Goal: Task Accomplishment & Management: Complete application form

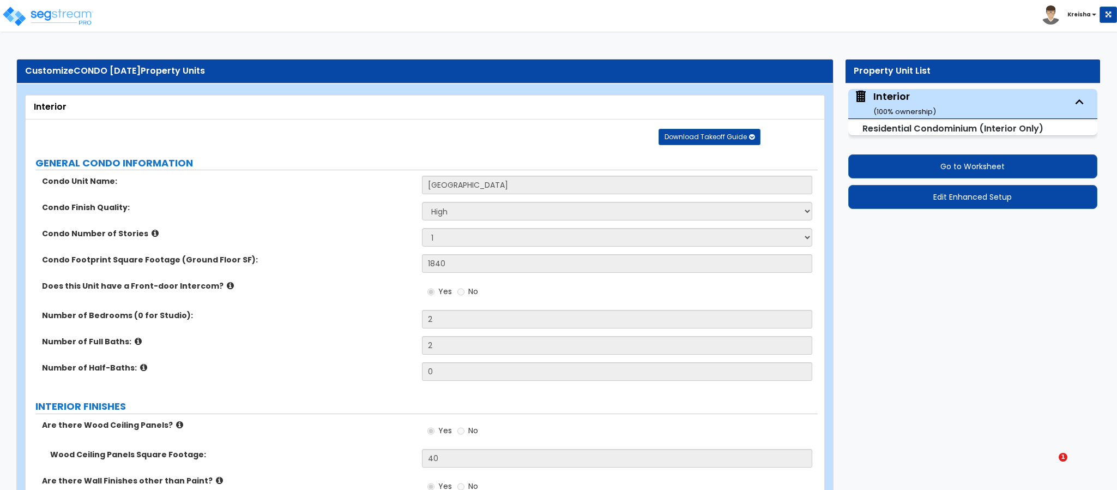
select select "2"
select select "1"
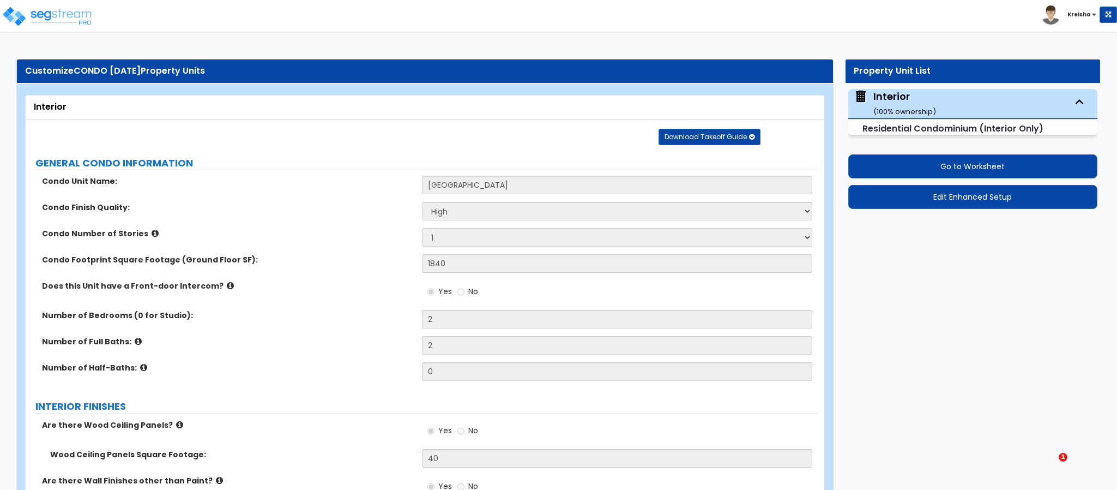
select select "1"
select select "3"
select select "1"
select select "2"
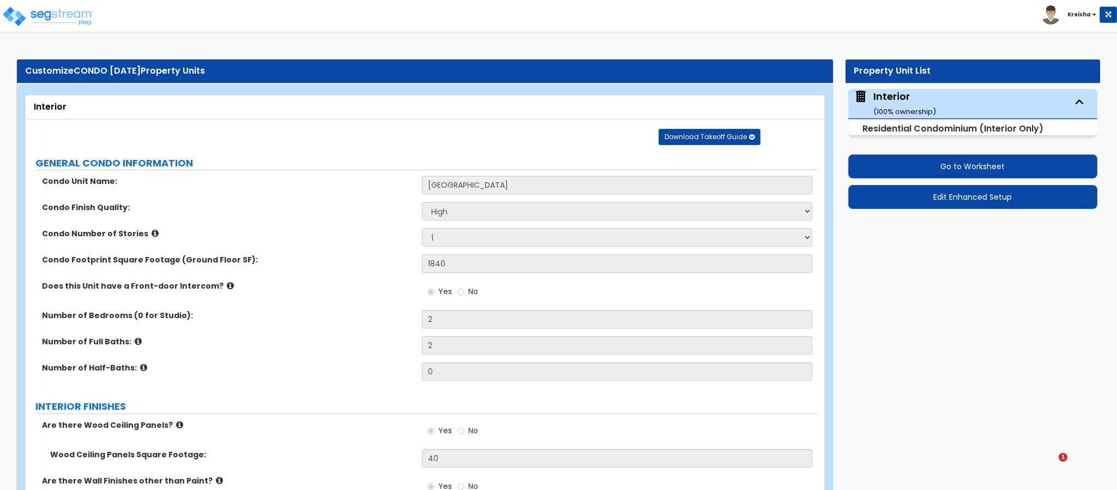
select select "1"
select select "2"
select select "3"
select select "1"
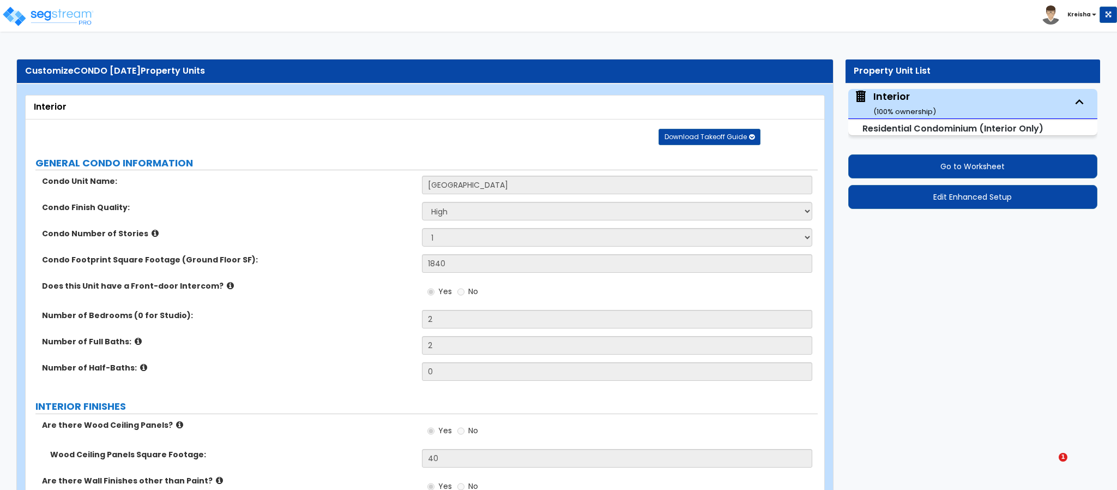
select select "5"
select select "3"
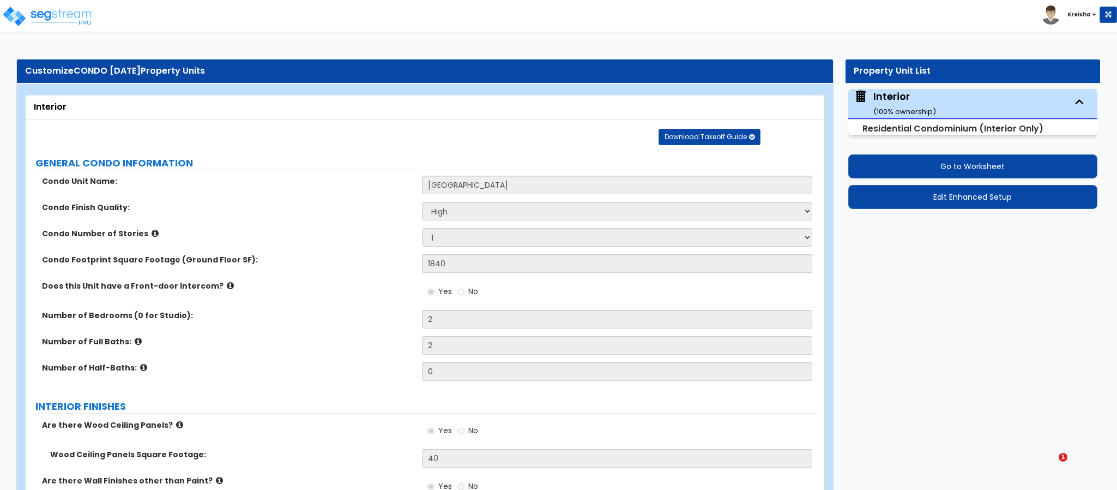
select select "2"
select select "1"
select select "2"
select select "7"
select select "4"
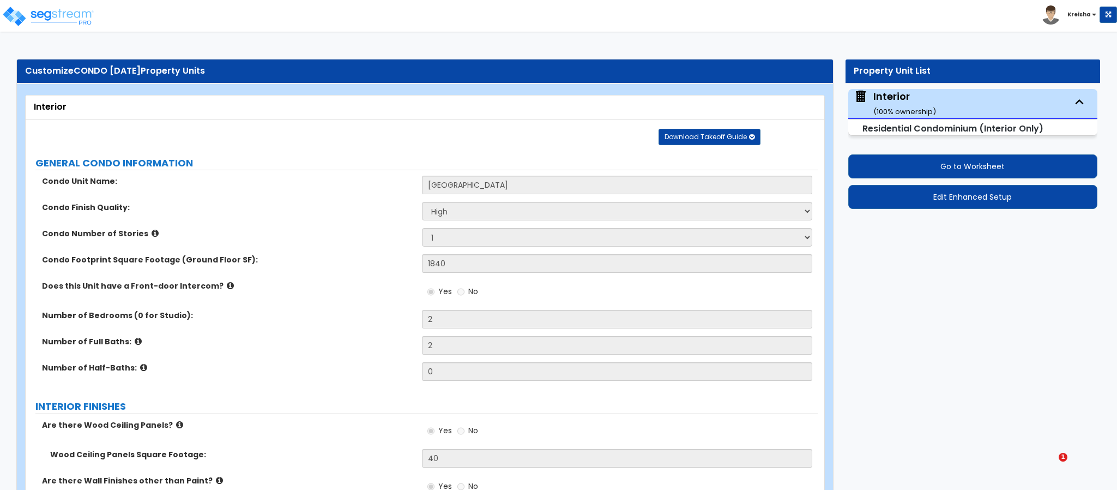
select select "5"
select select "2"
select select "1"
select select "4"
select select "1"
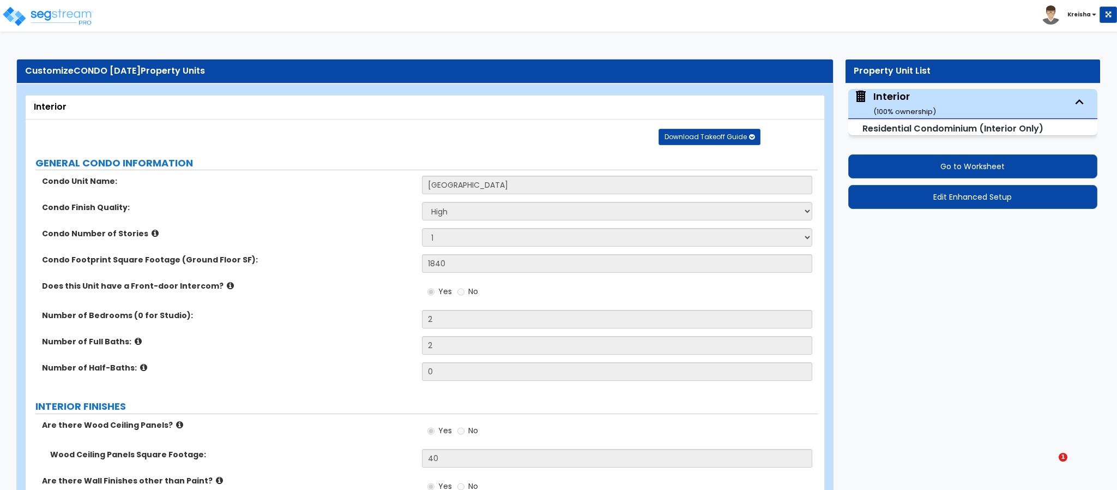
select select "1"
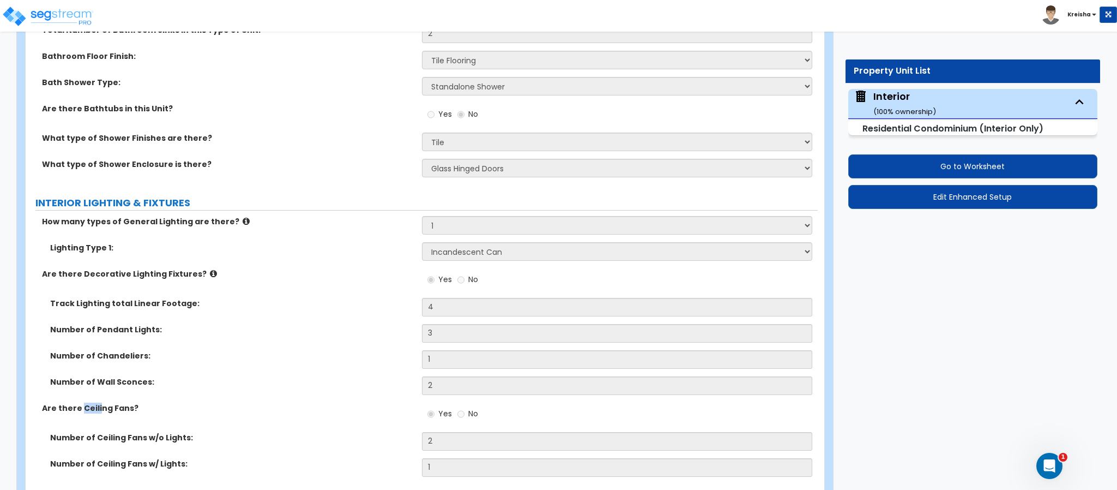
scroll to position [1089, 0]
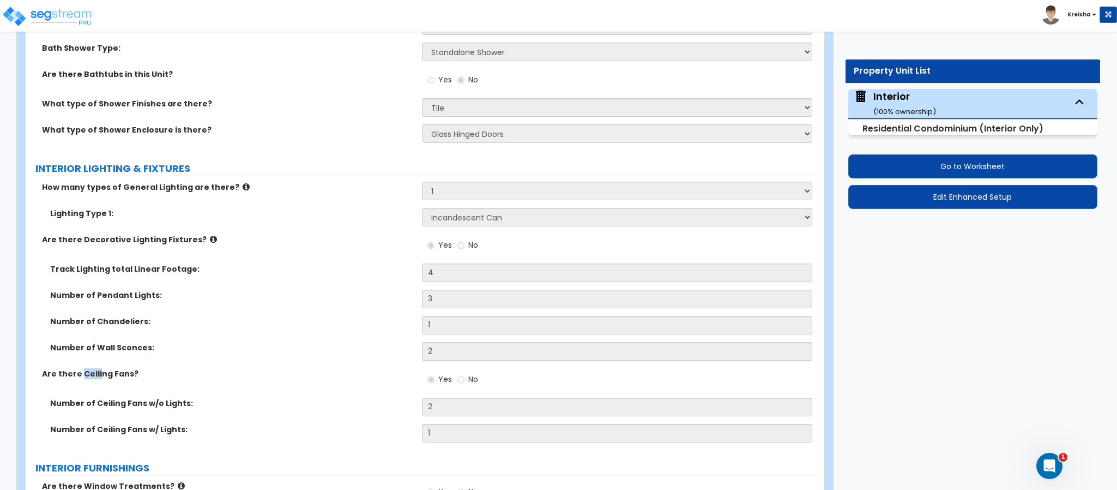
click at [280, 296] on label "Number of Pendant Lights:" at bounding box center [232, 295] width 364 height 11
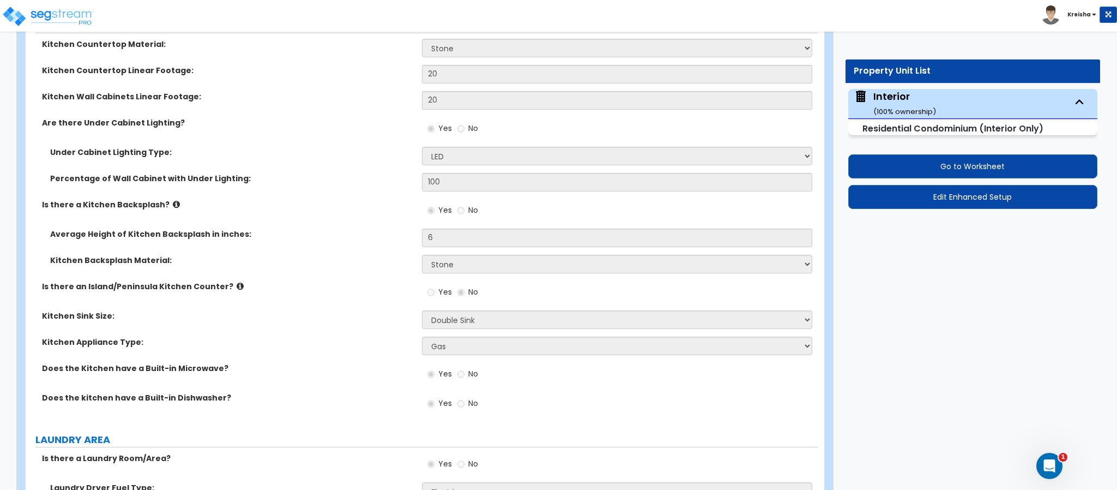
scroll to position [1958, 0]
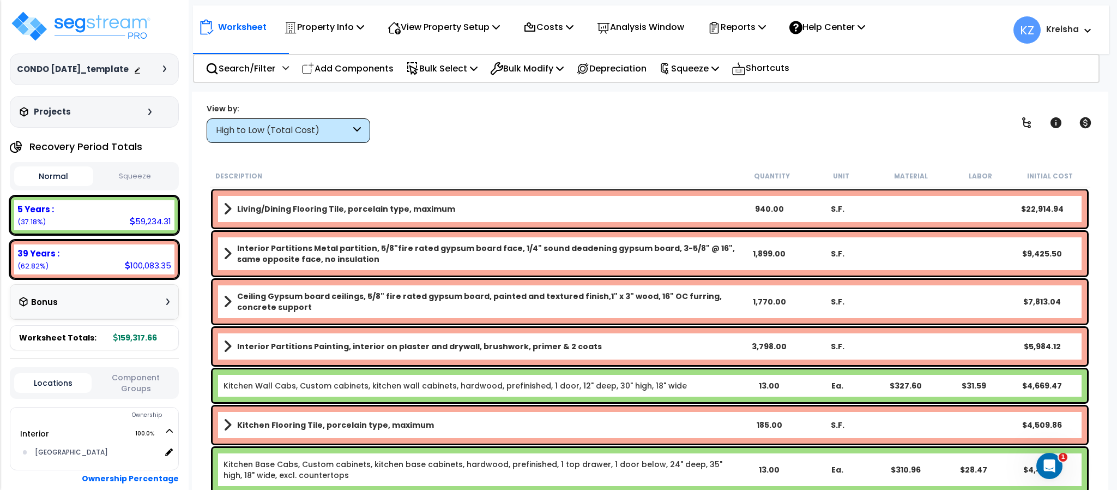
click at [392, 135] on div "View by: High to Low (Total Cost) High to Low (Total Cost)" at bounding box center [650, 123] width 894 height 40
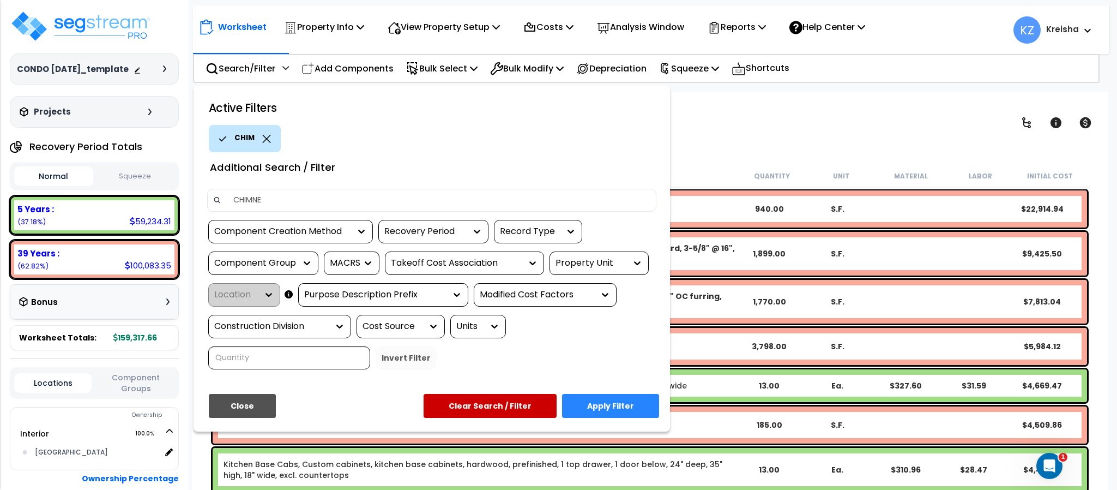
type input "CHIMNEY"
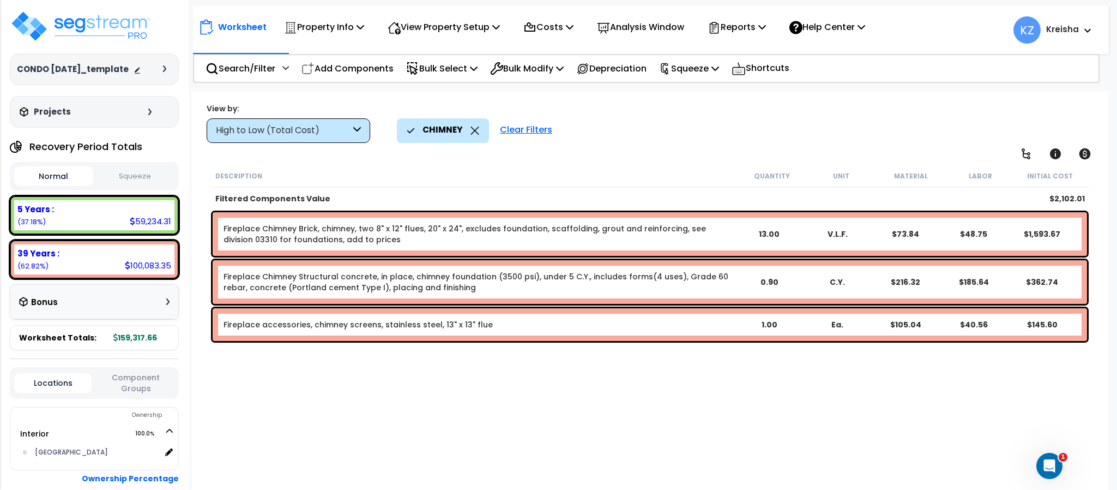
click at [797, 126] on div "CHIMNEY Clear Filters" at bounding box center [747, 130] width 700 height 24
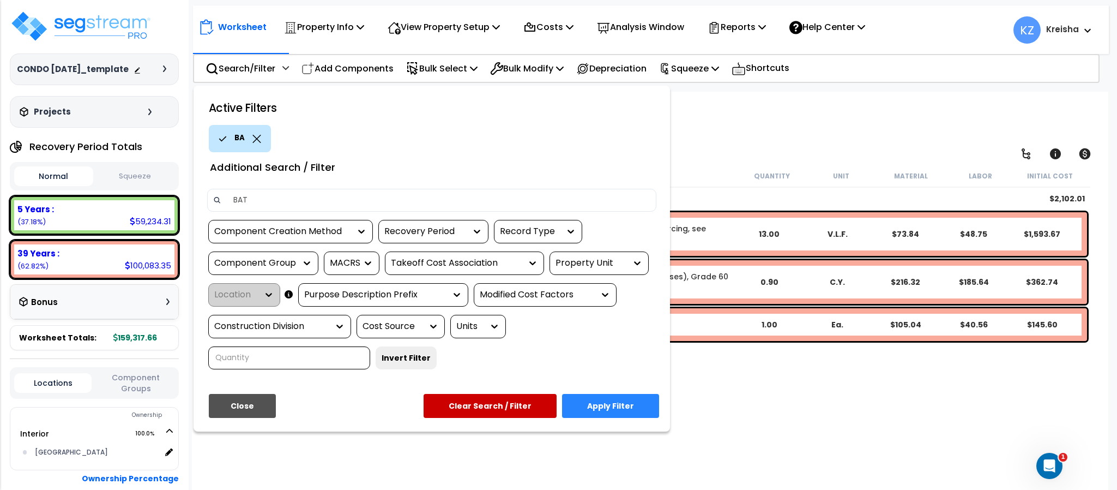
type input "BATH"
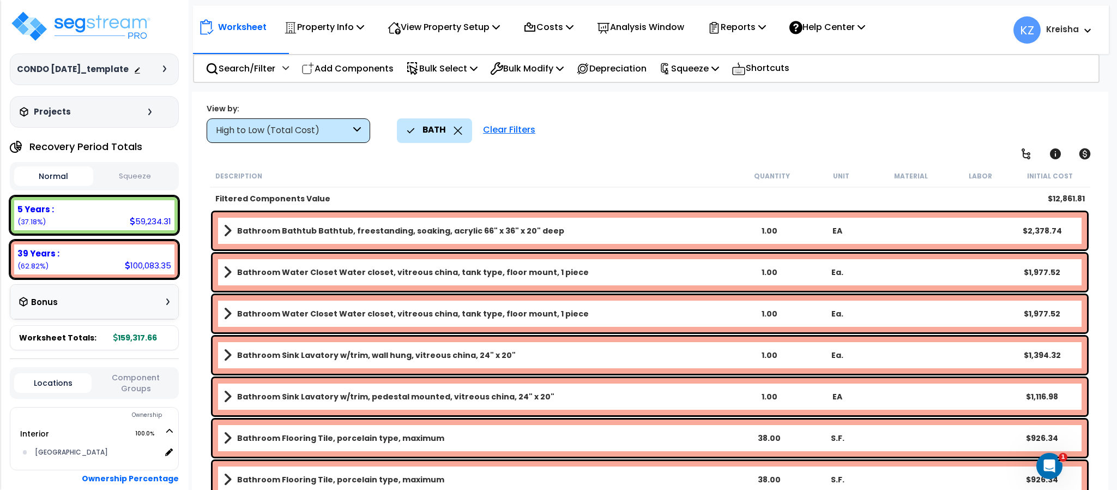
scroll to position [296, 0]
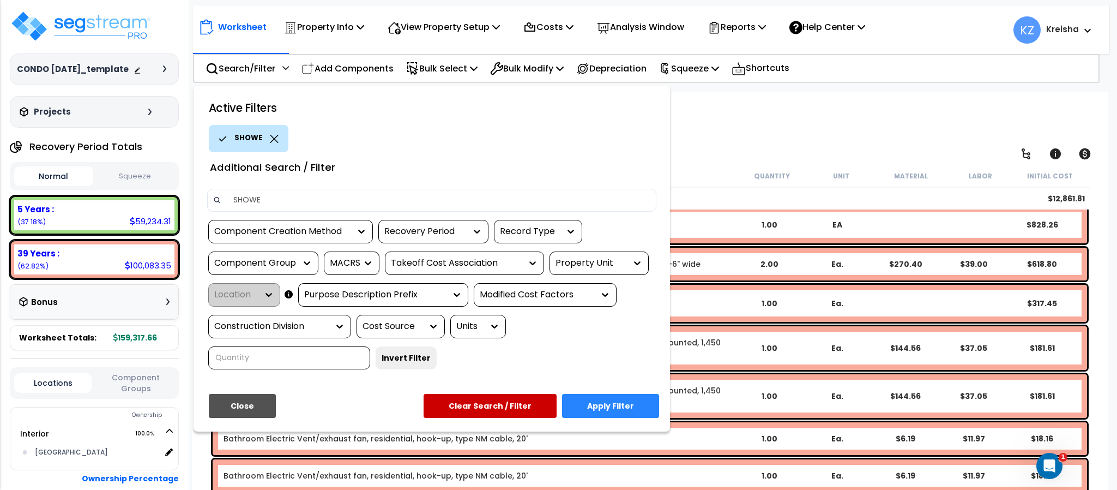
type input "SHOWER"
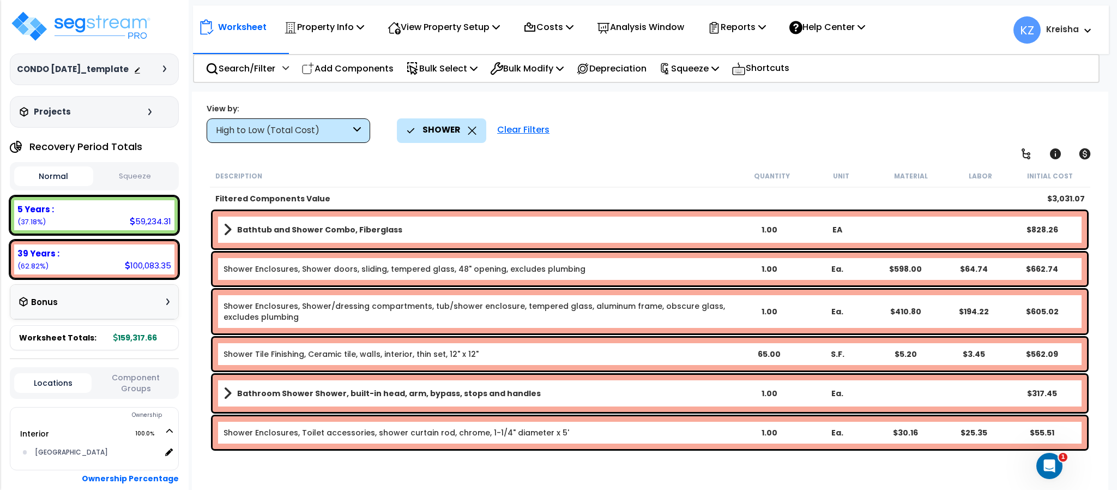
scroll to position [0, 0]
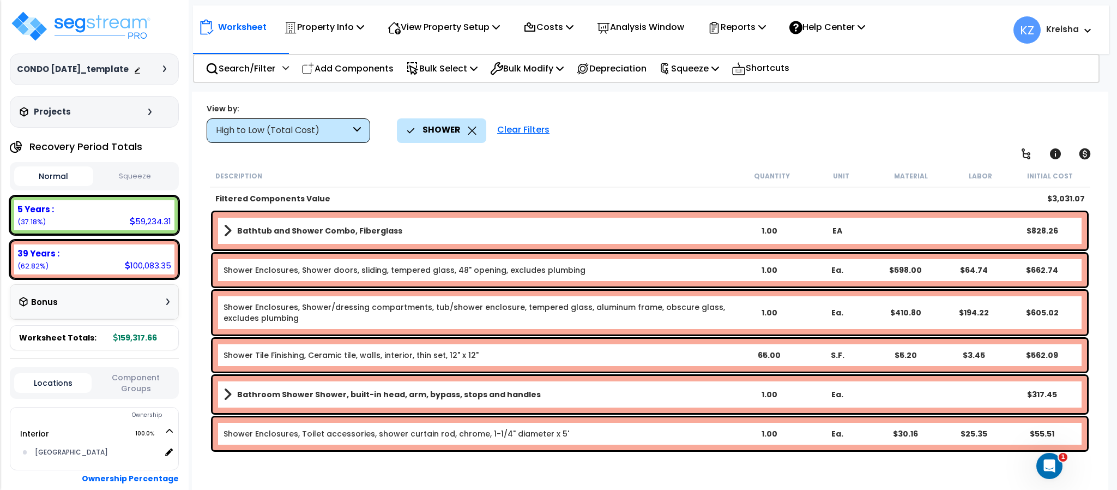
click at [604, 128] on div "SHOWER Clear Filters" at bounding box center [747, 130] width 700 height 24
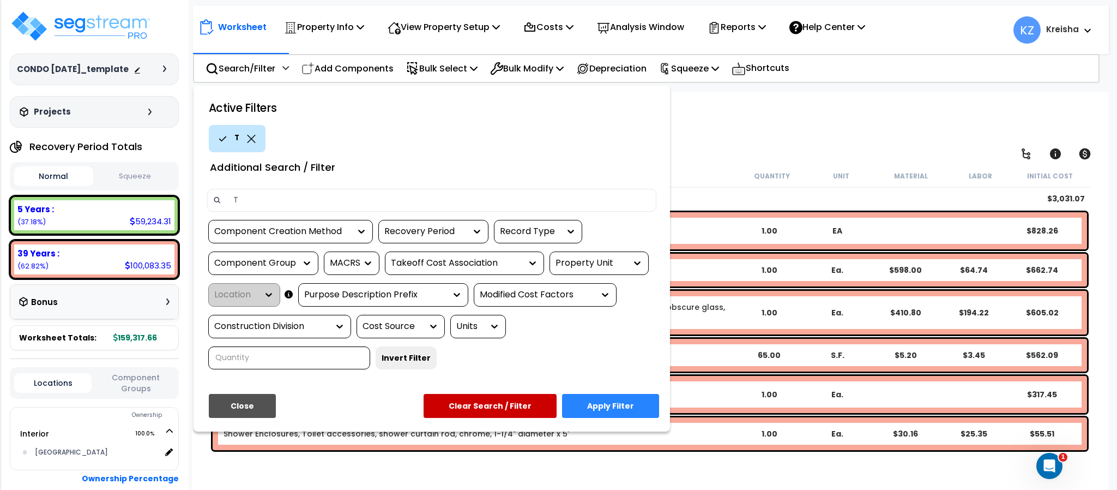
type input "TV"
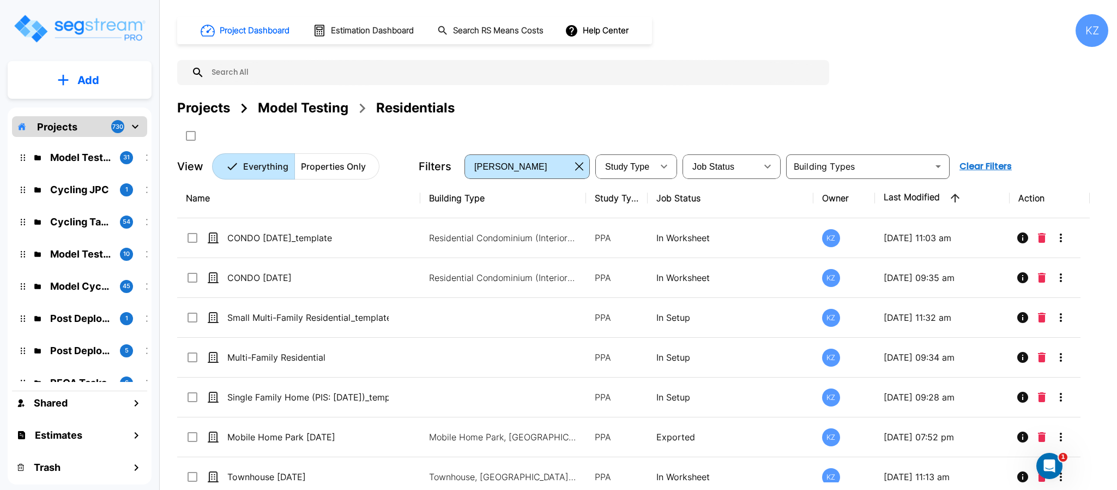
click at [210, 109] on div "Projects" at bounding box center [203, 108] width 53 height 20
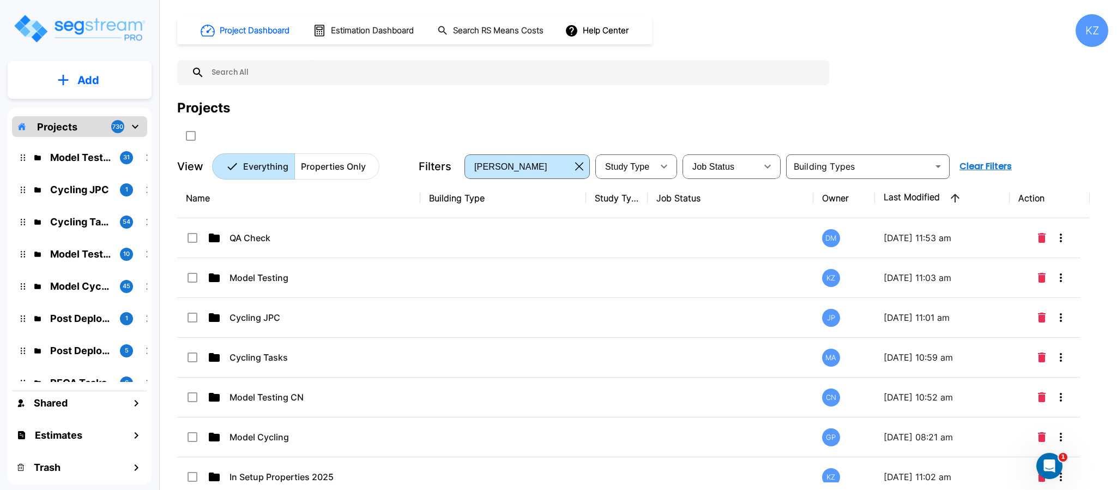
click at [796, 72] on input "text" at bounding box center [515, 72] width 620 height 25
click at [903, 58] on div "Project Dashboard Estimation Dashboard Search RS Means Costs Help Center KZ Pro…" at bounding box center [642, 96] width 931 height 165
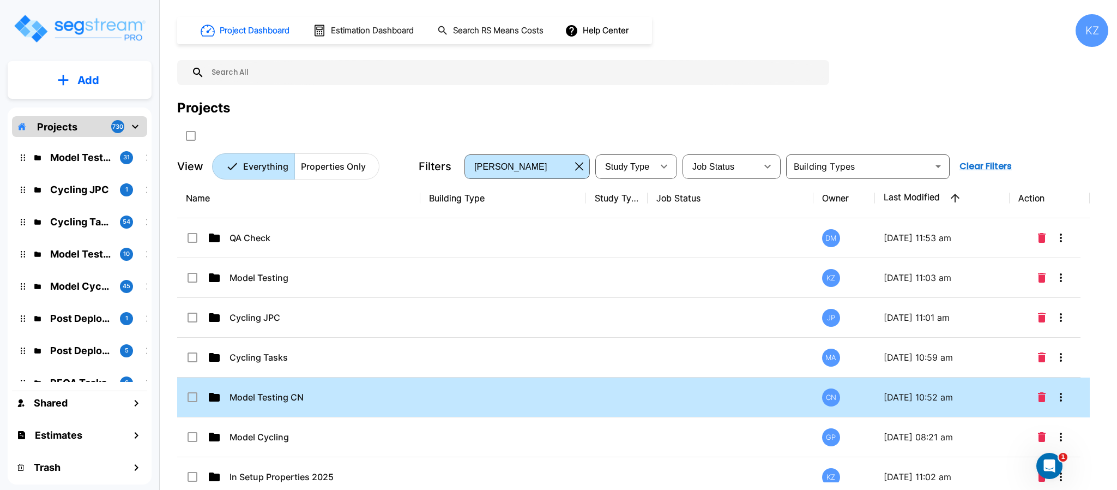
scroll to position [109, 0]
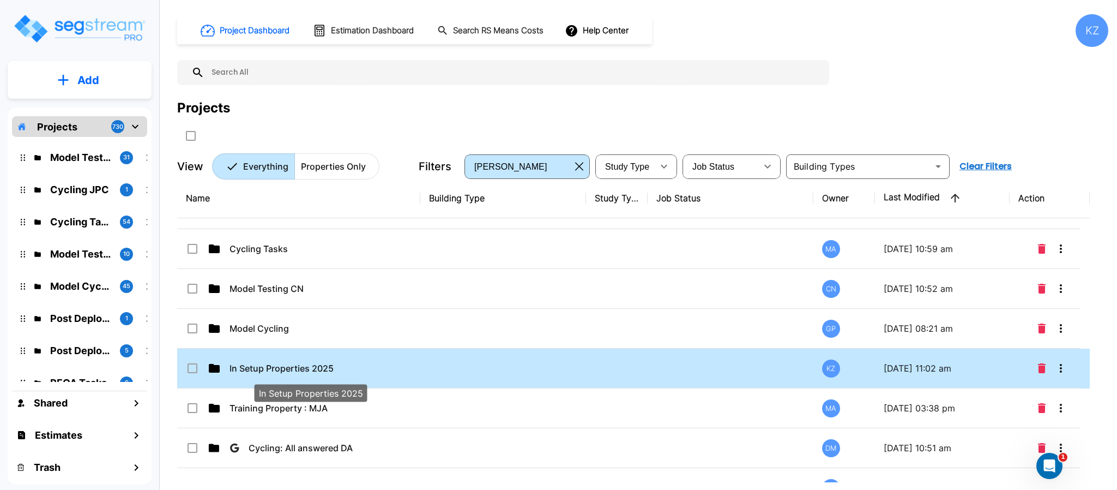
click at [321, 373] on p "In Setup Properties 2025" at bounding box center [310, 368] width 161 height 13
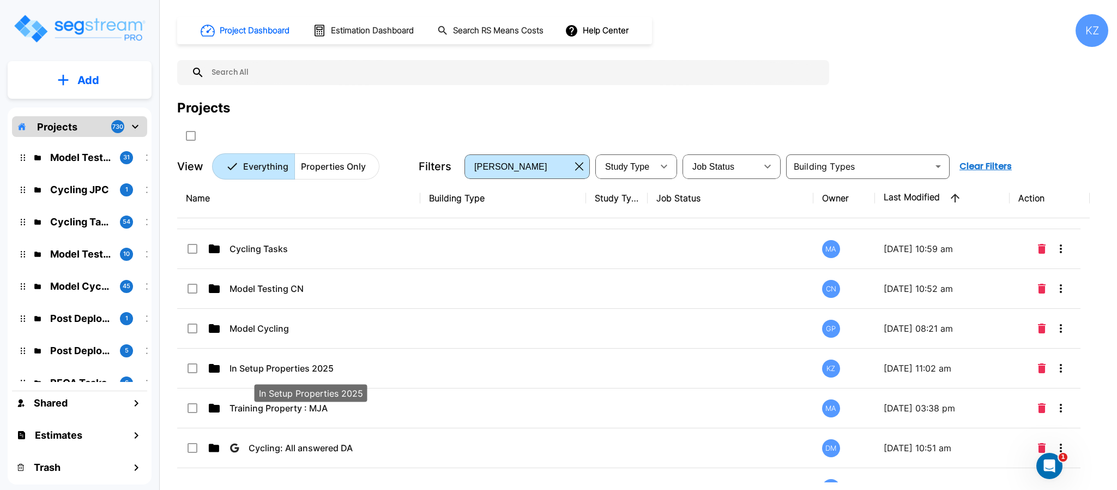
click at [321, 373] on p "In Setup Properties 2025" at bounding box center [310, 368] width 161 height 13
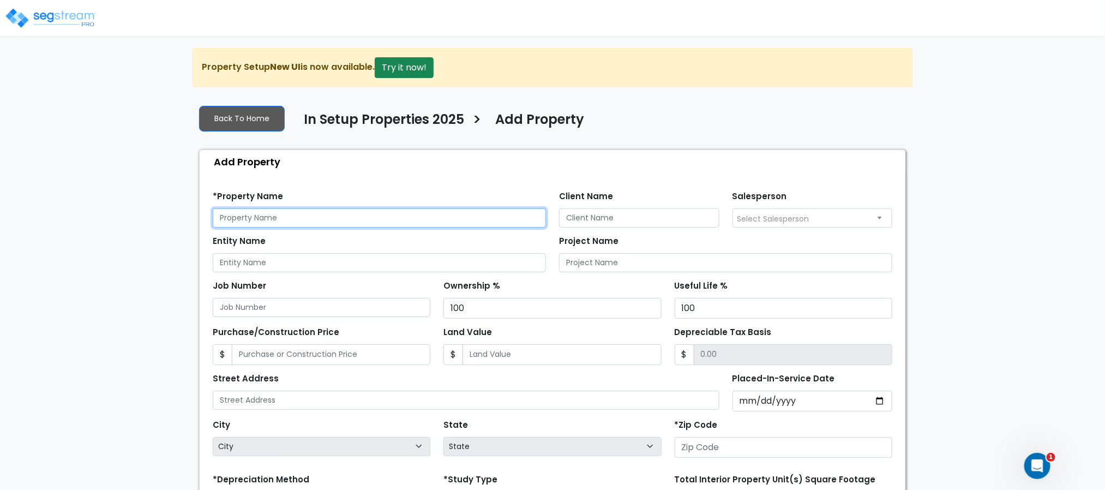
click at [467, 219] on input "text" at bounding box center [379, 217] width 333 height 19
type input "School"
click at [474, 247] on div "Entity Name" at bounding box center [379, 252] width 333 height 39
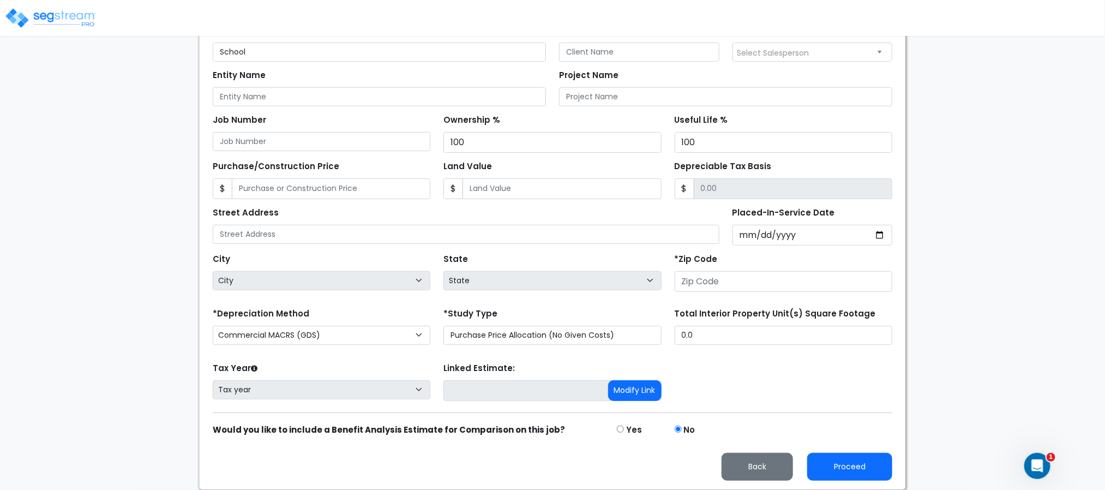
scroll to position [172, 0]
click at [747, 233] on input "Placed-In-Service Date" at bounding box center [812, 235] width 160 height 21
type input "0201-02-02"
select select "201"
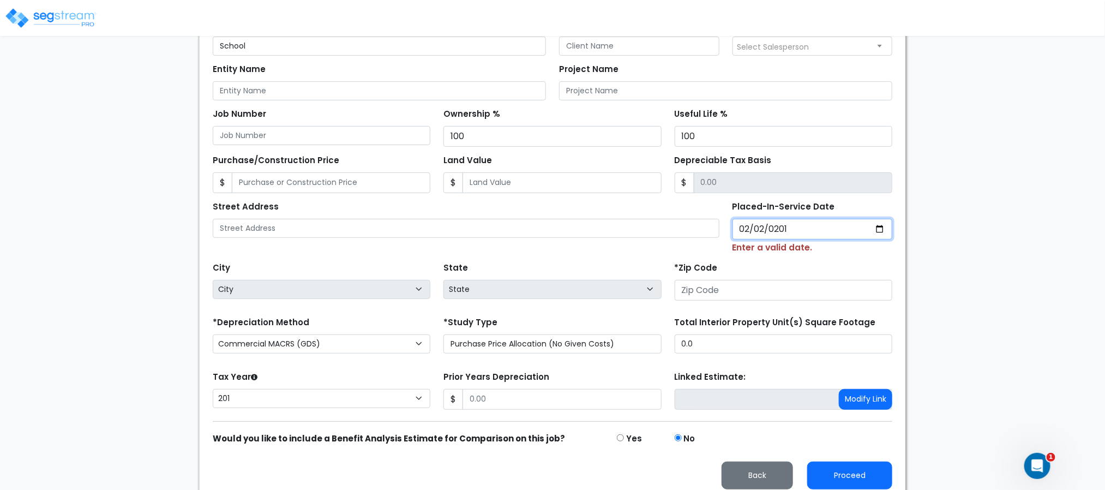
type input "2019-02-02"
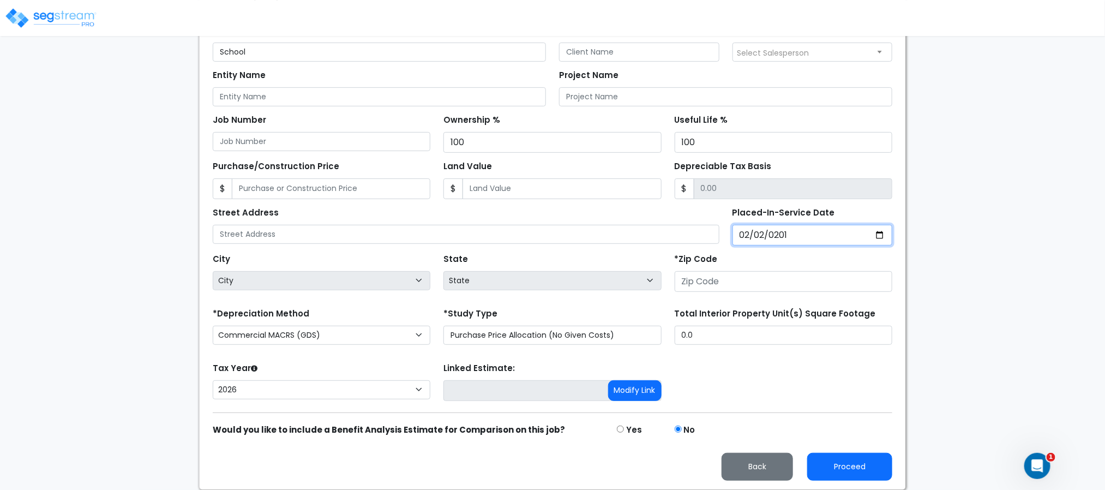
select select "2019"
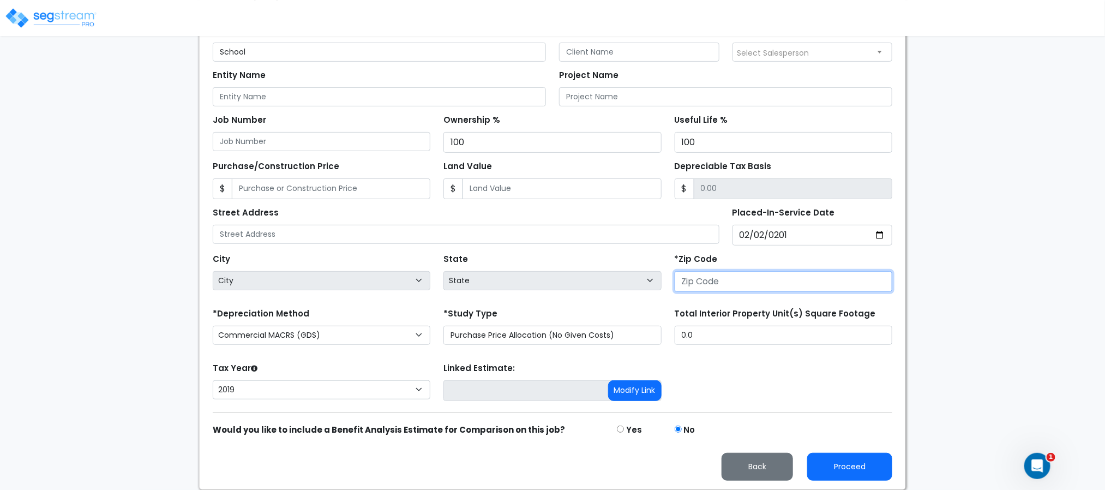
click at [756, 289] on input "number" at bounding box center [784, 281] width 218 height 21
click at [758, 271] on input "number" at bounding box center [784, 281] width 218 height 21
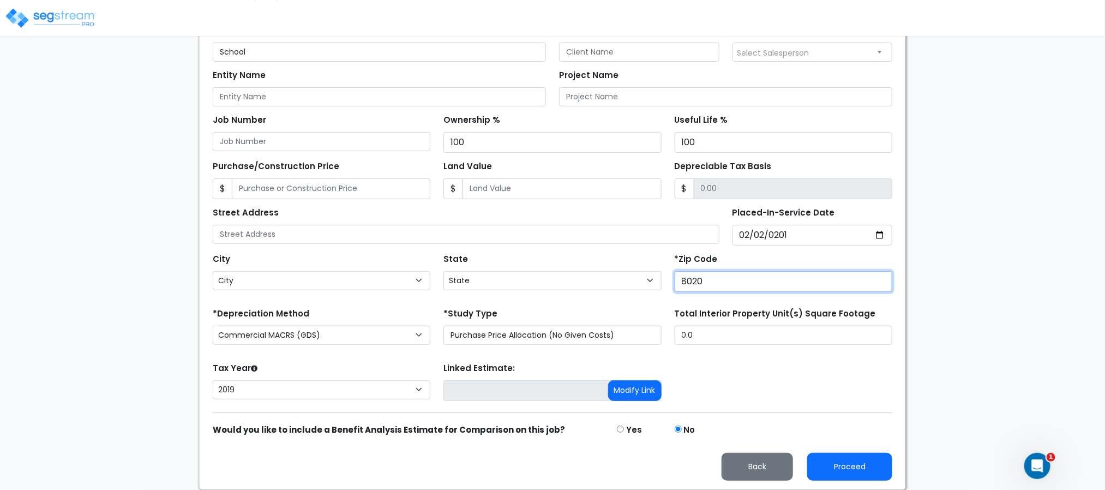
type input "80206"
select select "CO"
type input "80206"
click at [735, 365] on div "Tax Year Please Enter The Placed In Service Date First. 2026 2025 2024 2023 202…" at bounding box center [552, 382] width 693 height 44
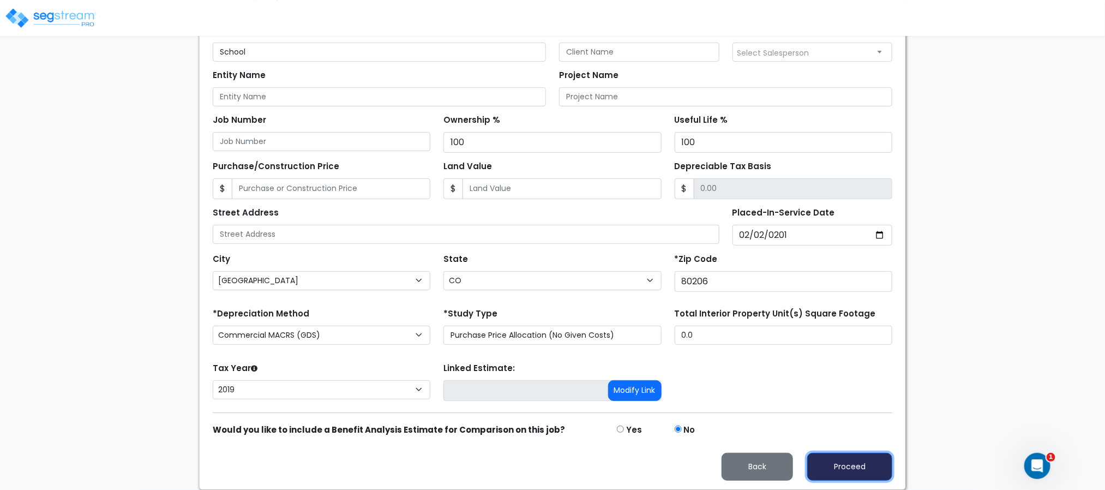
click at [824, 468] on button "Proceed" at bounding box center [849, 467] width 85 height 28
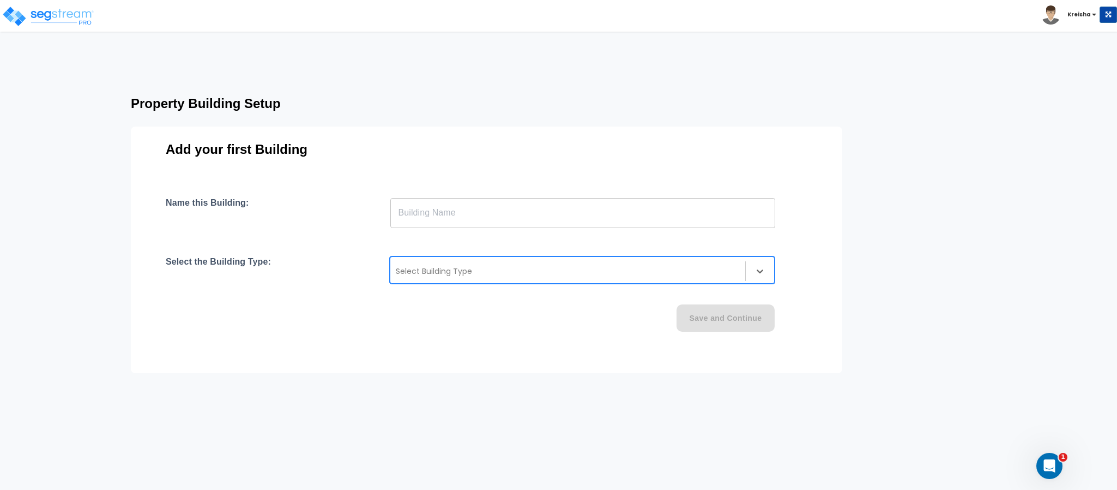
click at [657, 273] on div at bounding box center [568, 271] width 344 height 13
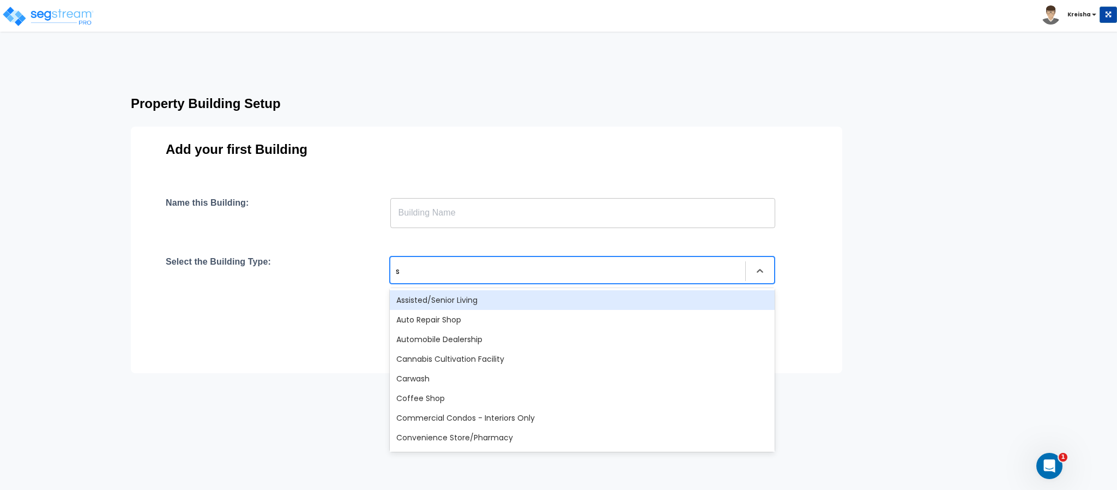
type input "sc"
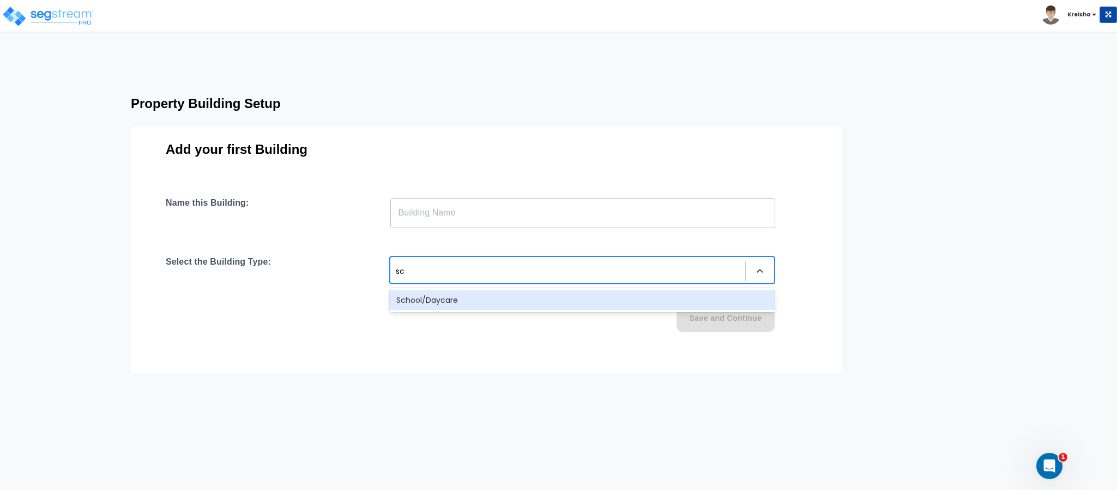
click at [617, 305] on div "School/Daycare" at bounding box center [582, 300] width 385 height 20
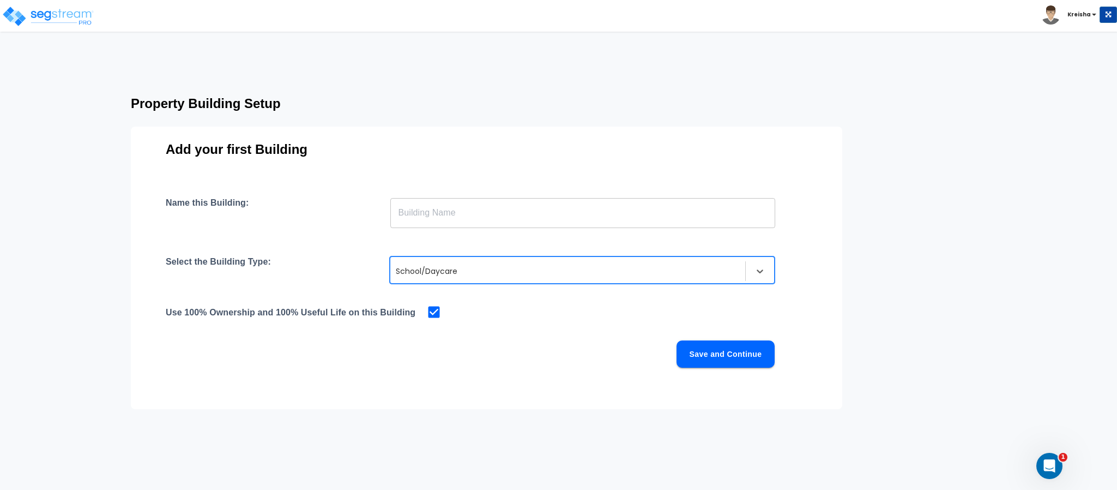
click at [591, 213] on input "text" at bounding box center [582, 212] width 385 height 31
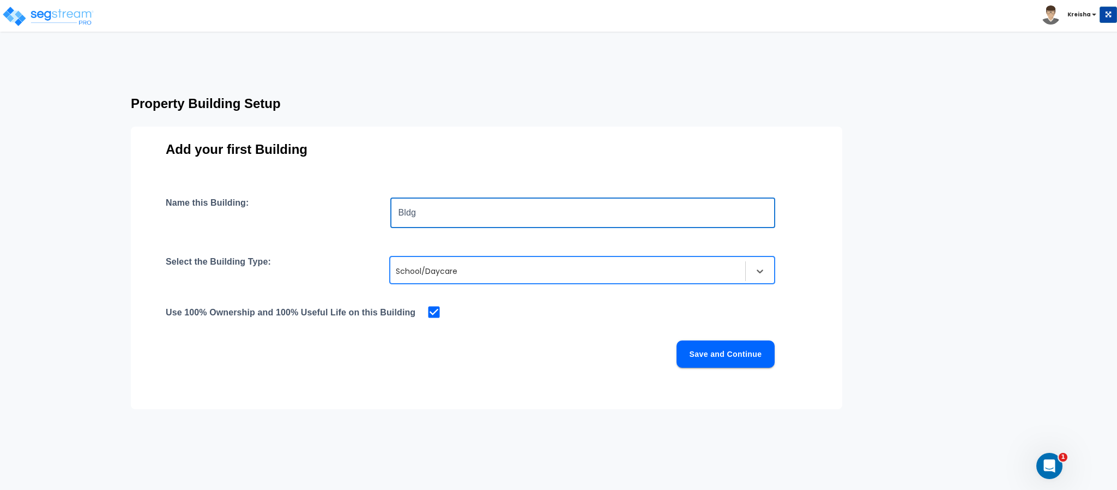
type input "Bldg"
click at [697, 344] on button "Save and Continue" at bounding box center [726, 353] width 98 height 27
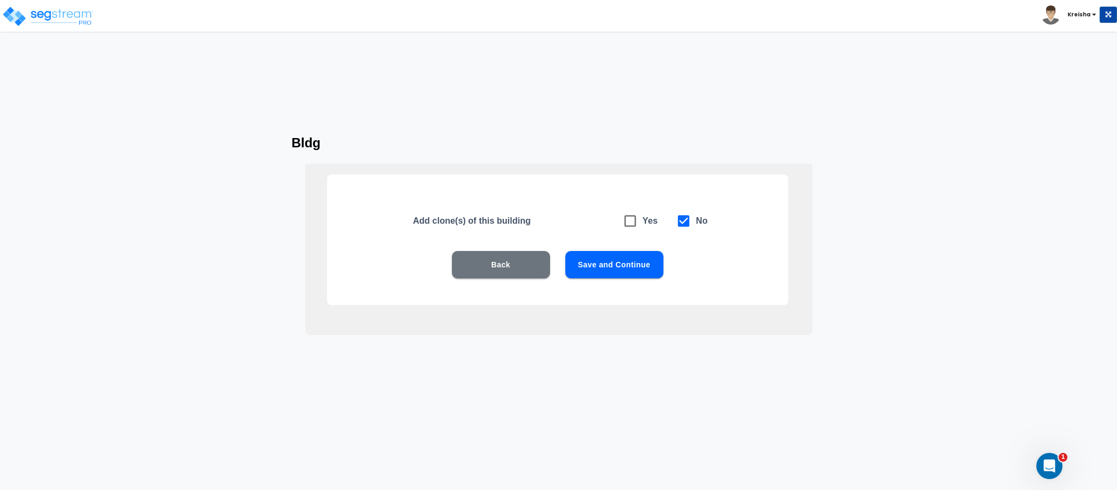
click at [650, 277] on button "Save and Continue" at bounding box center [615, 264] width 98 height 27
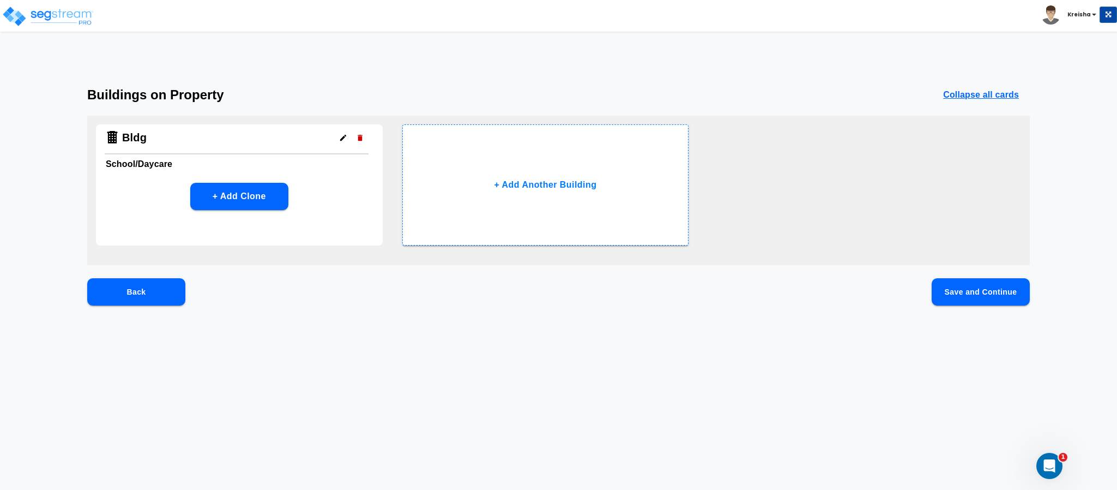
click at [988, 291] on button "Save and Continue" at bounding box center [981, 291] width 98 height 27
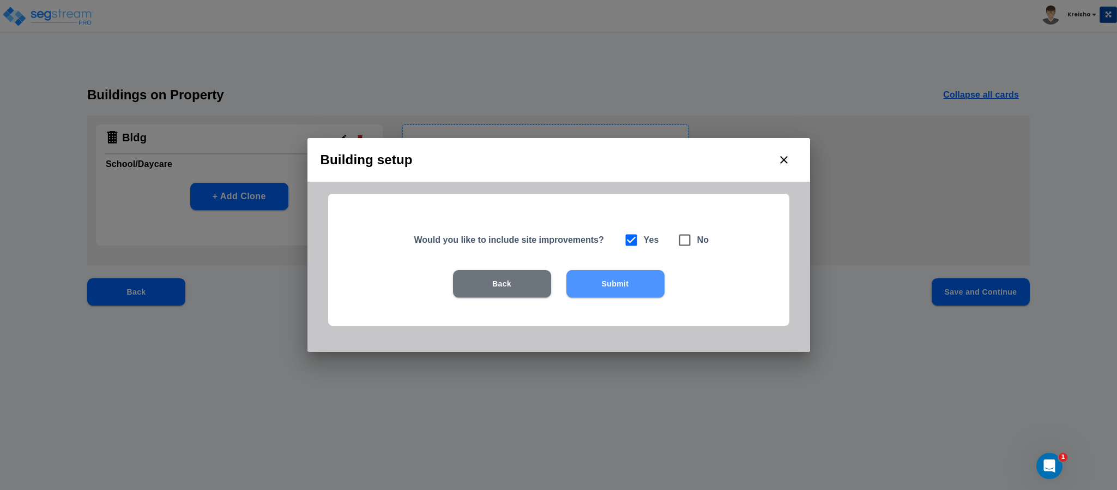
click at [614, 269] on div "Would you like to include site improvements? Yes No Back Submit" at bounding box center [558, 260] width 461 height 132
click at [614, 275] on button "Submit" at bounding box center [616, 283] width 98 height 27
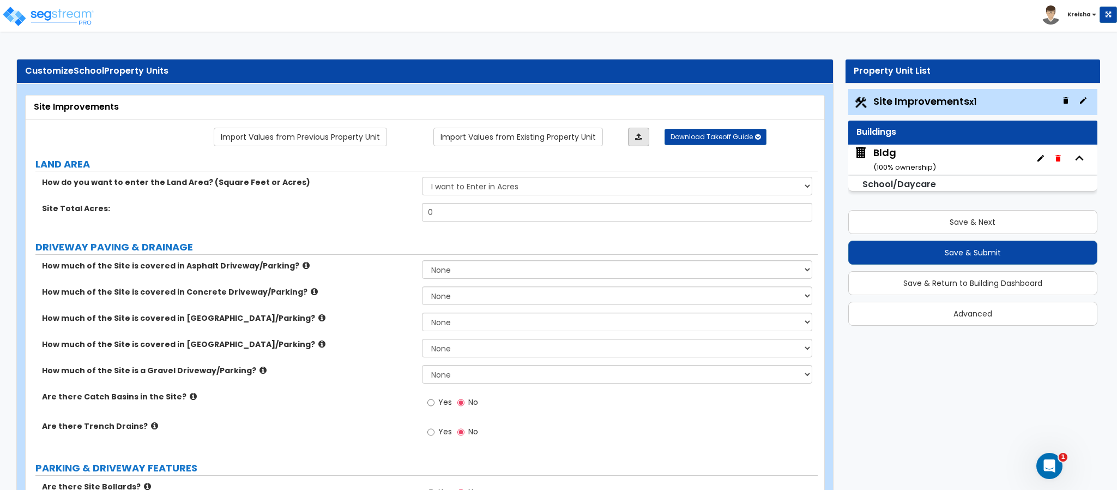
click at [644, 133] on link at bounding box center [638, 137] width 21 height 19
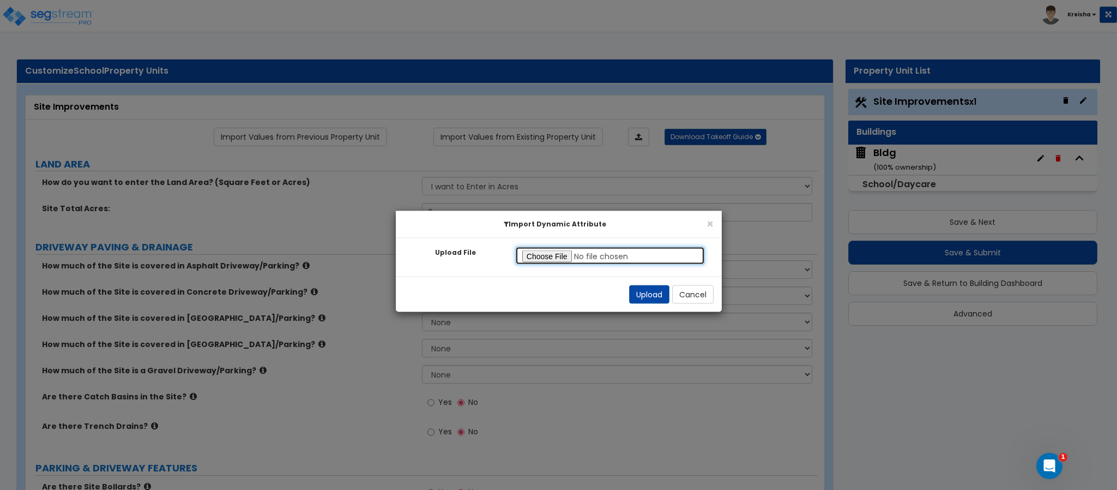
click at [550, 253] on input "Upload File" at bounding box center [610, 256] width 190 height 19
type input "C:\fakepath\SegStream Takeoff Guide - 2025-0507_Grocery Store Cycling - Site Im…"
click at [642, 289] on button "Upload" at bounding box center [649, 294] width 40 height 19
select select "2"
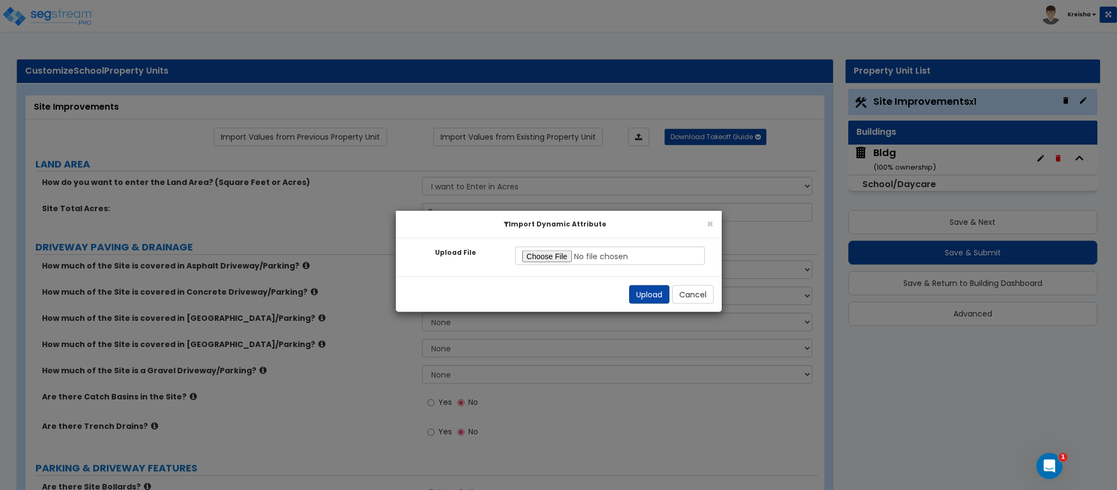
select select "2"
radio input "true"
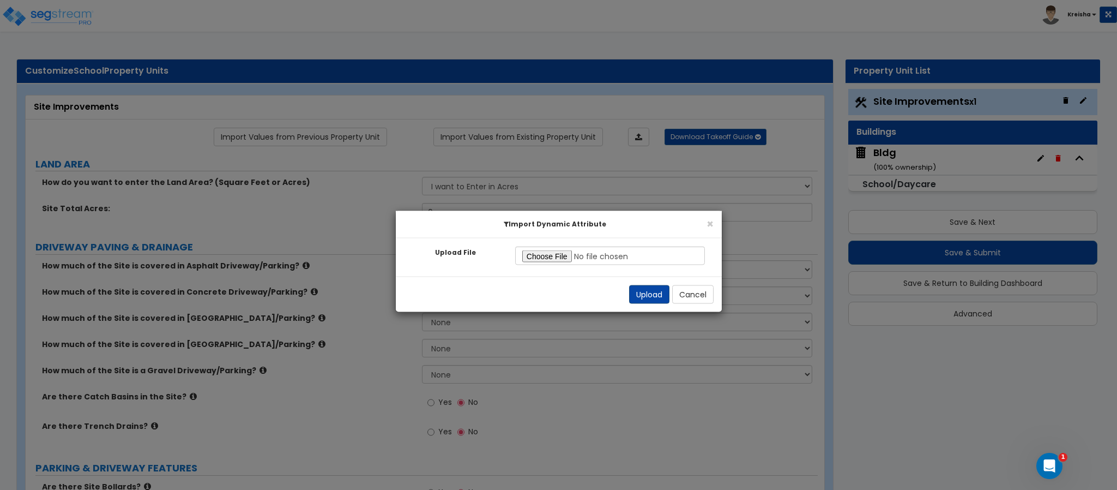
radio input "true"
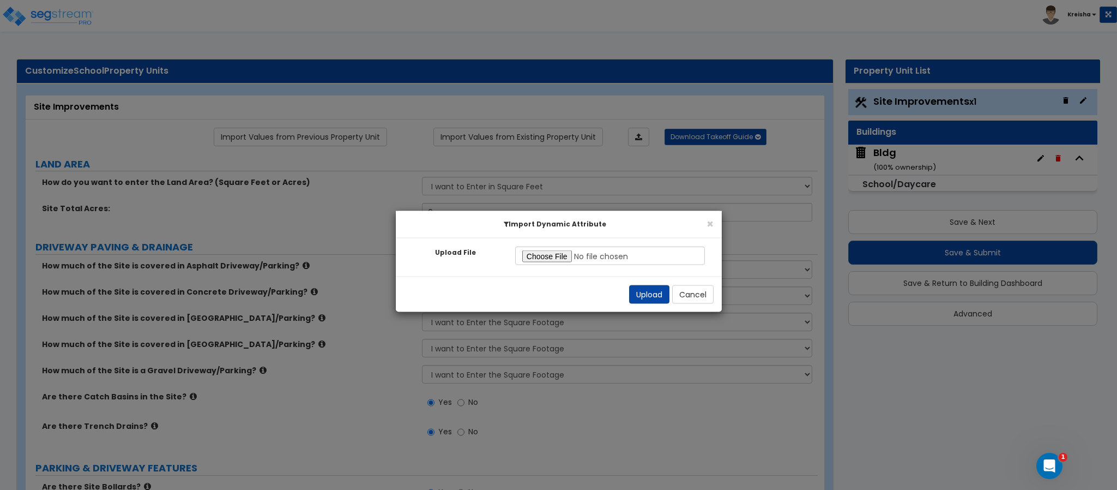
radio input "true"
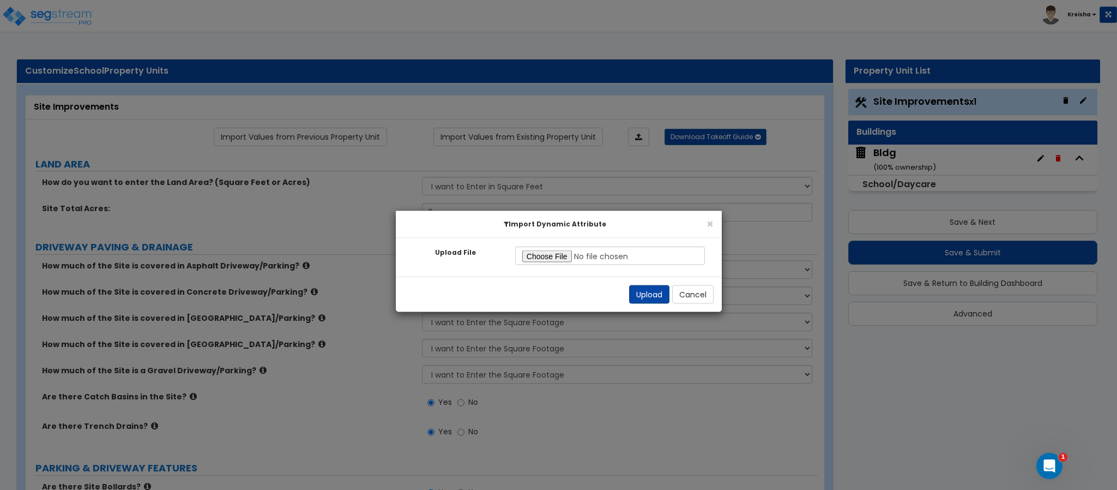
radio input "true"
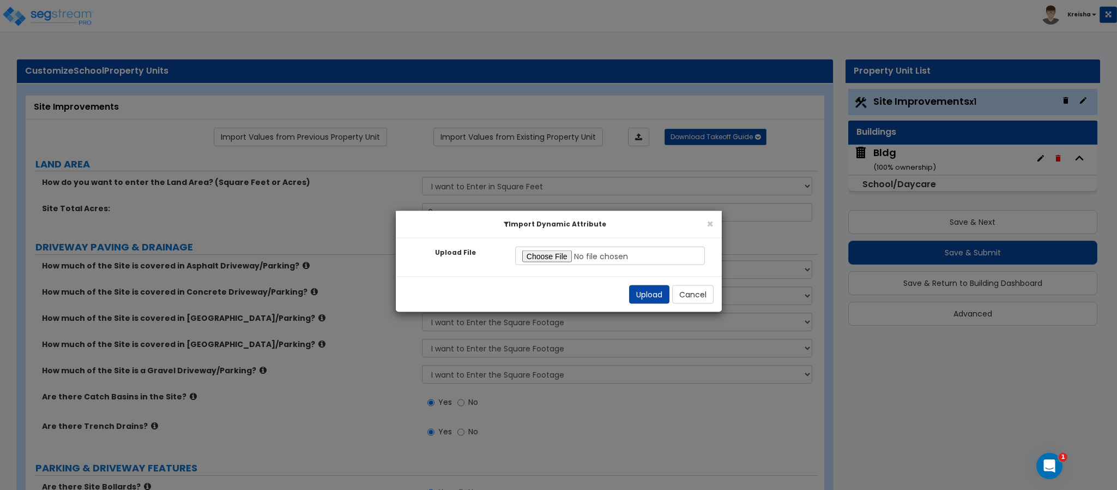
radio input "true"
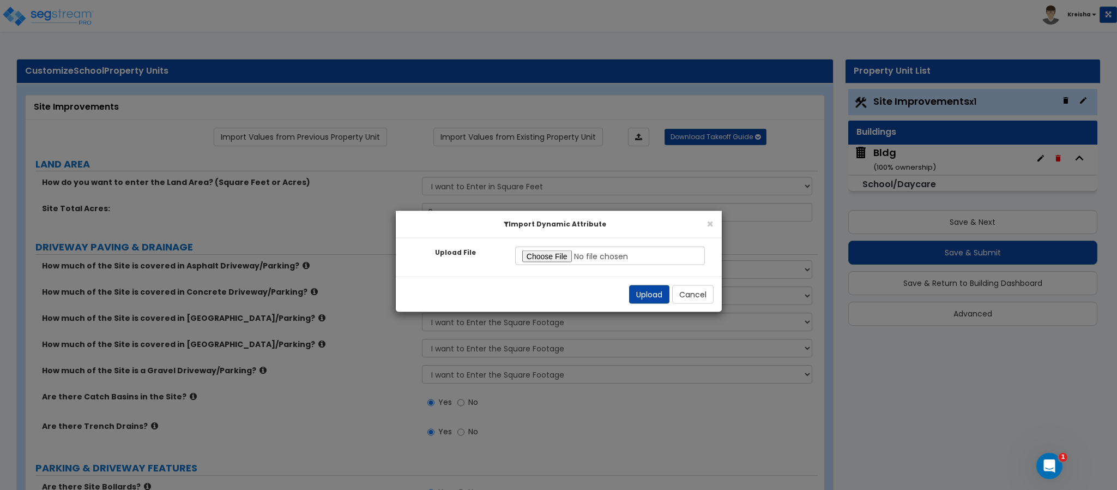
radio input "true"
select select "2"
radio input "true"
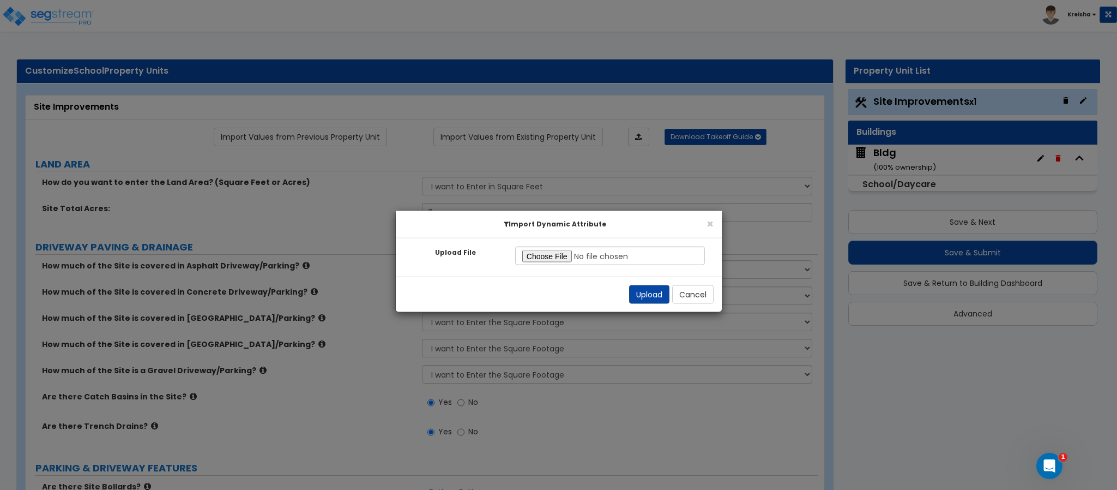
radio input "true"
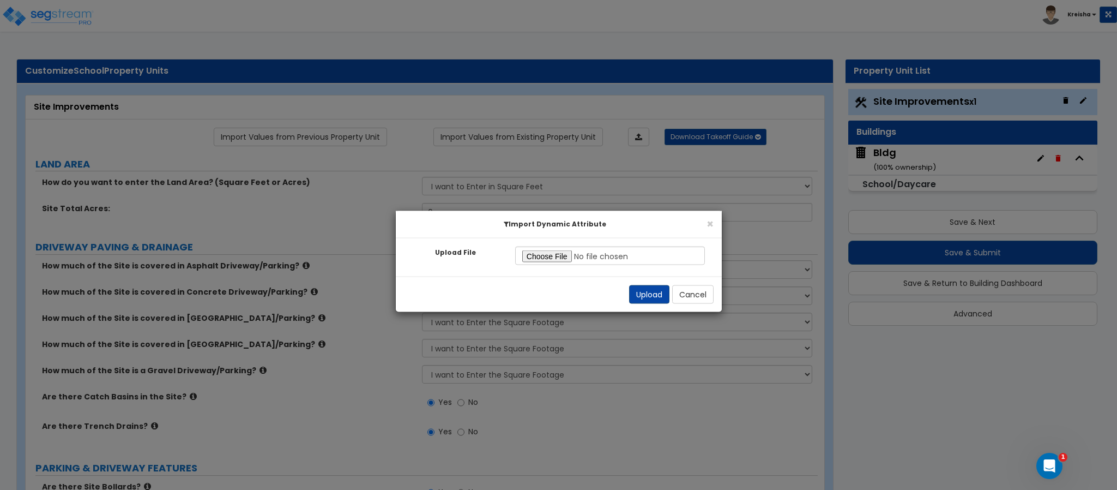
radio input "true"
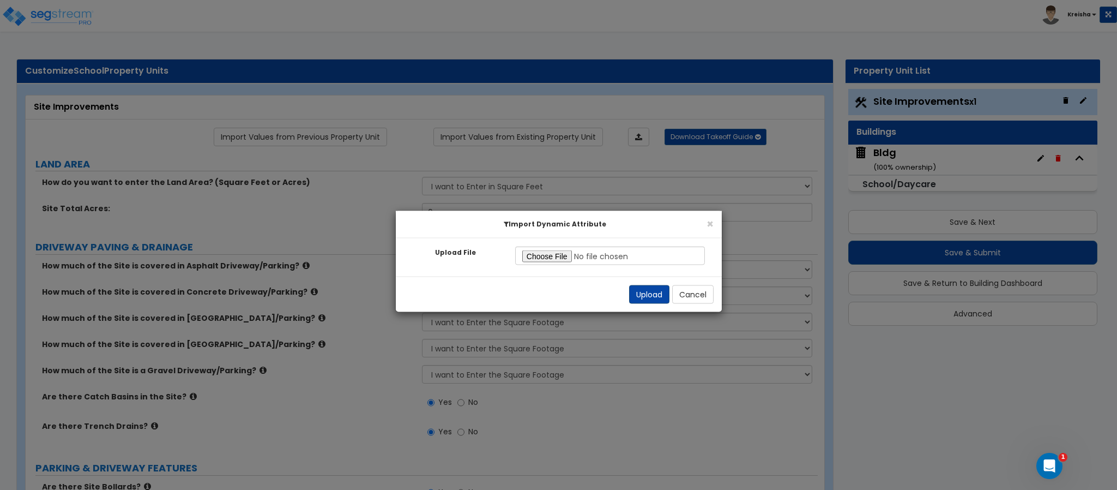
radio input "true"
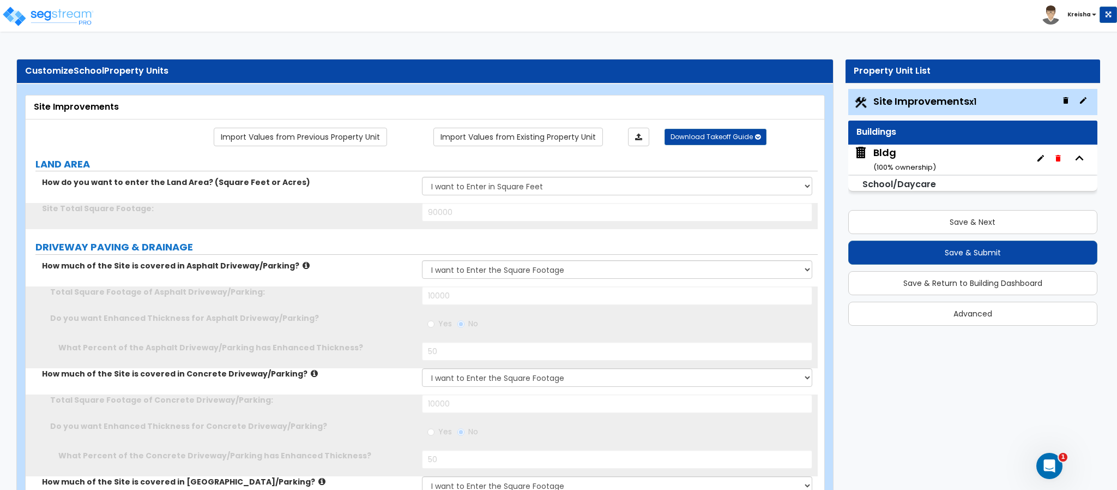
type input "1"
type input "90000"
type input "10000"
radio input "true"
type input "50"
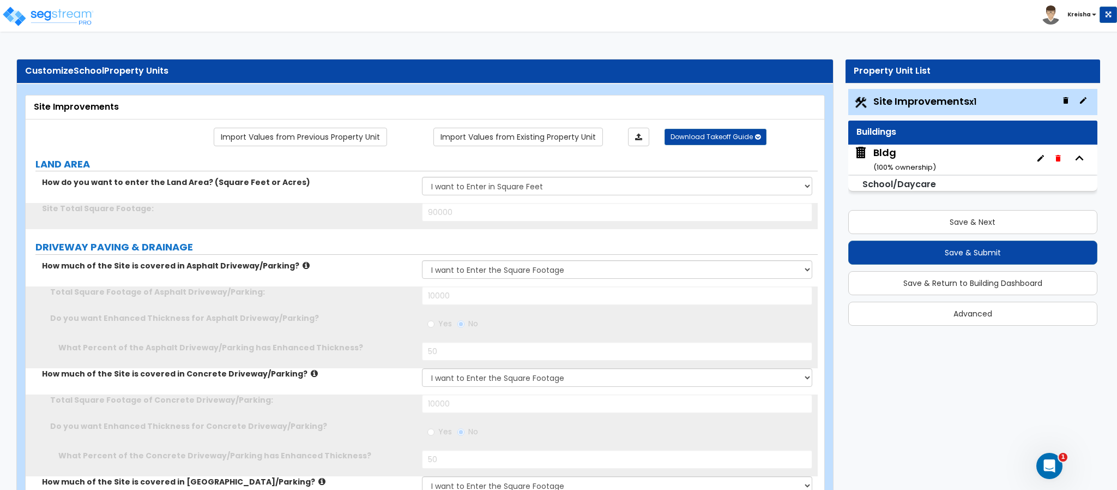
type input "10000"
radio input "true"
type input "50"
type input "1000"
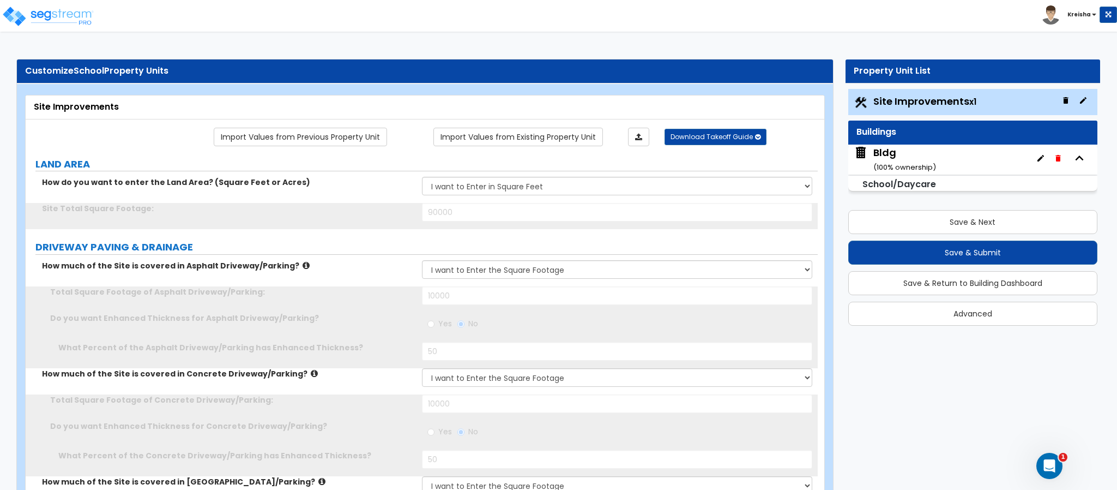
select select "1"
type input "1000"
type input "6"
type input "24"
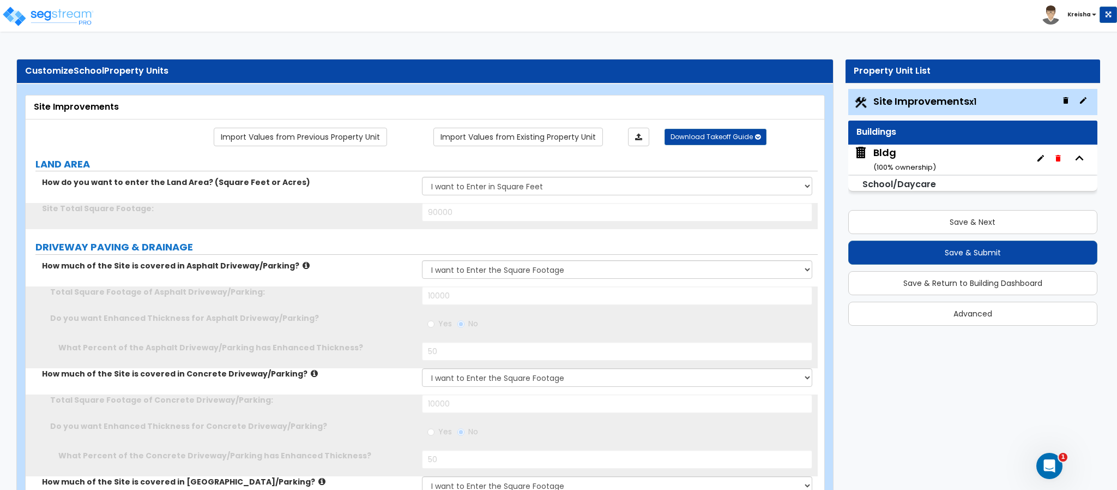
type input "24"
type input "12"
select select "3"
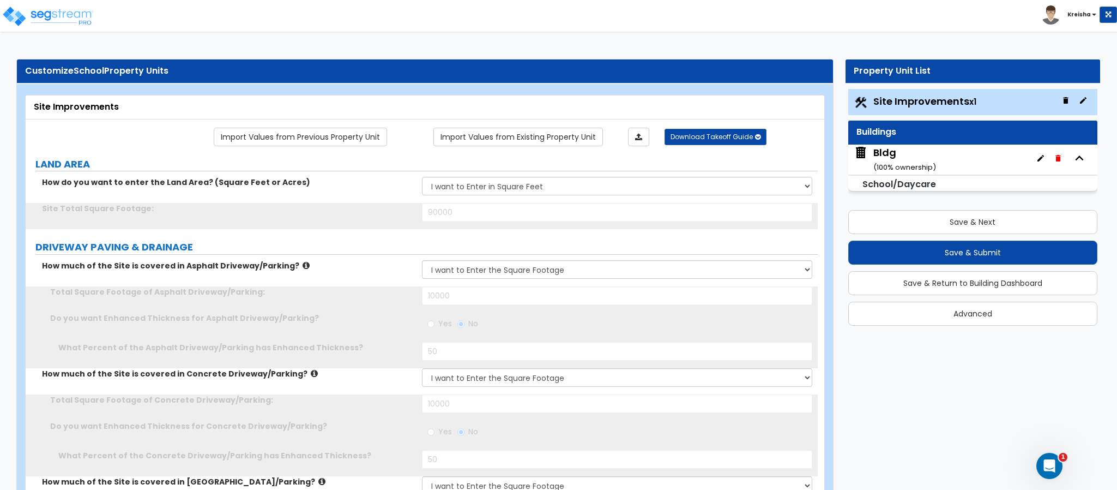
type input "2"
type input "12"
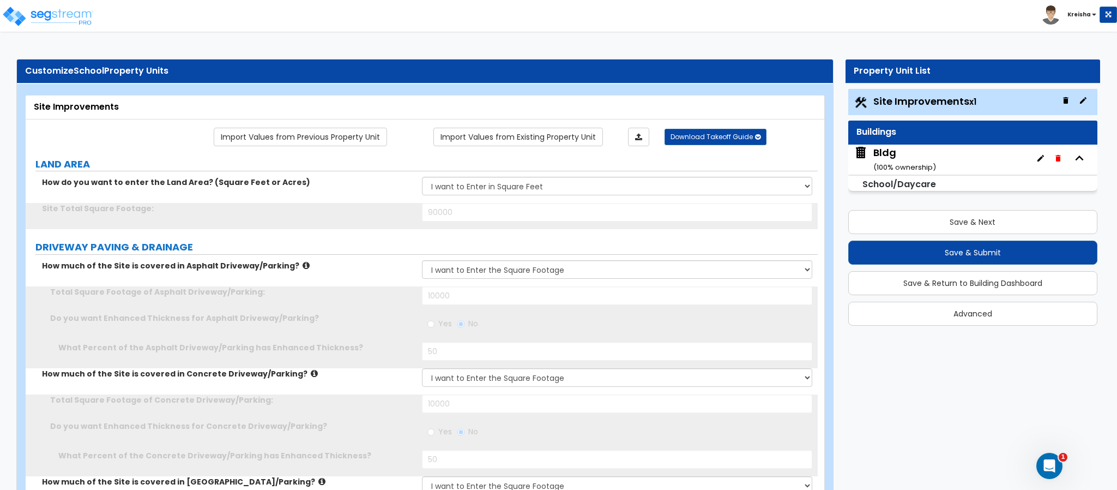
select select "1"
type input "100"
type input "4"
select select "1"
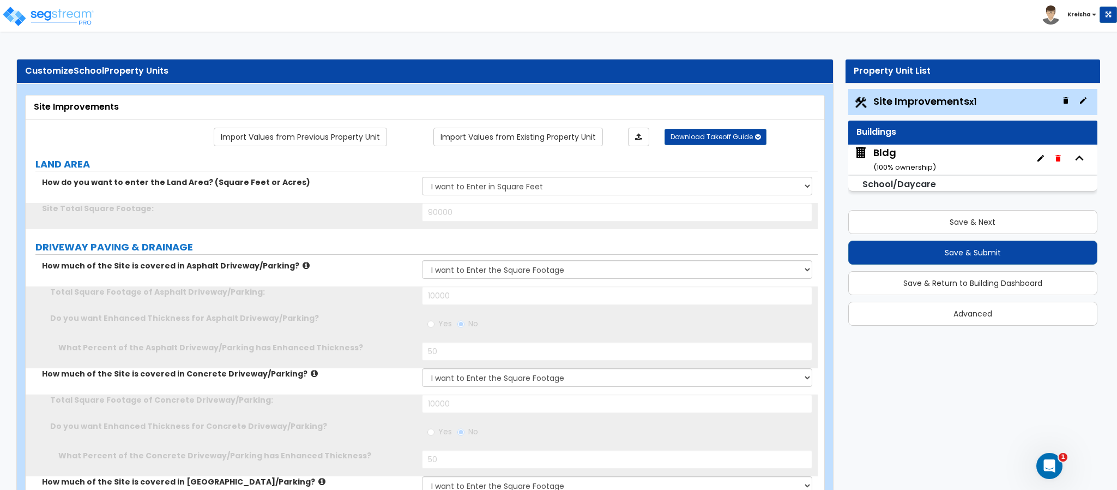
radio input "true"
select select "1"
radio input "true"
select select "1"
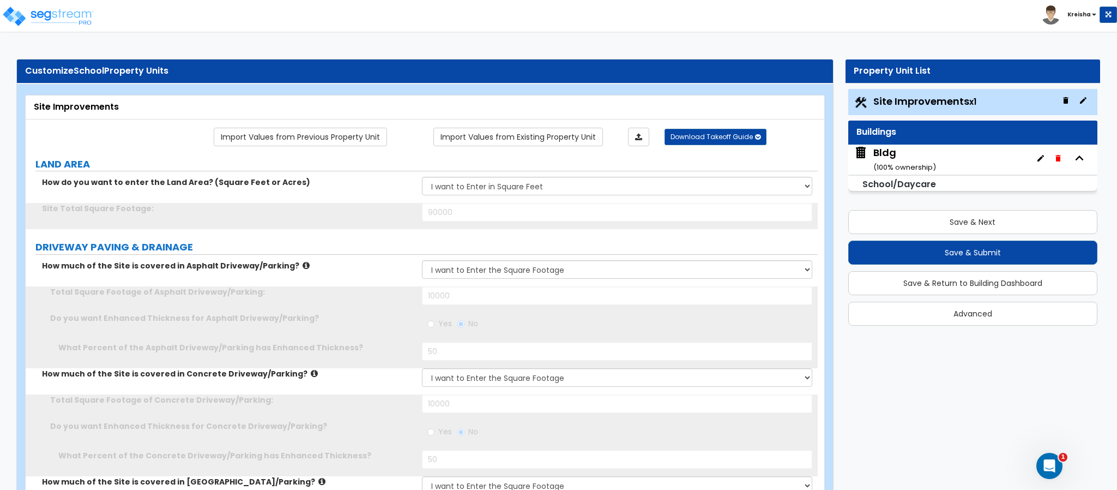
select select "2"
select select "1"
select select "3"
type input "46"
type input "12"
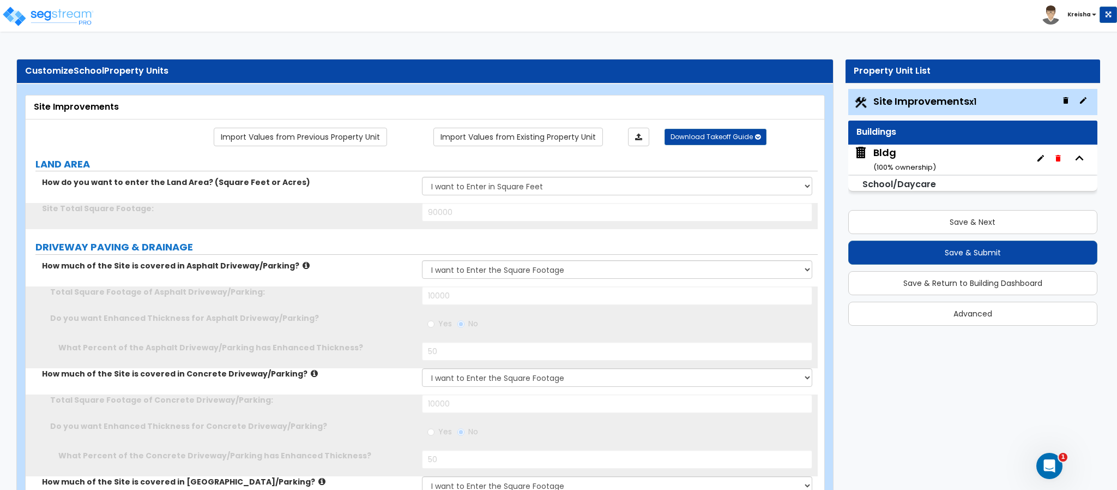
select select "1"
type input "200"
select select "2"
type input "5"
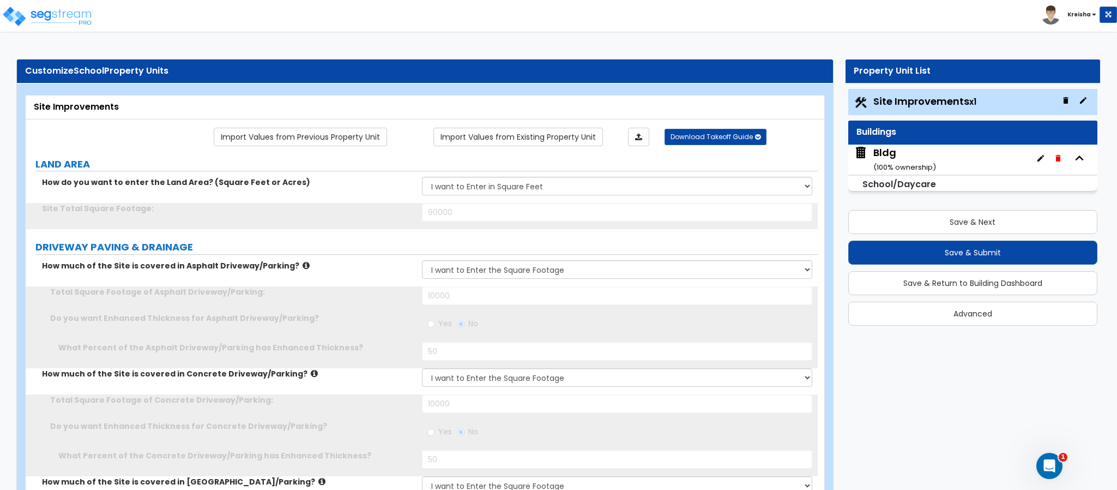
radio input "true"
type input "5"
radio input "true"
select select "2"
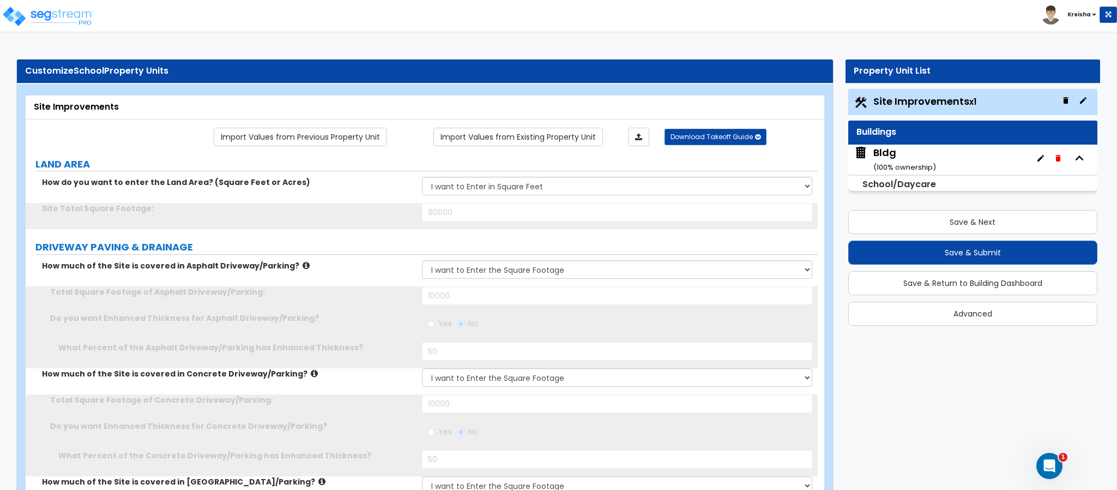
type input "50"
type input "100"
type input "200"
radio input "true"
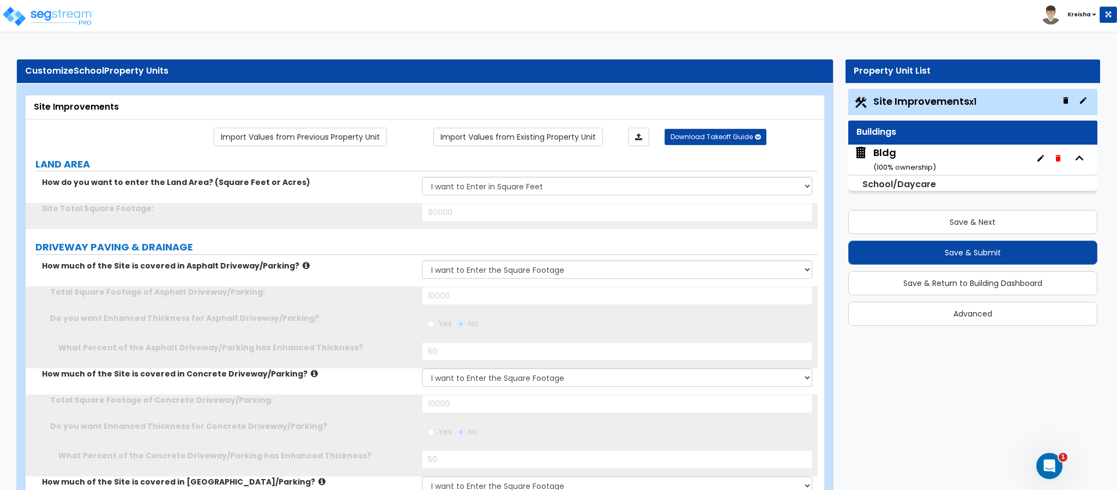
radio input "true"
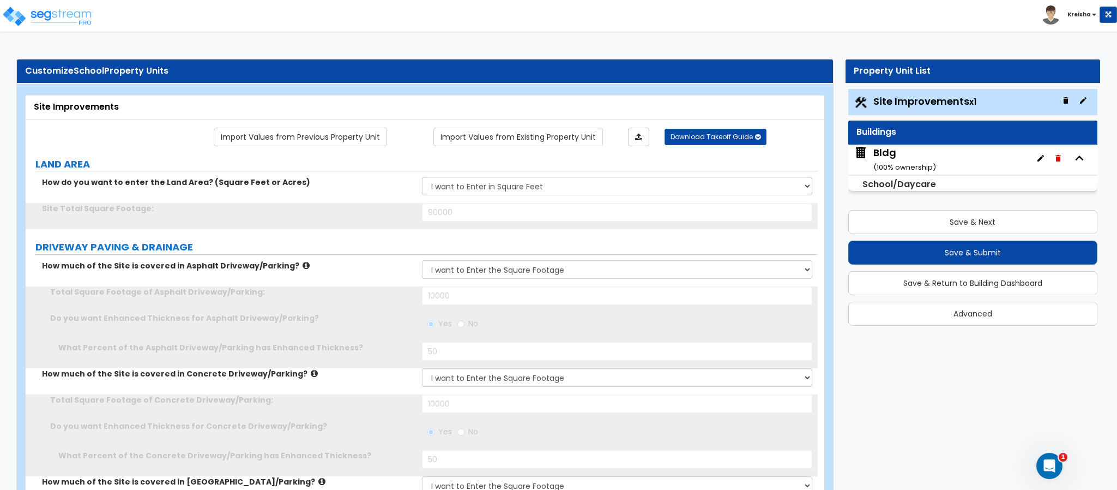
radio input "true"
select select "3"
type input "25"
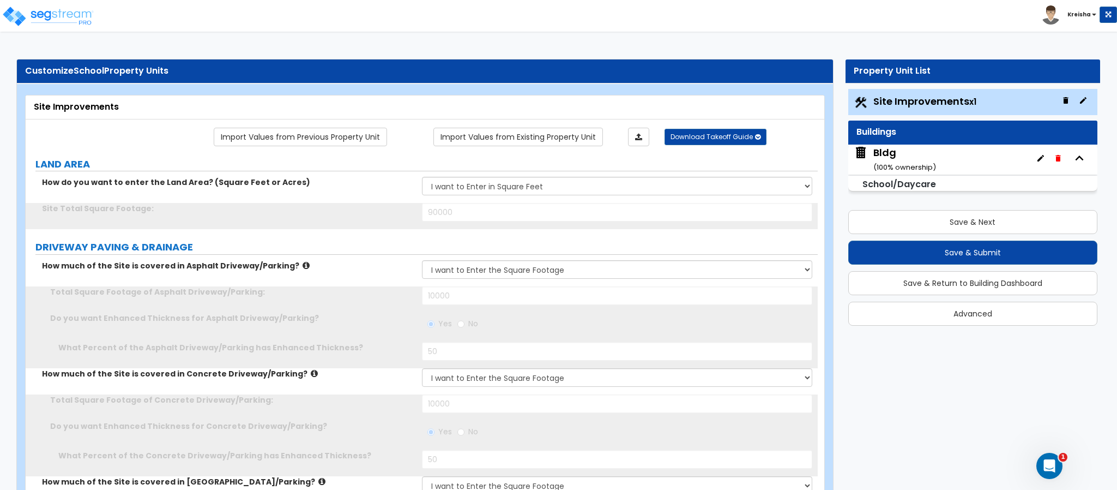
type input "25"
select select "2"
type input "25"
type input "4"
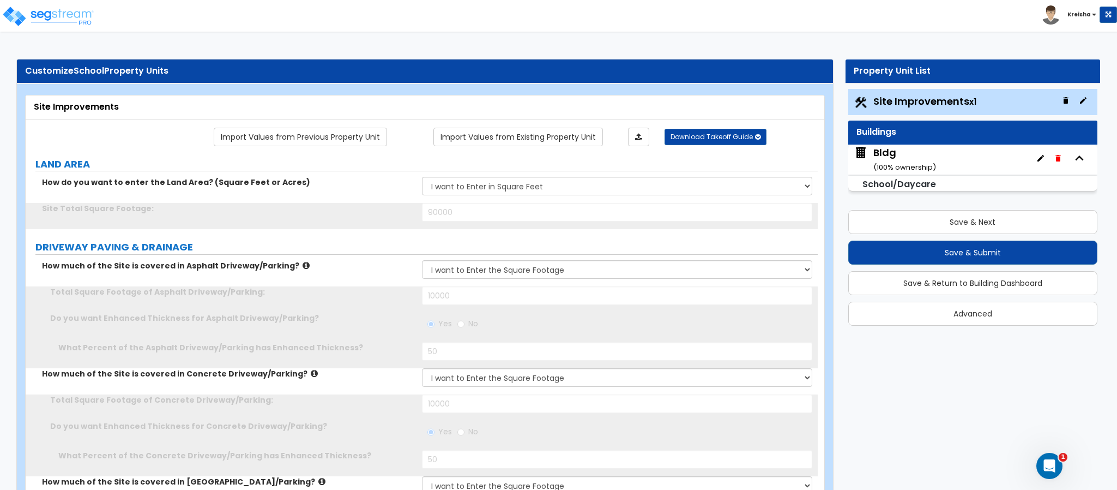
type input "25"
type input "4"
type input "25"
type input "4"
type input "25"
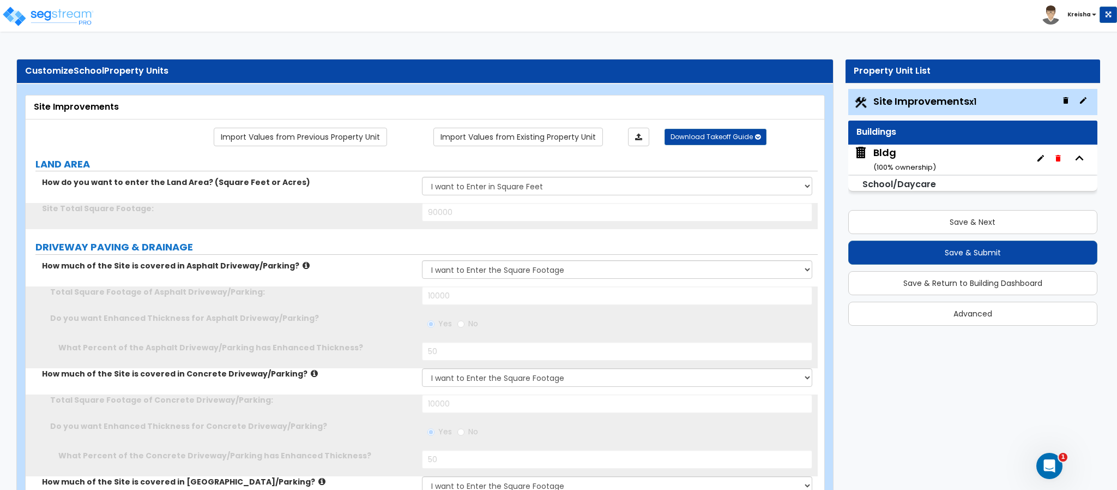
type input "4"
type input "25"
select select "3"
select select "1"
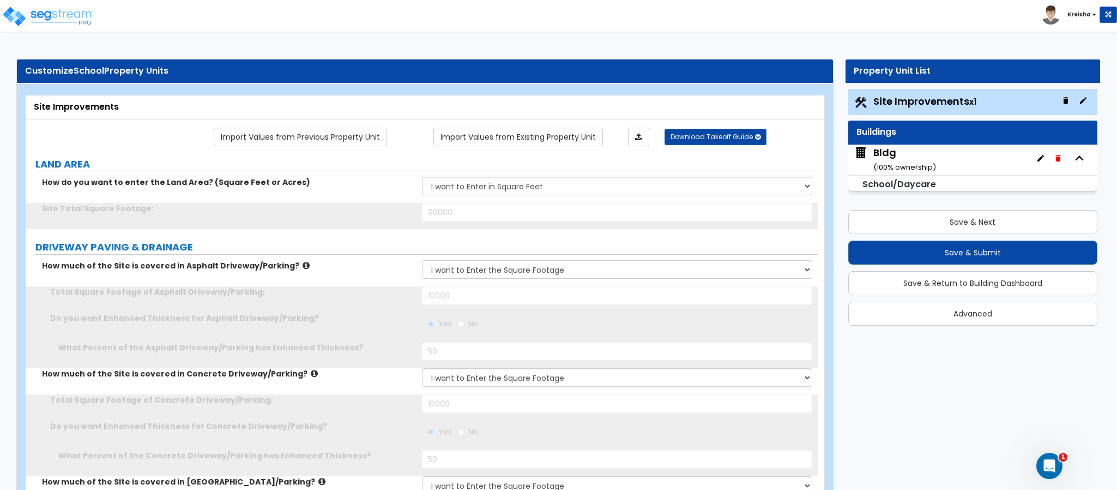
select select "3"
select select "1"
select select "2"
select select "3"
radio input "true"
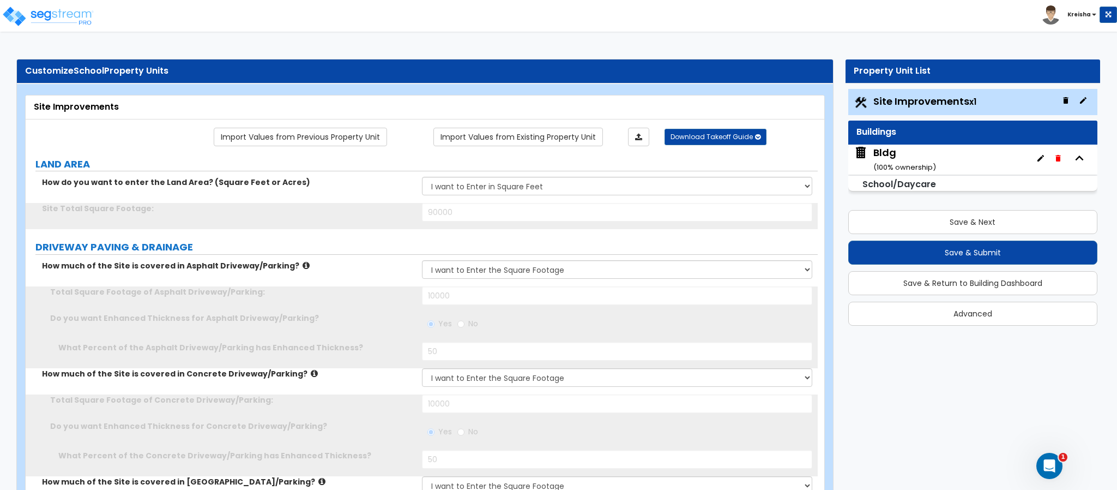
type input "3"
select select "2"
select select "1"
select select "2"
type input "2"
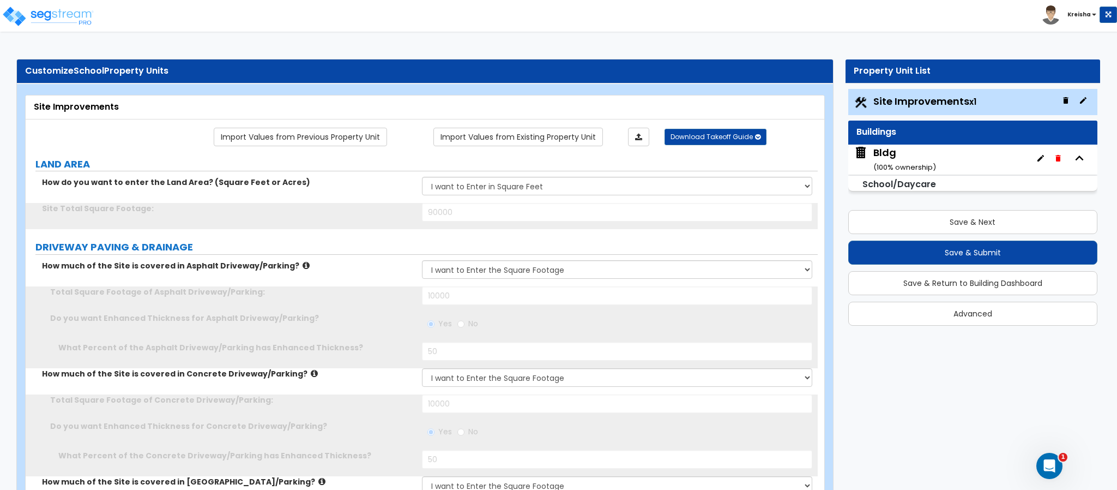
type input "3"
radio input "true"
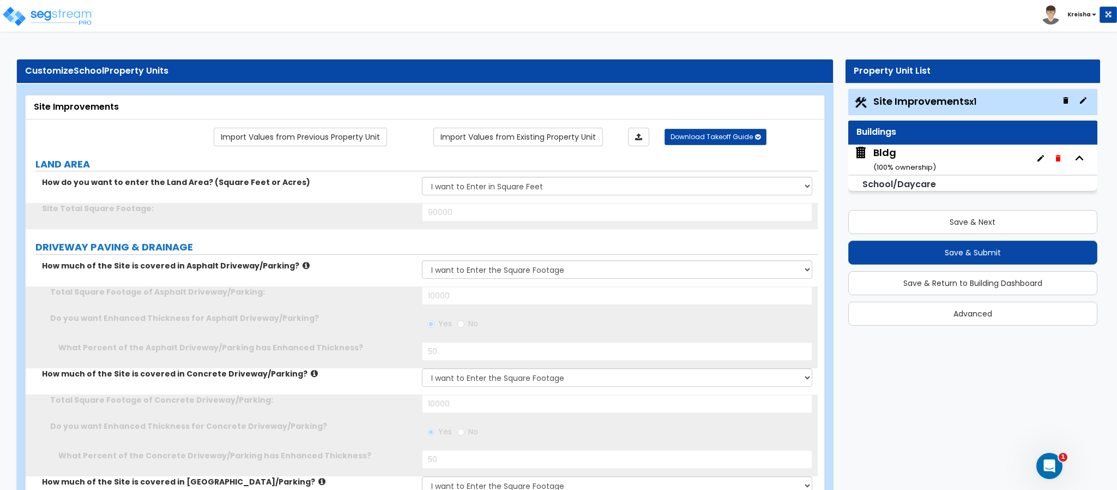
type input "4"
type input "25"
type input "4"
type input "25"
type input "4"
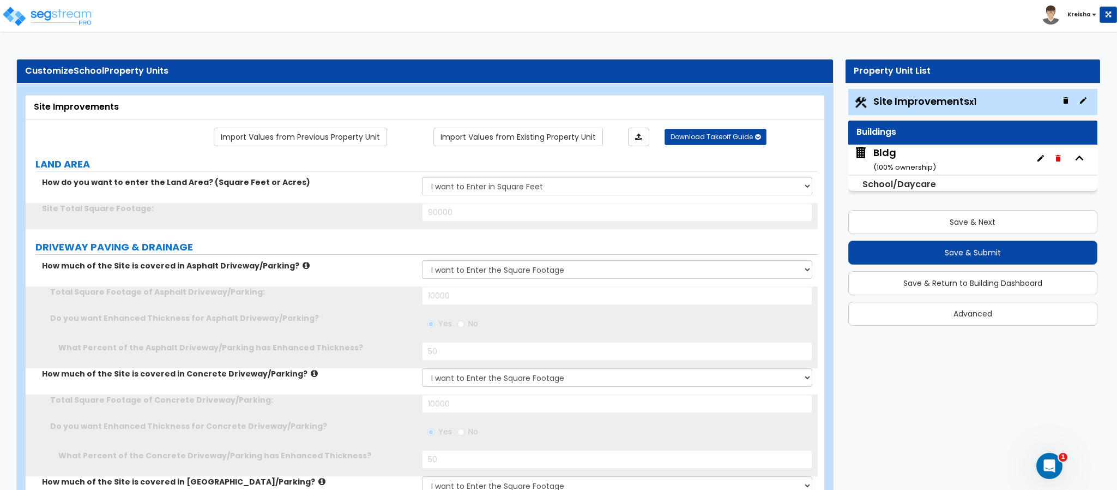
type input "25"
type input "4"
type input "25"
type input "1000"
radio input "true"
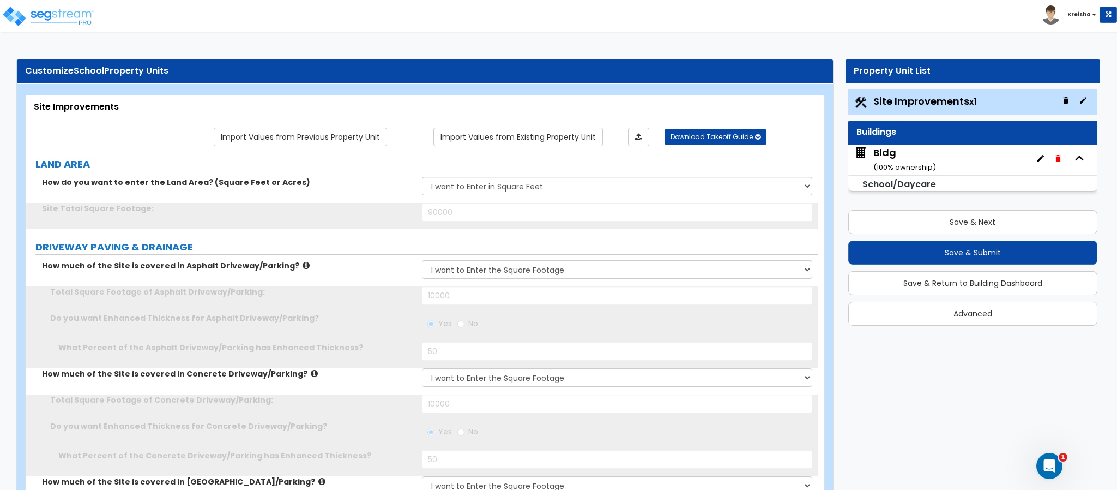
radio input "true"
select select "2"
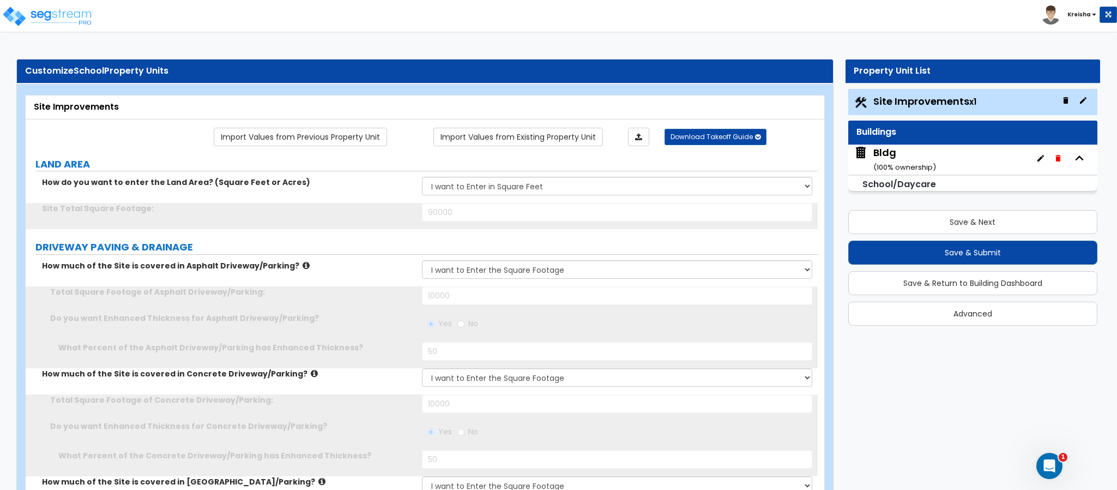
type input "100"
select select "1"
type input "5"
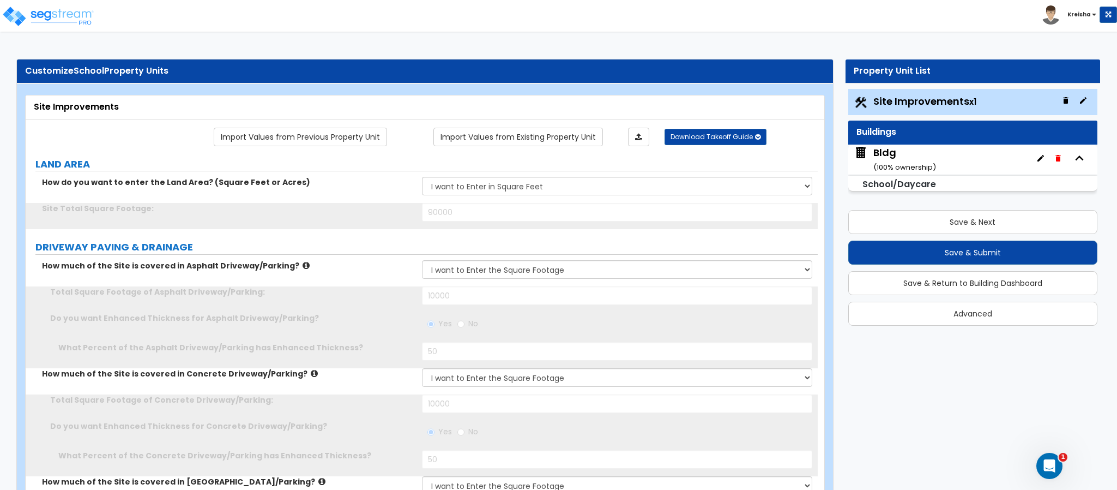
select select "6"
type input "5"
type input "100"
radio input "true"
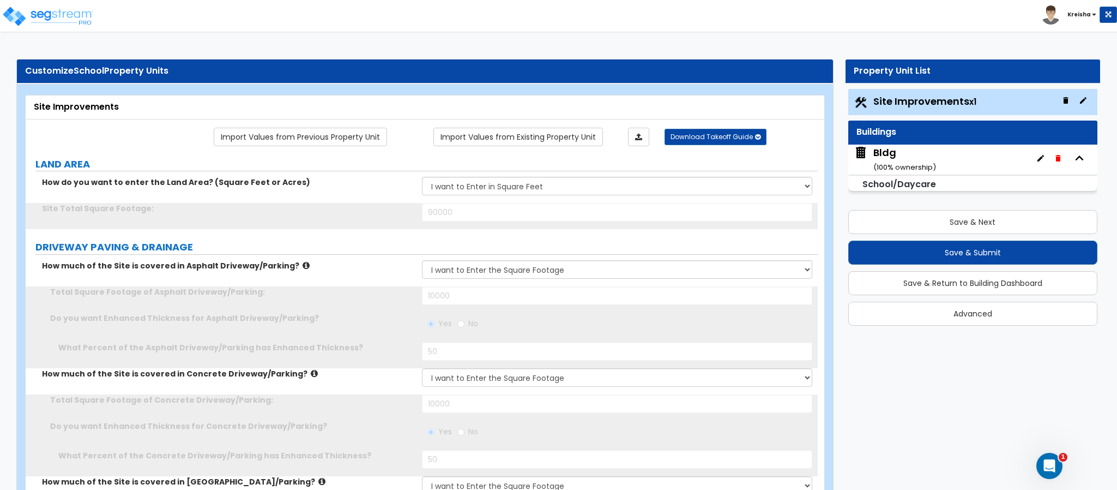
radio input "true"
type input "100"
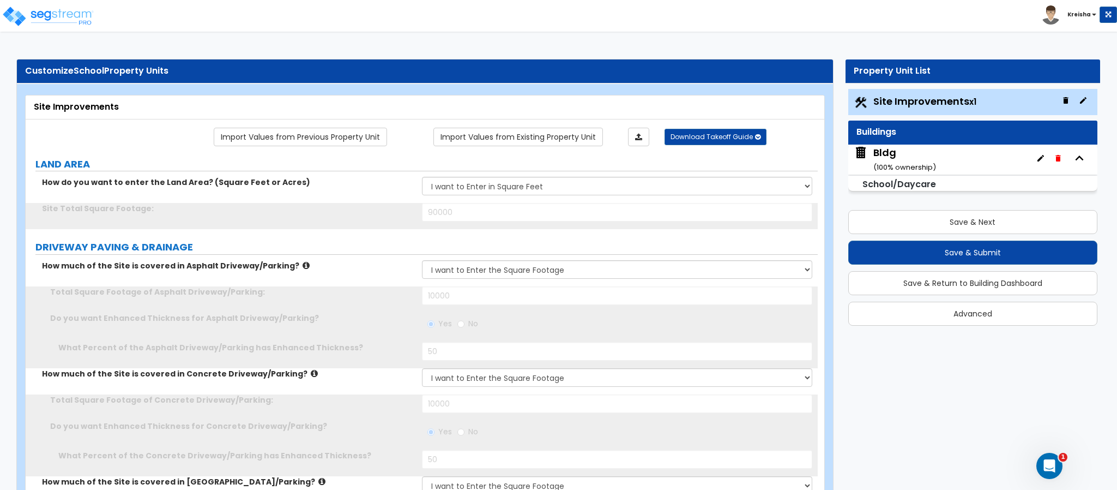
type input "100"
select select "1"
type input "50"
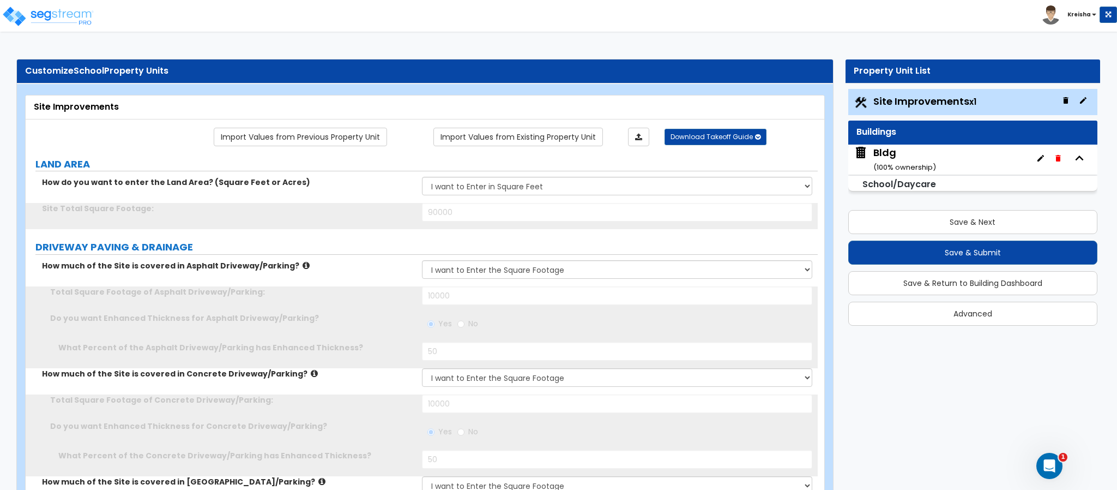
select select "3"
select select "1"
type input "10"
type input "1"
type input "500"
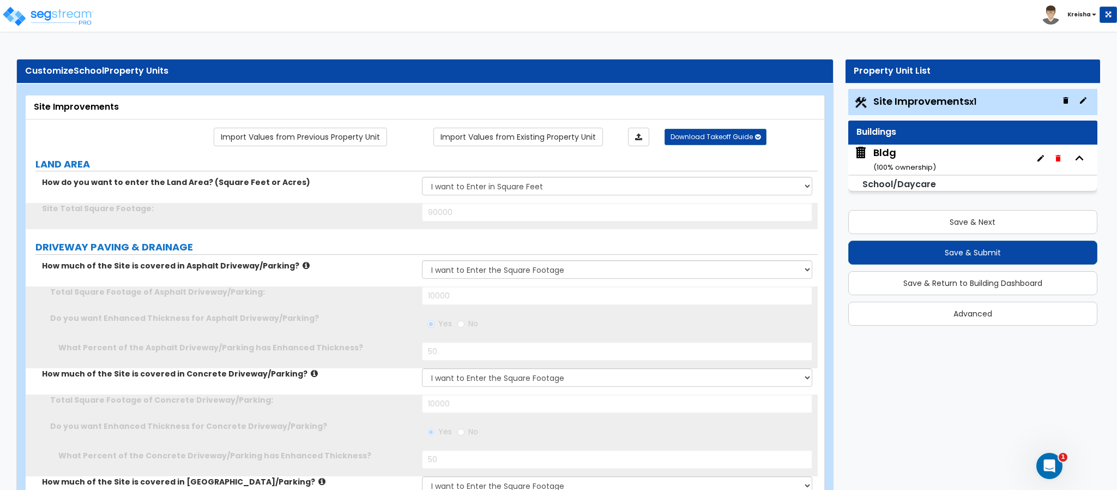
type input "10"
select select "1"
select select "2"
select select "1"
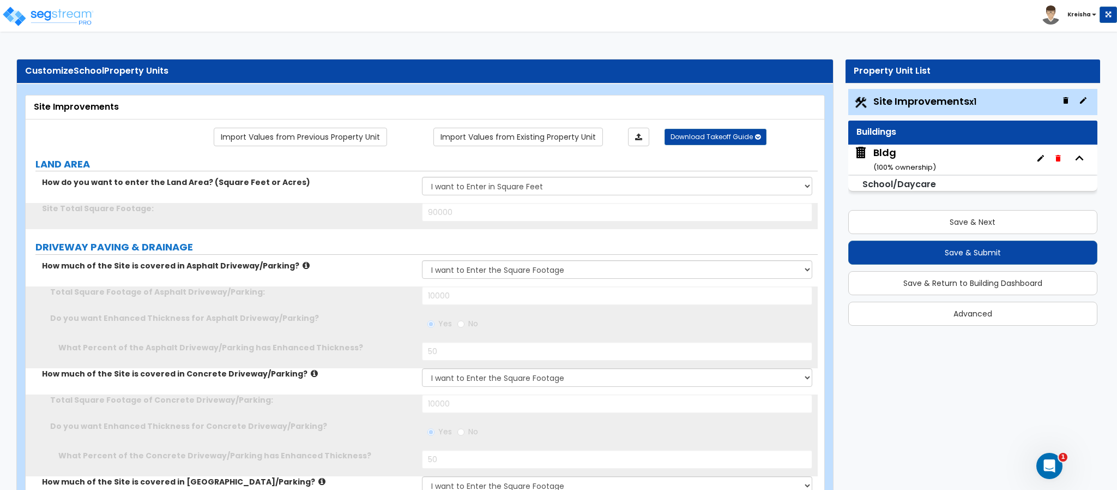
type input "2"
select select "2"
type input "3"
type input "1"
type input "500"
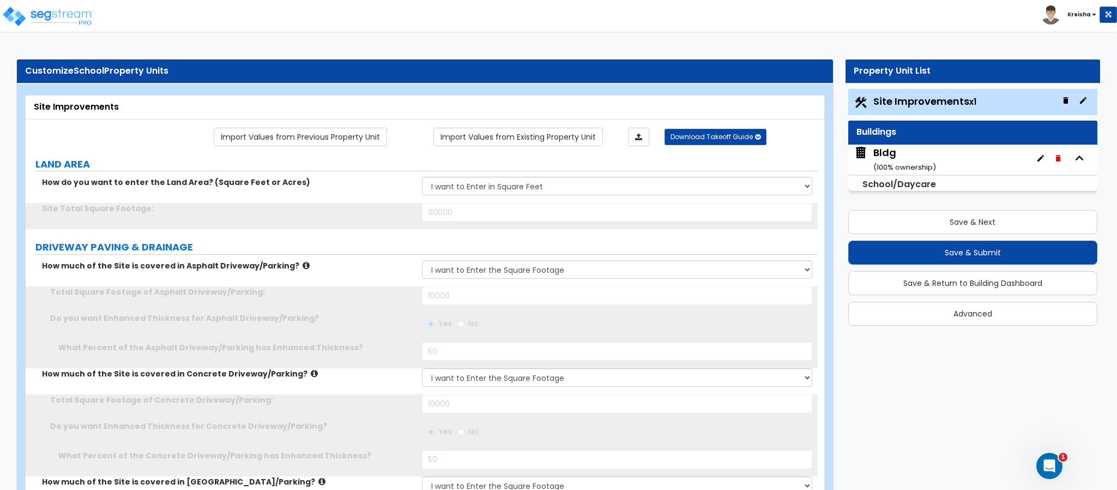
select select "5"
select select "1"
select select "3"
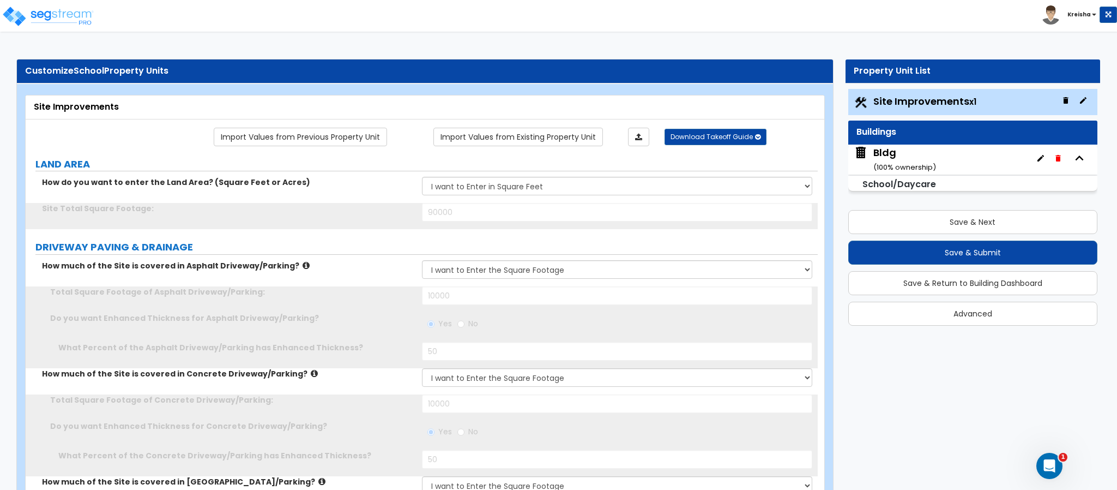
select select "12"
type input "2"
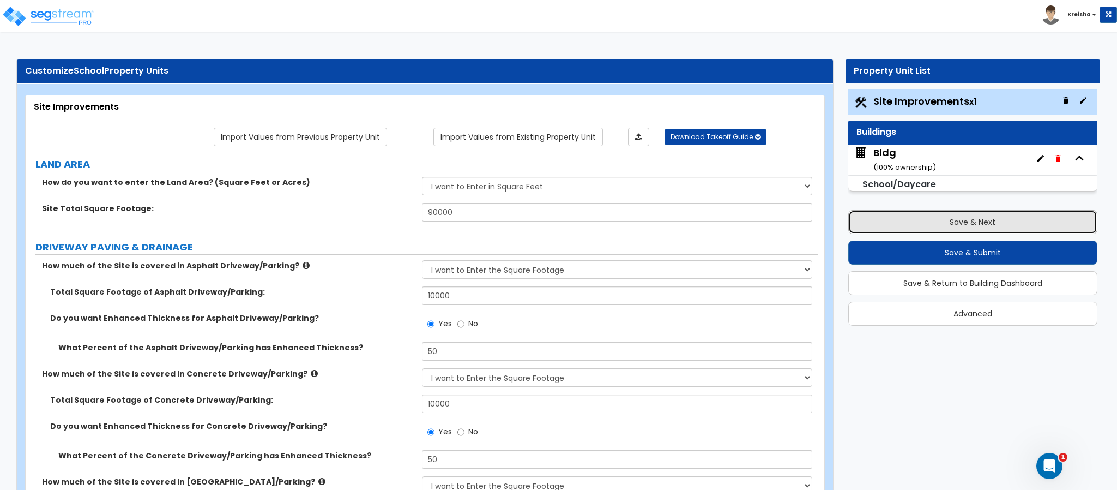
click at [892, 218] on button "Save & Next" at bounding box center [973, 222] width 249 height 24
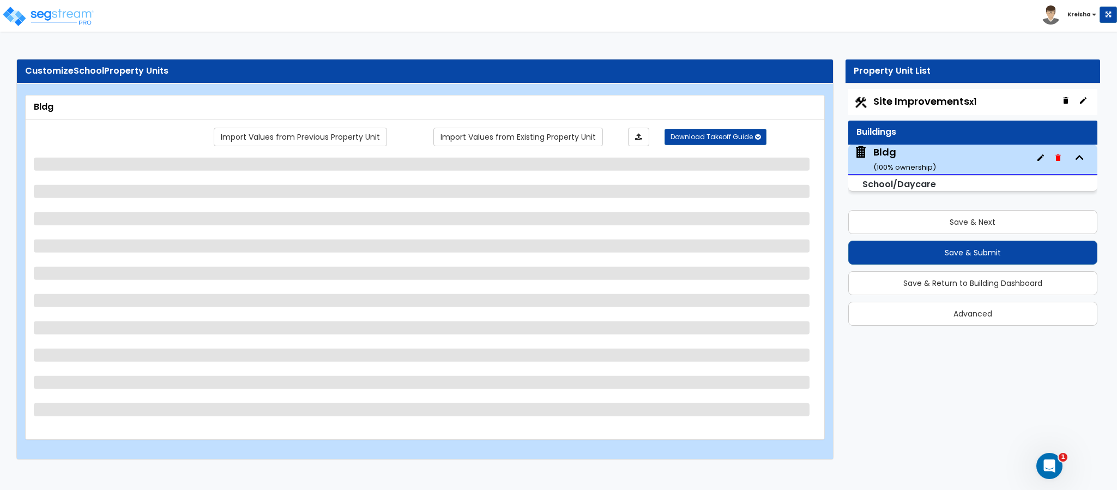
click at [670, 82] on div "Customize School Property Units" at bounding box center [425, 71] width 816 height 24
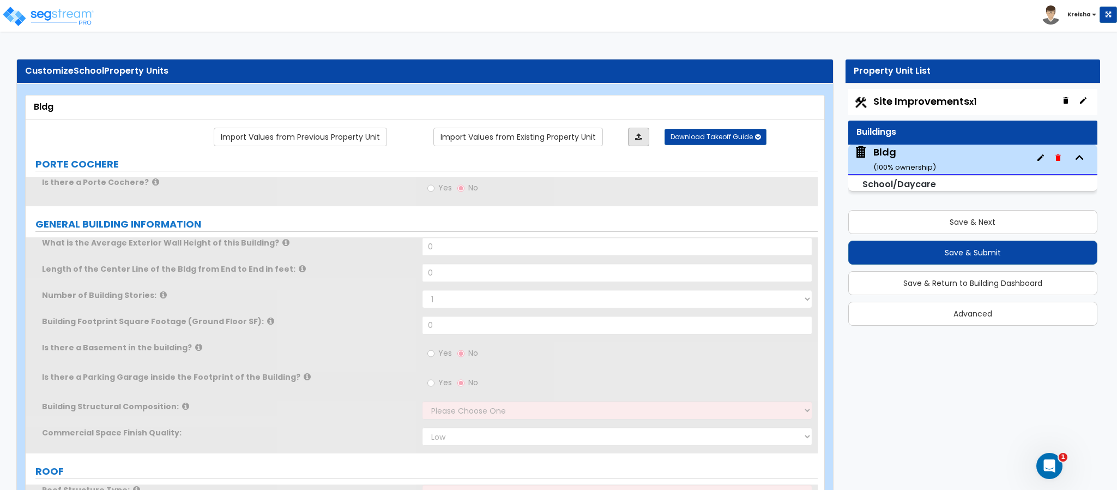
click at [634, 136] on link at bounding box center [638, 137] width 21 height 19
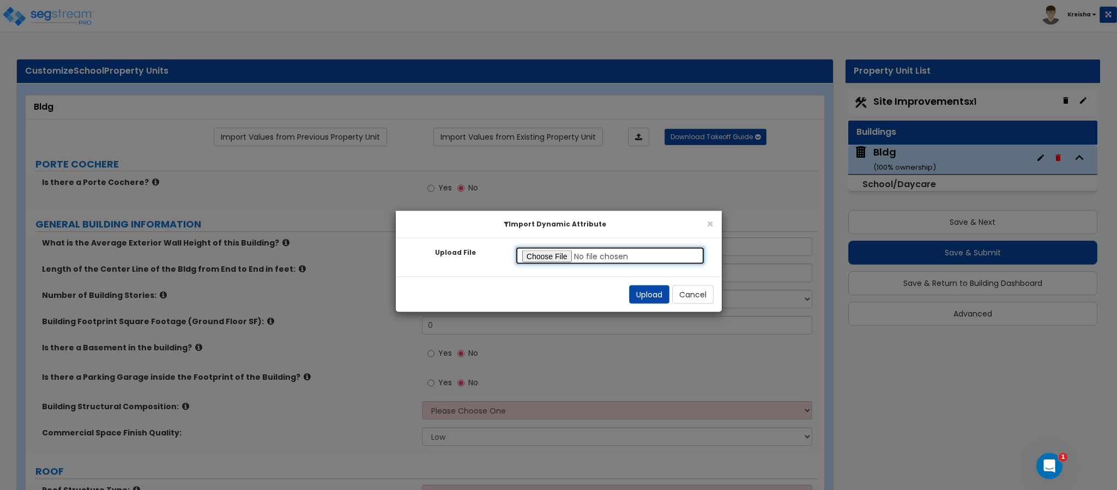
click at [560, 252] on input "Upload File" at bounding box center [610, 256] width 190 height 19
click at [646, 288] on button "Upload" at bounding box center [649, 294] width 40 height 19
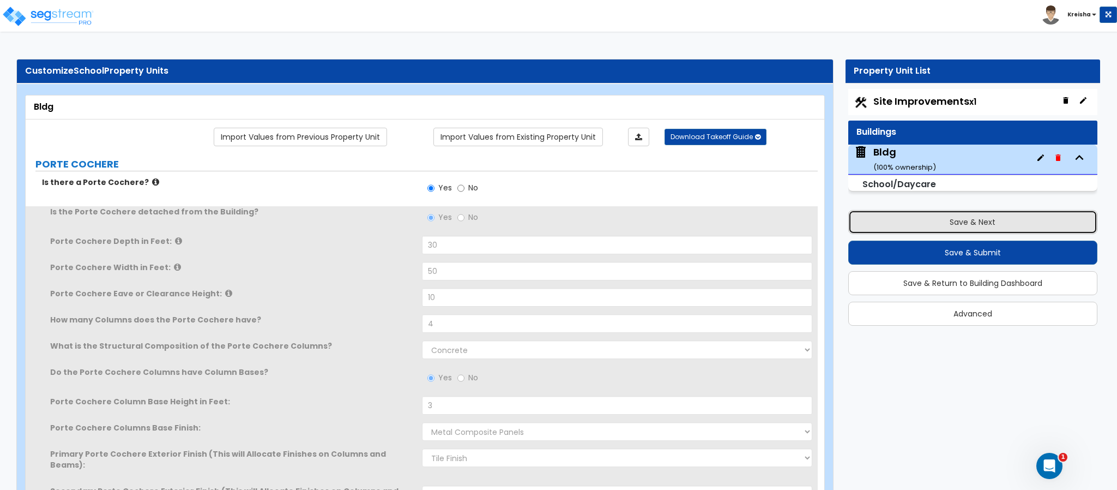
drag, startPoint x: 890, startPoint y: 219, endPoint x: 710, endPoint y: 152, distance: 192.1
click at [890, 218] on button "Save & Next" at bounding box center [973, 222] width 249 height 24
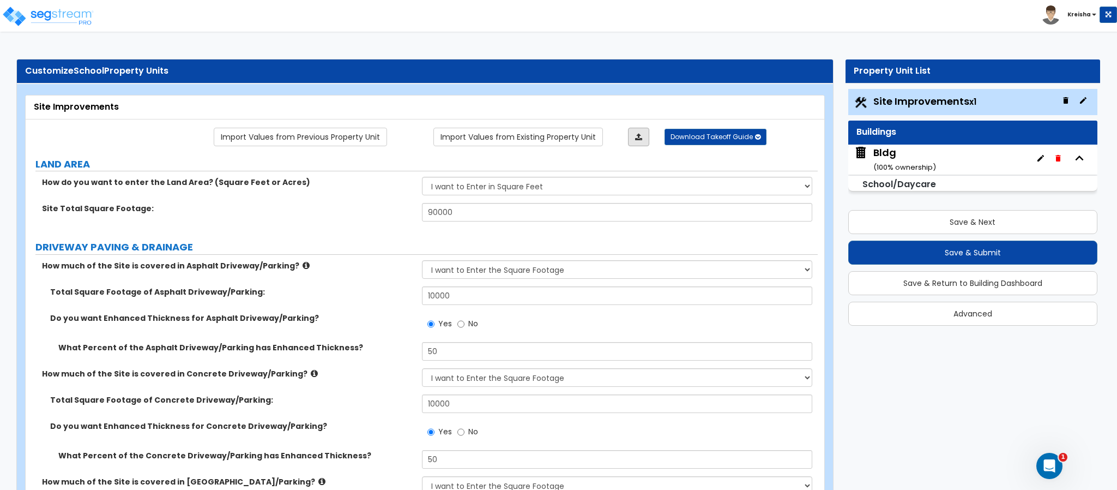
click at [639, 136] on icon at bounding box center [638, 137] width 7 height 8
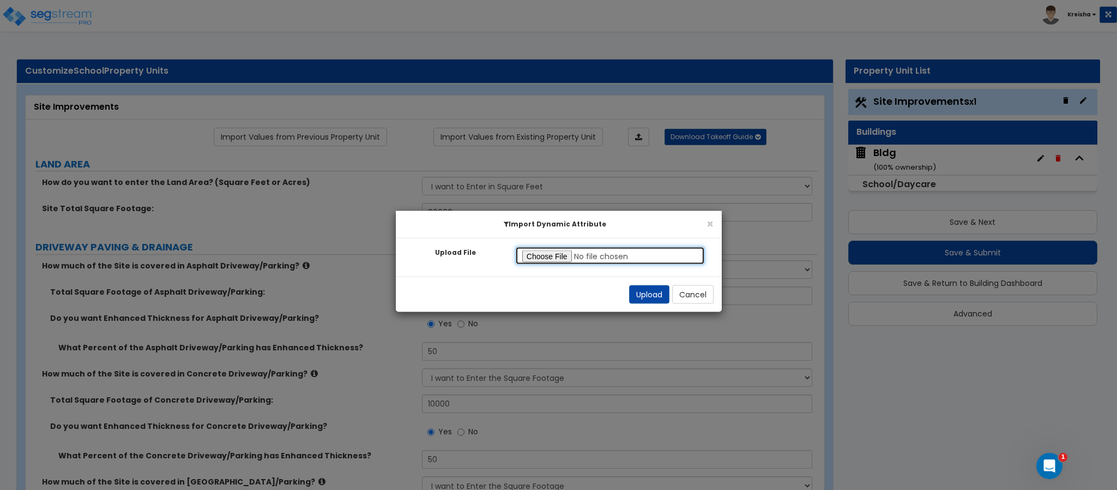
click at [550, 254] on input "Upload File" at bounding box center [610, 256] width 190 height 19
click at [630, 295] on button "Upload" at bounding box center [649, 294] width 40 height 19
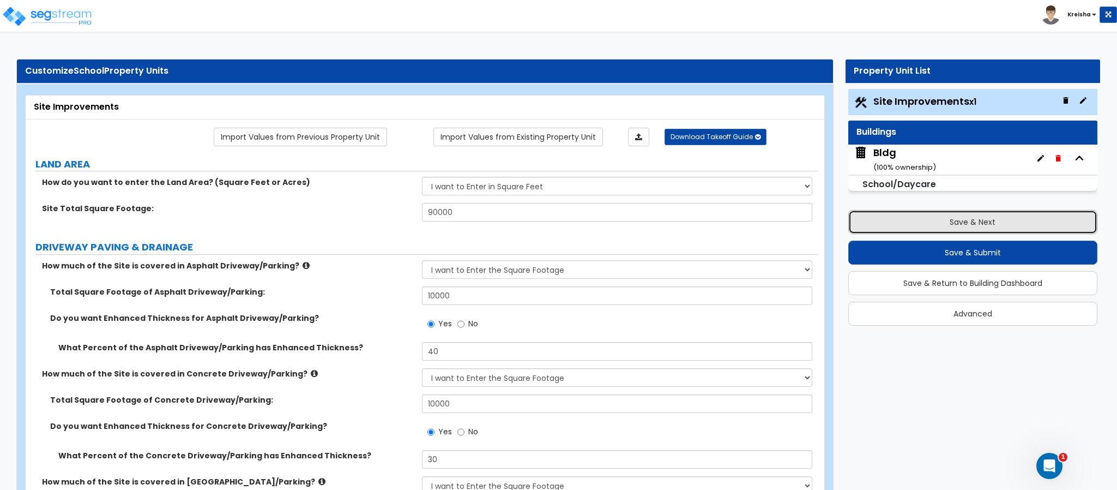
drag, startPoint x: 928, startPoint y: 223, endPoint x: 850, endPoint y: 267, distance: 89.9
click at [928, 221] on button "Save & Next" at bounding box center [973, 222] width 249 height 24
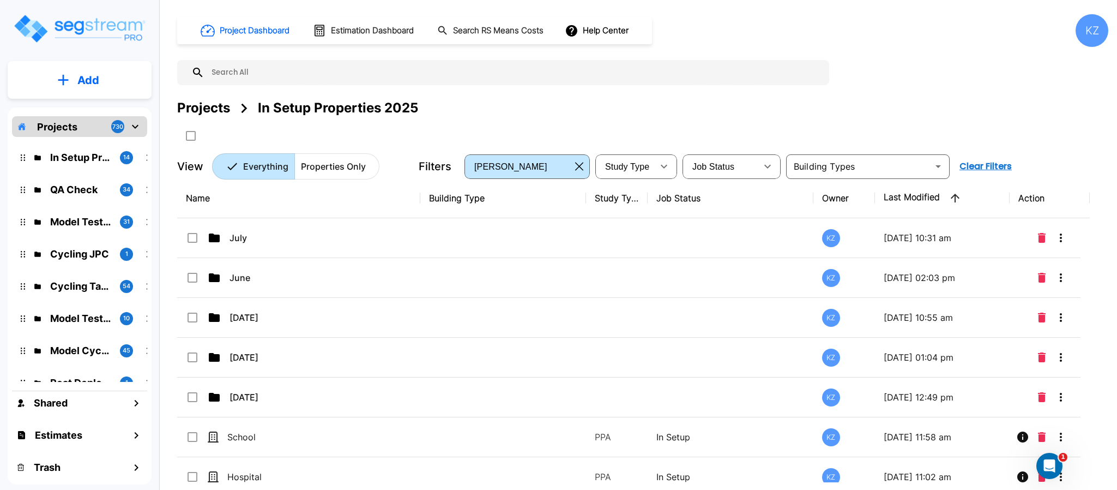
click at [470, 107] on div "Projects In Setup Properties 2025" at bounding box center [642, 108] width 931 height 20
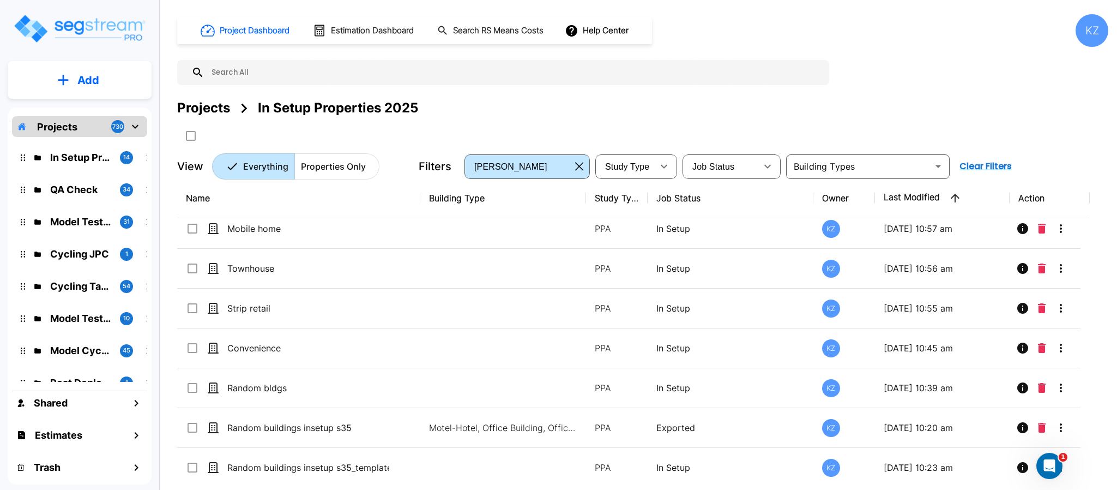
scroll to position [298, 0]
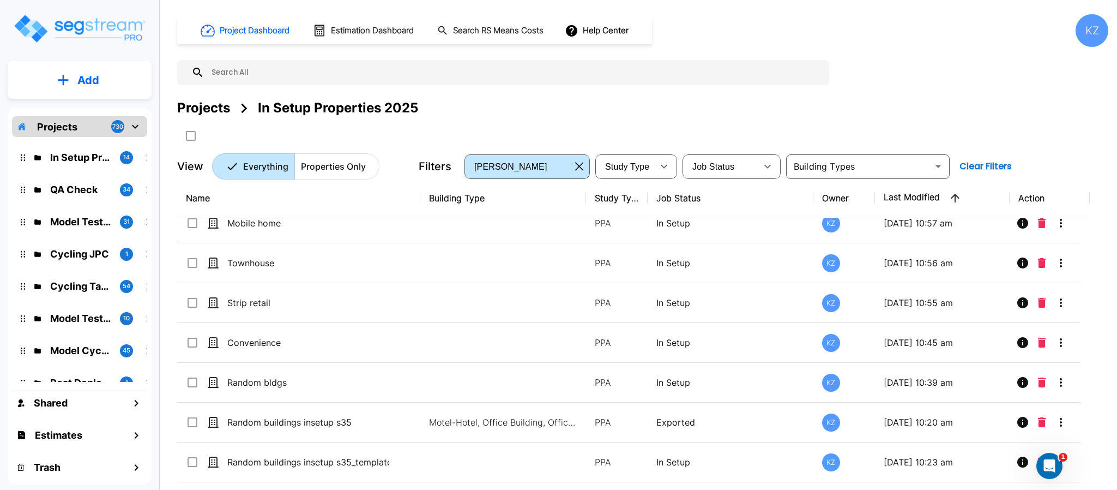
click at [66, 81] on icon "mailbox folders" at bounding box center [63, 79] width 11 height 11
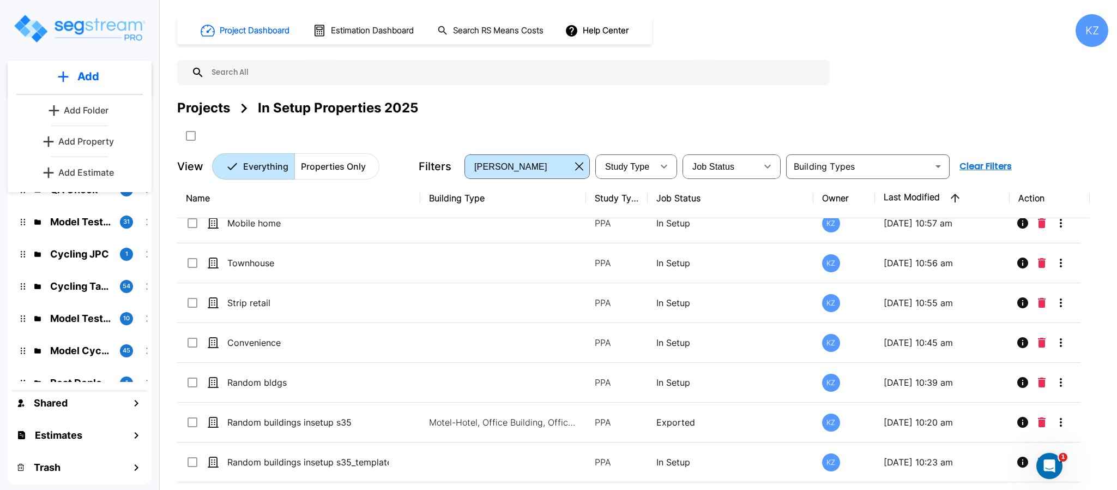
click at [75, 144] on p "Add Property" at bounding box center [86, 141] width 56 height 13
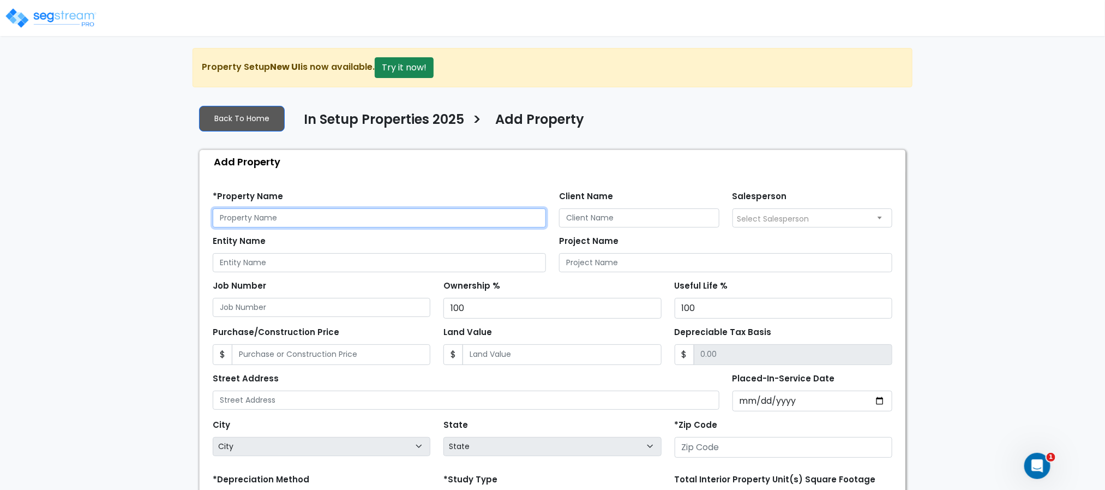
click at [249, 224] on input "text" at bounding box center [379, 217] width 333 height 19
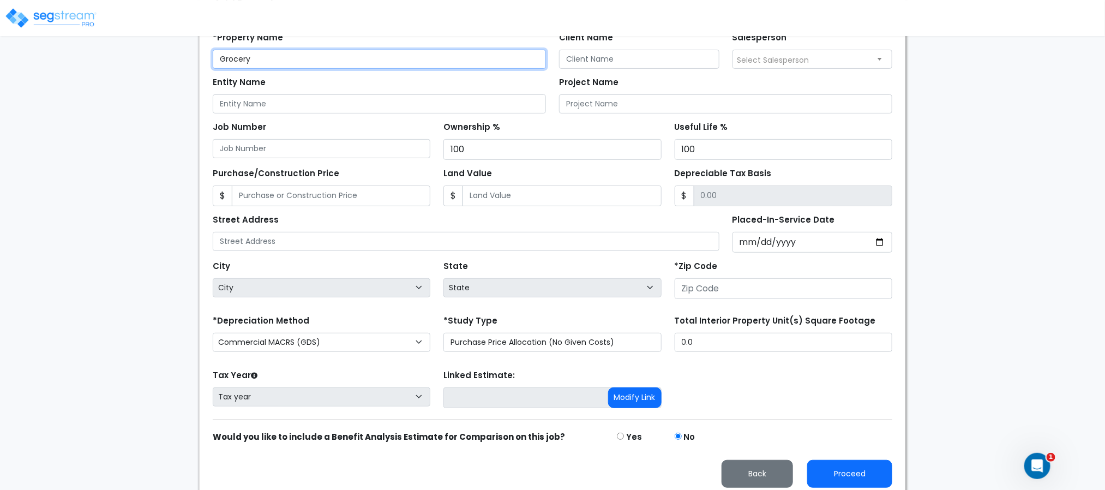
scroll to position [172, 0]
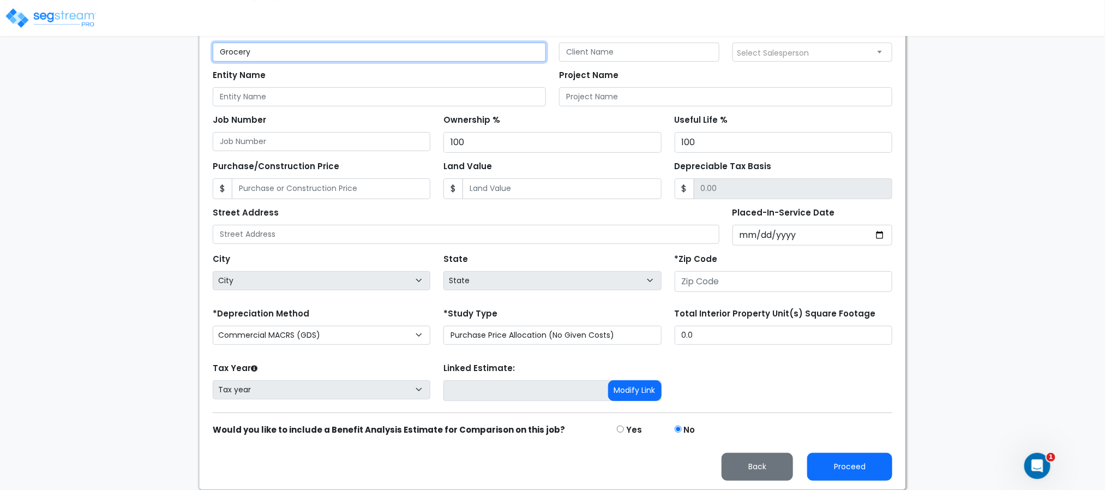
type input "Grocery"
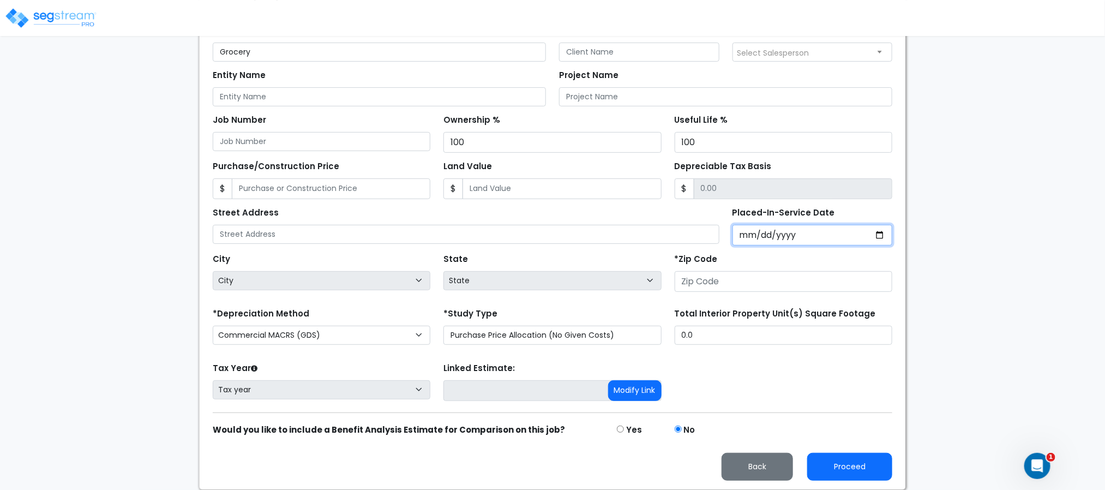
click at [744, 231] on input "Placed-In-Service Date" at bounding box center [812, 235] width 160 height 21
type input "0020-01-01"
select select "20"
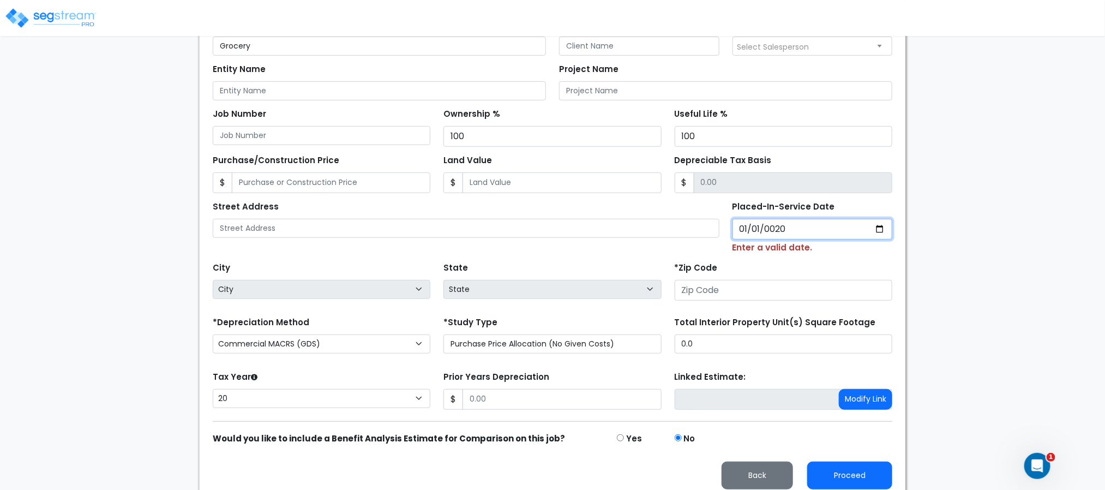
type input "0201-01-01"
select select "201"
type input "2018-01-01"
select select "2018"
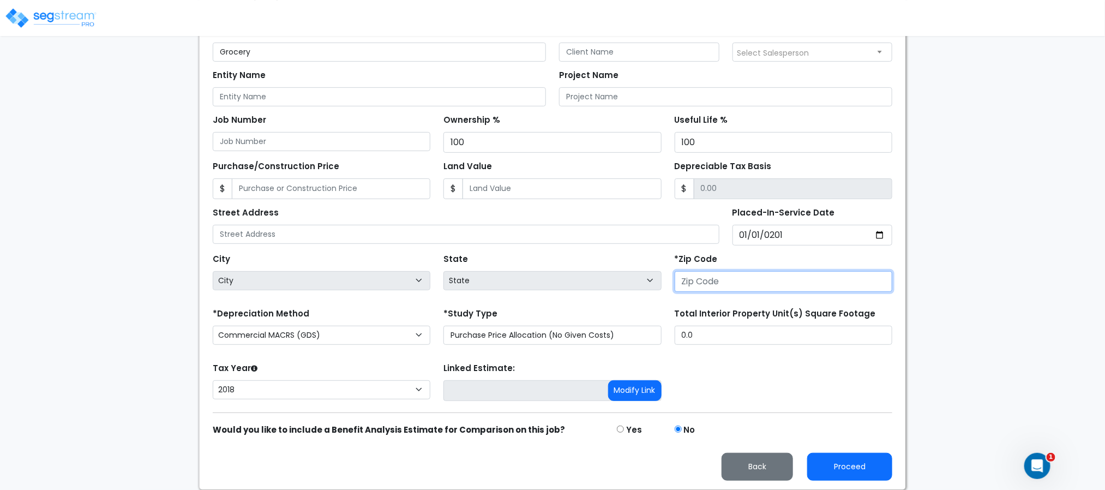
click at [746, 280] on input "number" at bounding box center [784, 281] width 218 height 21
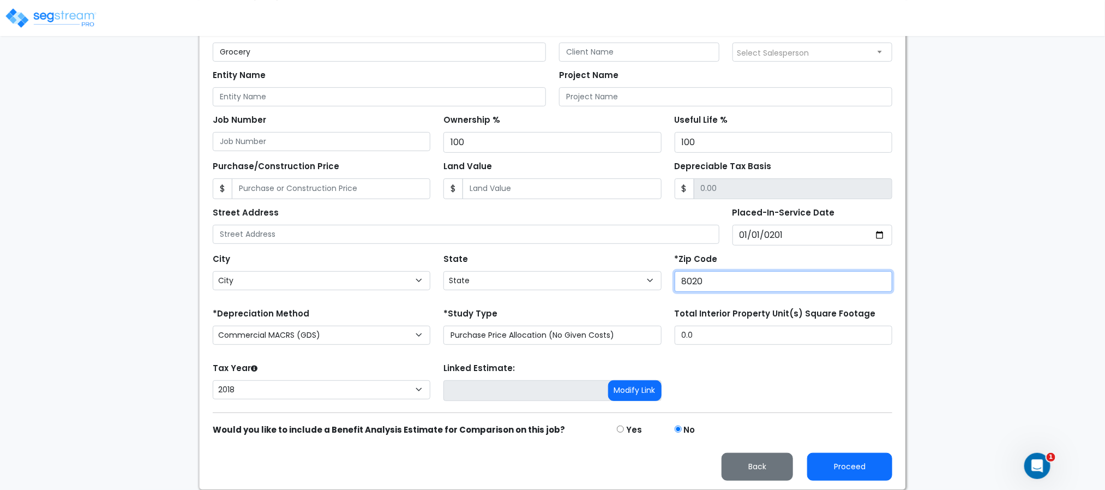
type input "80206"
select select "CO"
type input "80206"
click at [801, 453] on div "Back" at bounding box center [757, 467] width 89 height 28
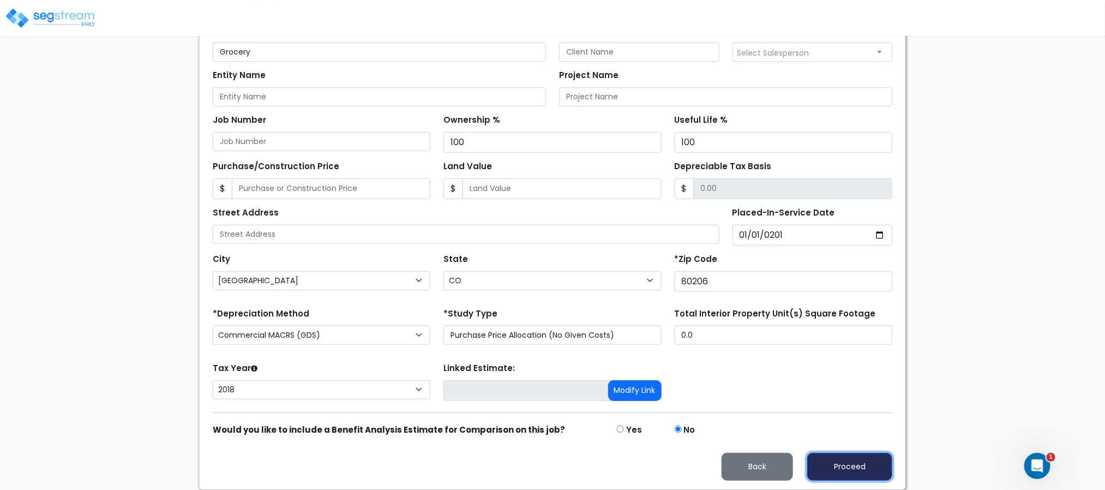
click at [825, 468] on button "Proceed" at bounding box center [849, 467] width 85 height 28
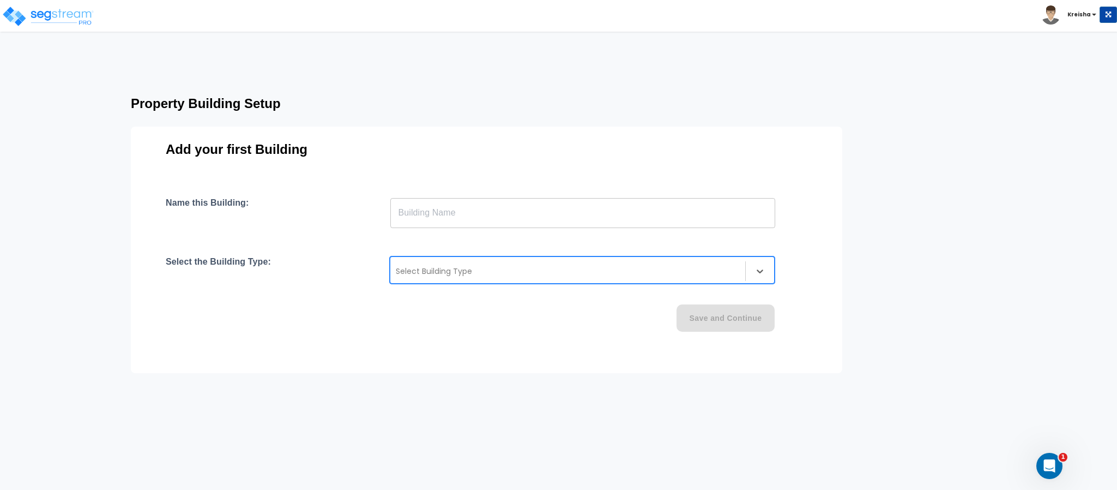
click at [554, 267] on div at bounding box center [568, 271] width 344 height 13
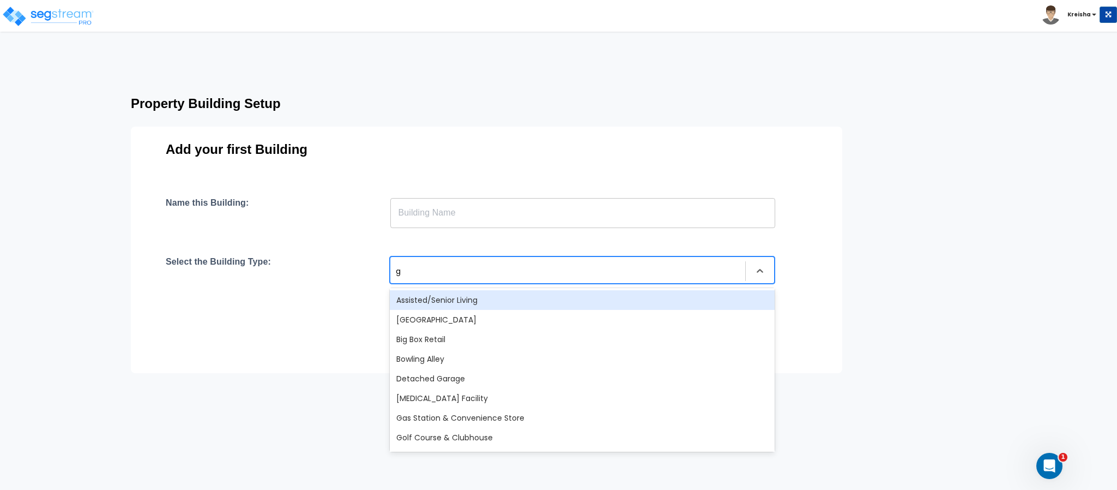
type input "gr"
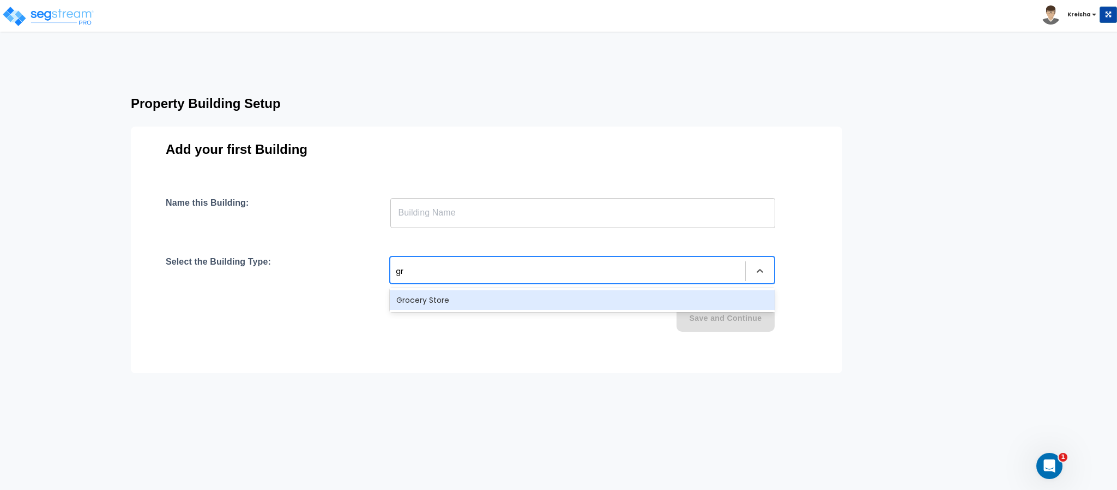
click at [529, 292] on div "Grocery Store" at bounding box center [582, 300] width 385 height 20
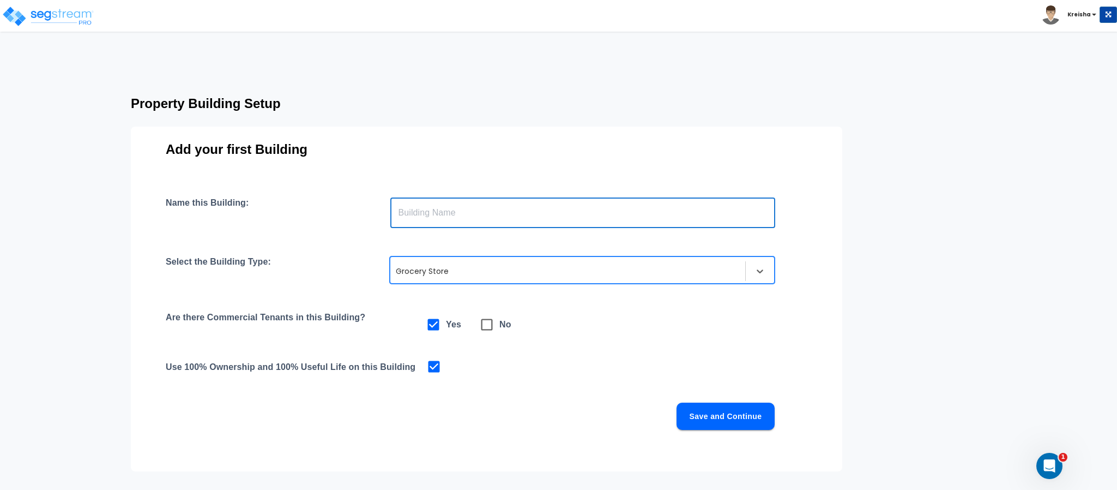
click at [554, 226] on input "text" at bounding box center [582, 212] width 385 height 31
type input "Bldg"
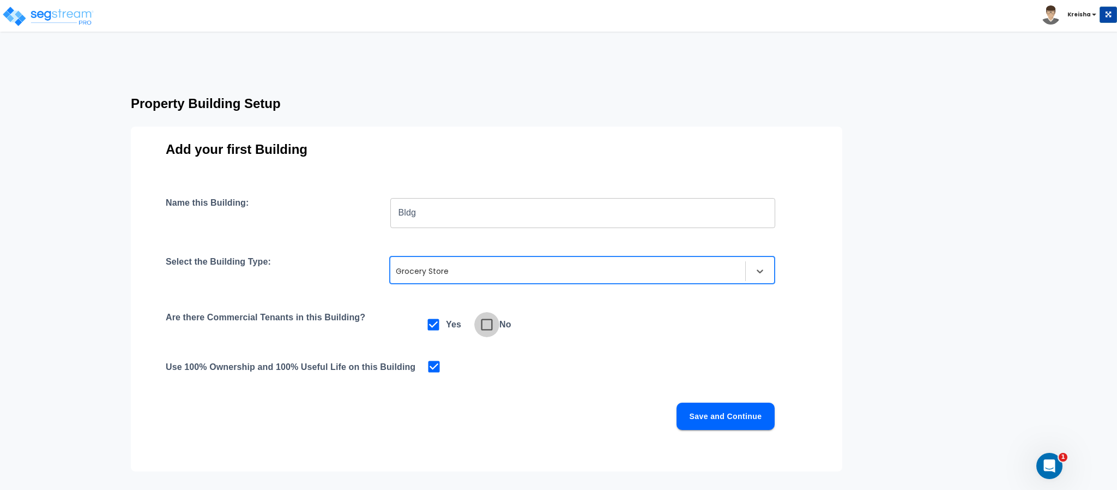
click at [494, 319] on icon at bounding box center [486, 324] width 15 height 15
checkbox input "false"
checkbox input "true"
click at [697, 403] on button "Save and Continue" at bounding box center [726, 415] width 98 height 27
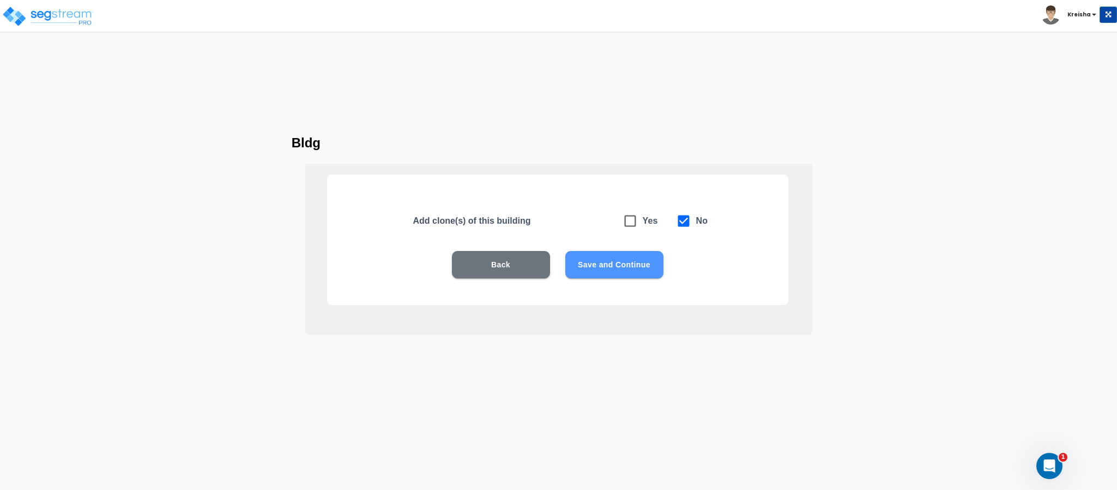
click at [637, 270] on button "Save and Continue" at bounding box center [615, 264] width 98 height 27
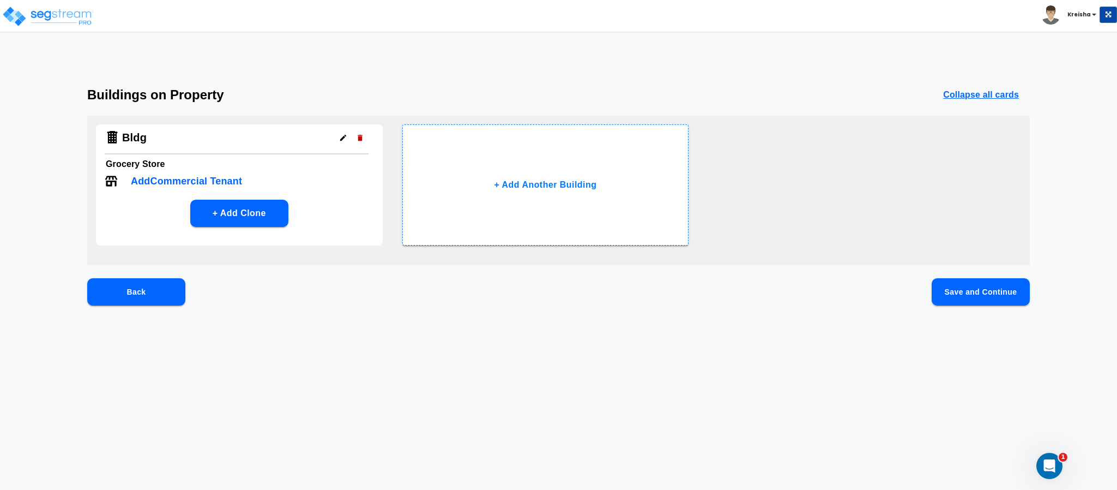
click at [959, 289] on button "Save and Continue" at bounding box center [981, 291] width 98 height 27
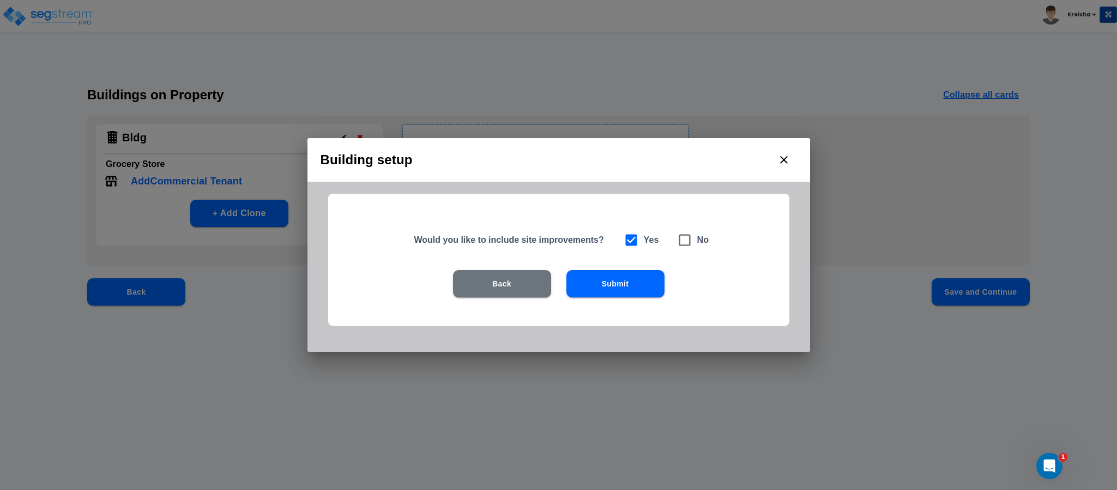
click at [604, 285] on button "Submit" at bounding box center [616, 283] width 98 height 27
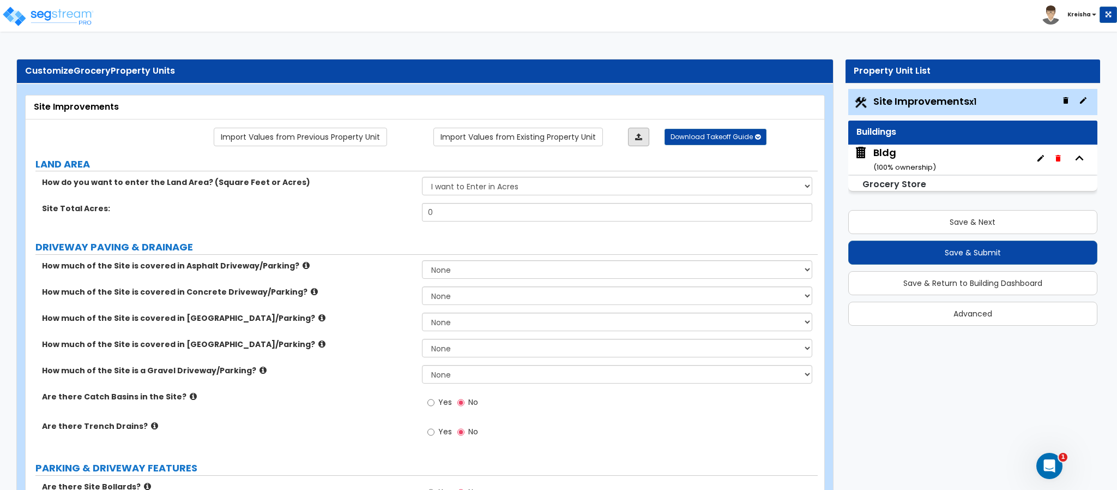
click at [641, 138] on icon at bounding box center [638, 137] width 7 height 8
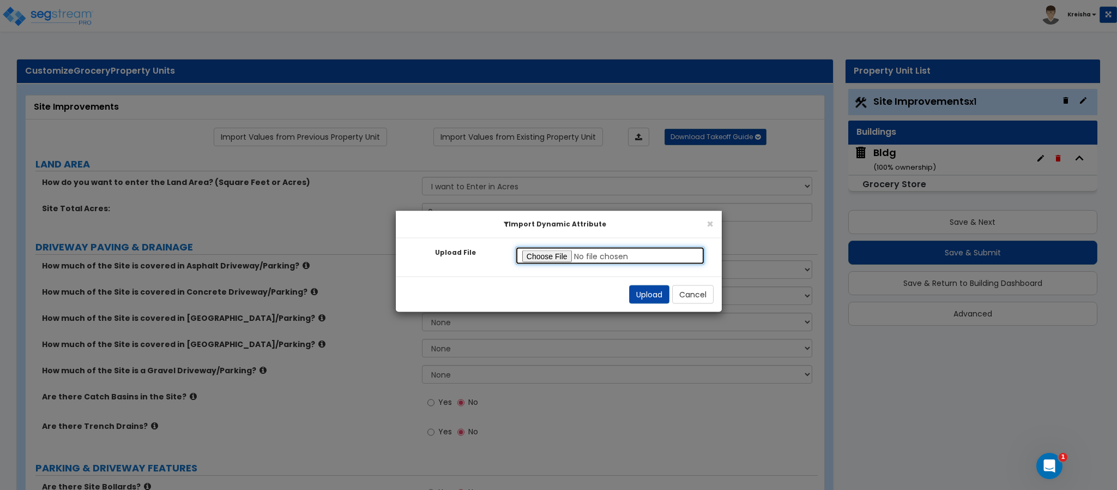
click at [544, 260] on input "Upload File" at bounding box center [610, 256] width 190 height 19
type input "C:\fakepath\SegStream Takeoff Guide - 2025-0507_Grocery Store Cycling - Site Im…"
click at [650, 296] on button "Upload" at bounding box center [649, 294] width 40 height 19
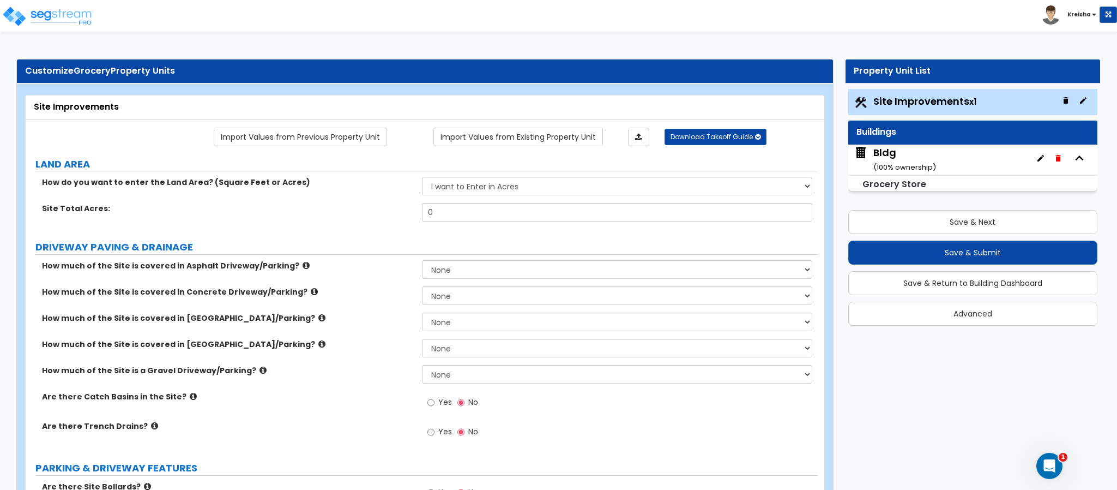
select select "2"
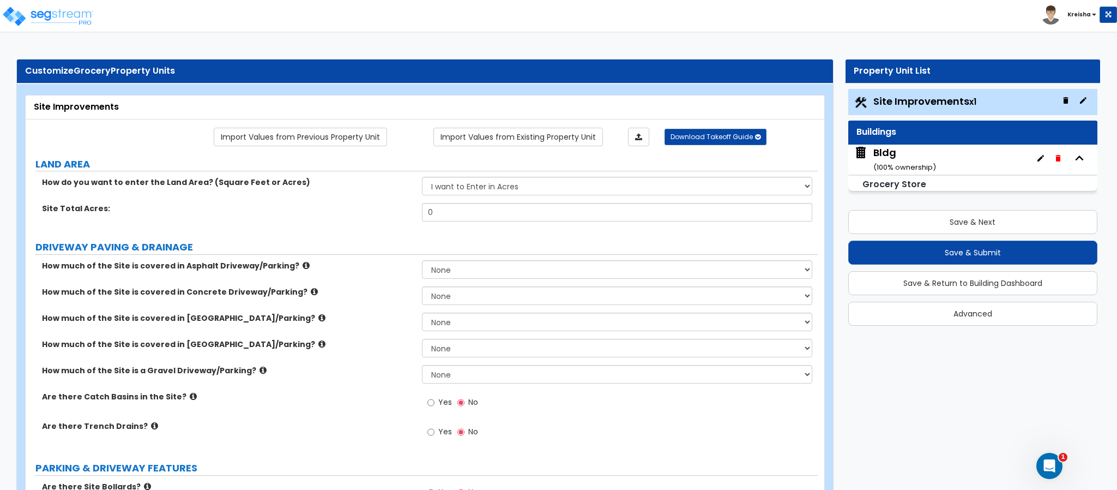
select select "2"
radio input "true"
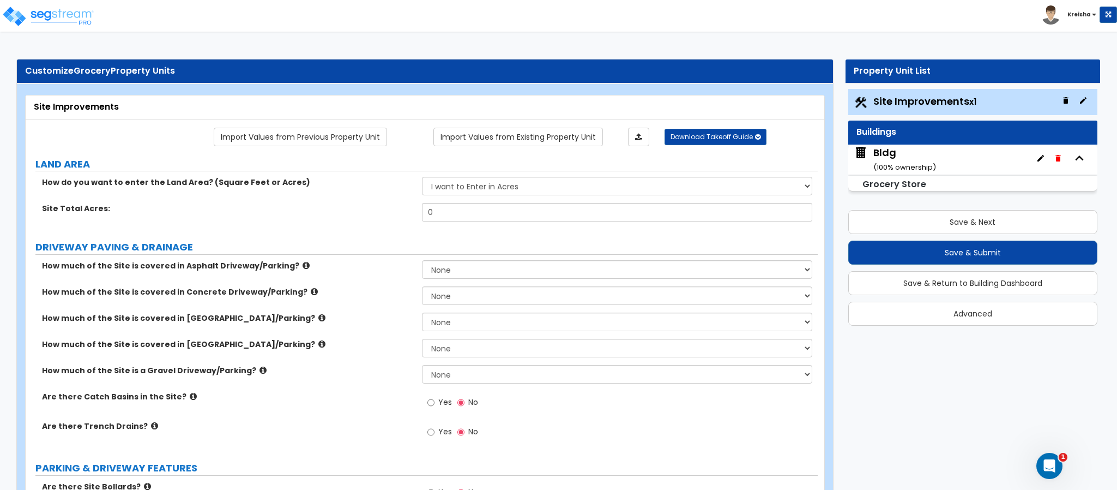
radio input "true"
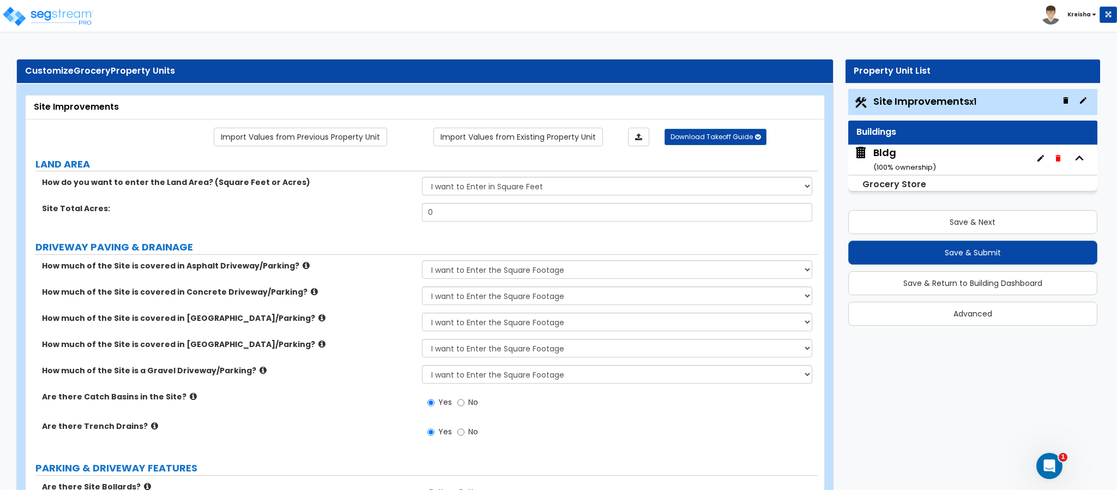
radio input "true"
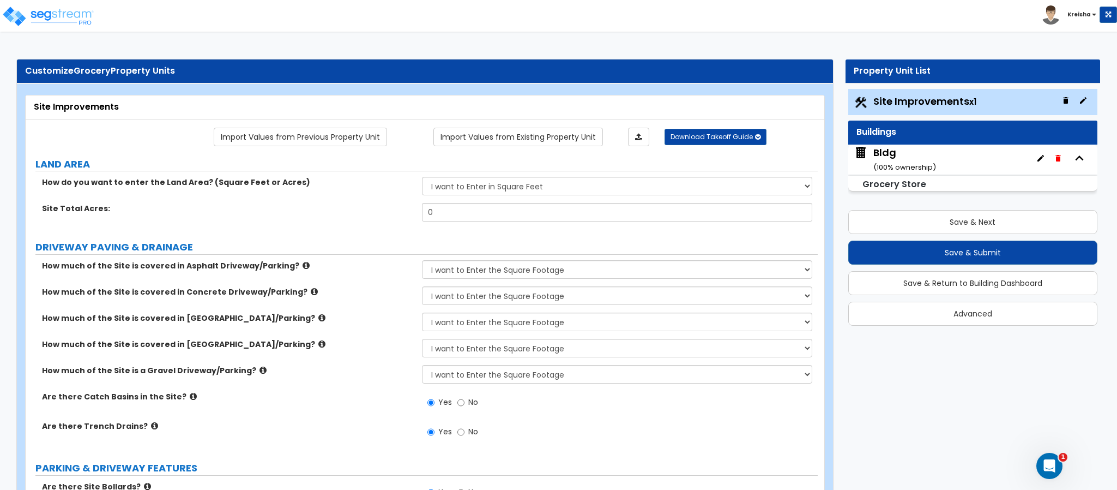
radio input "true"
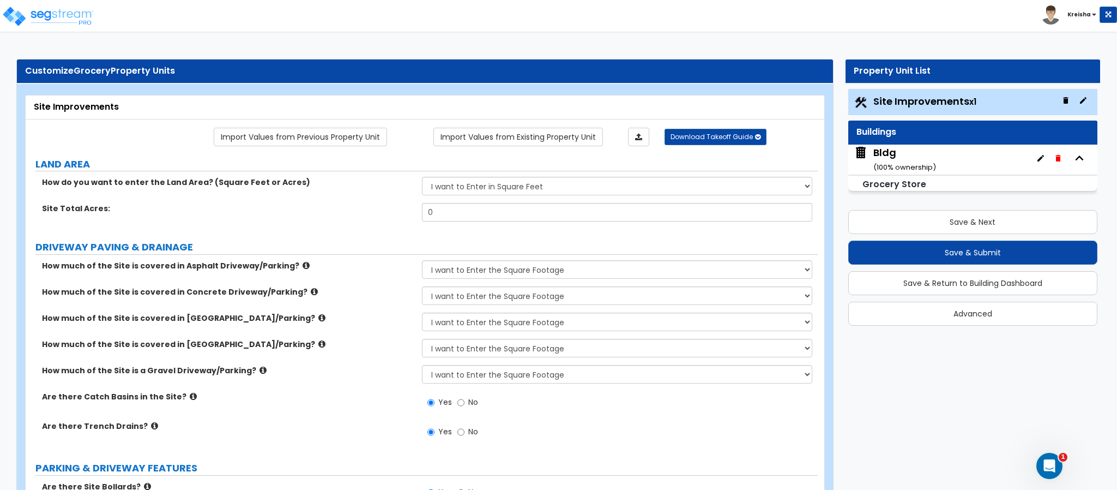
radio input "true"
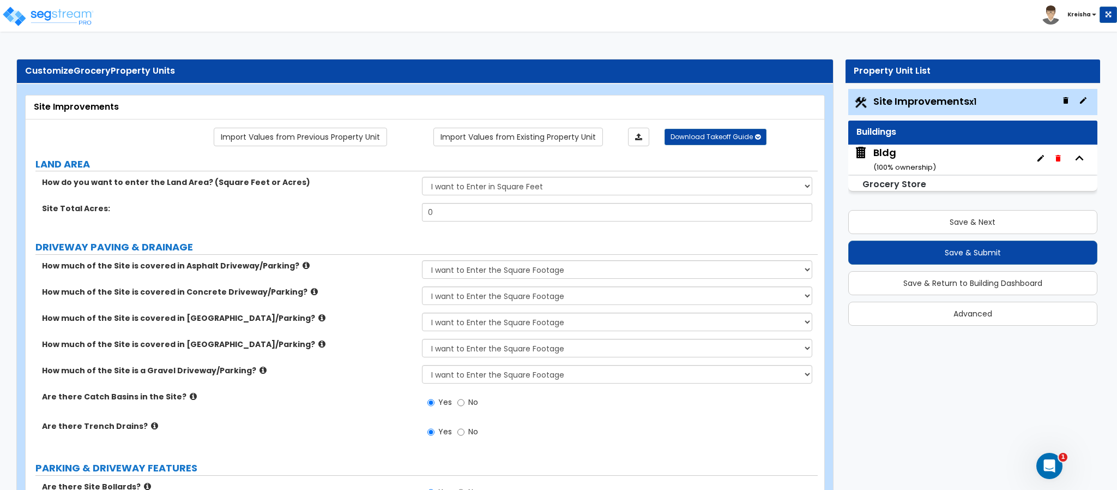
radio input "true"
select select "2"
radio input "true"
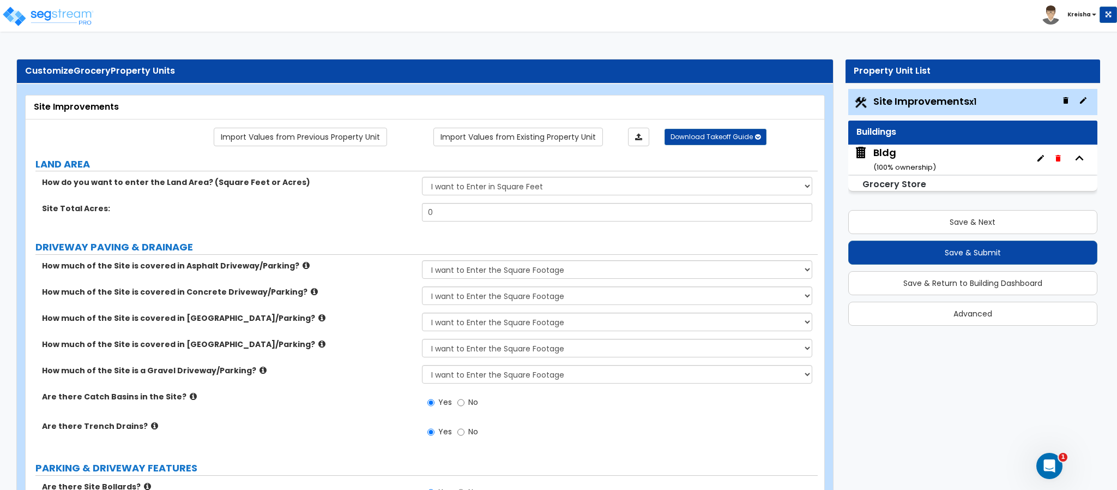
radio input "true"
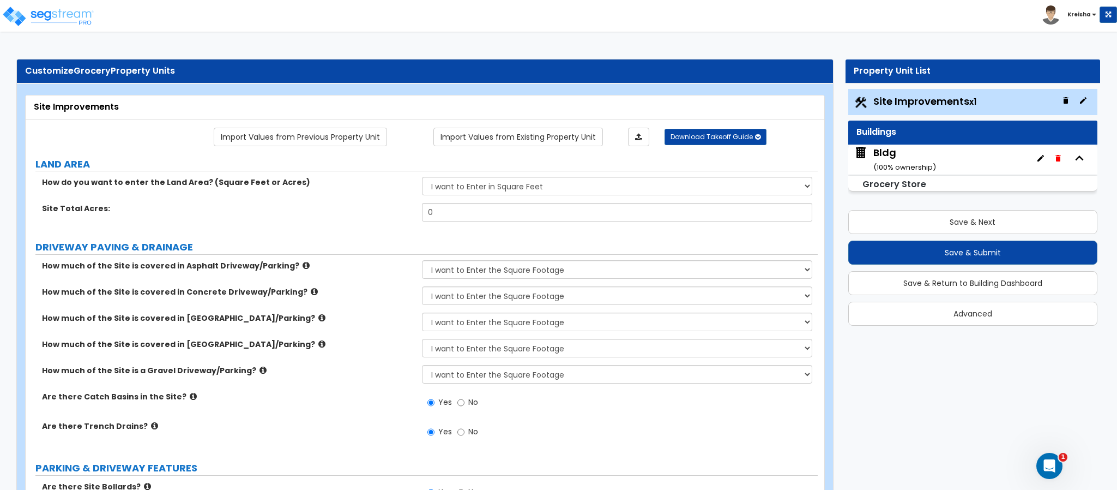
radio input "true"
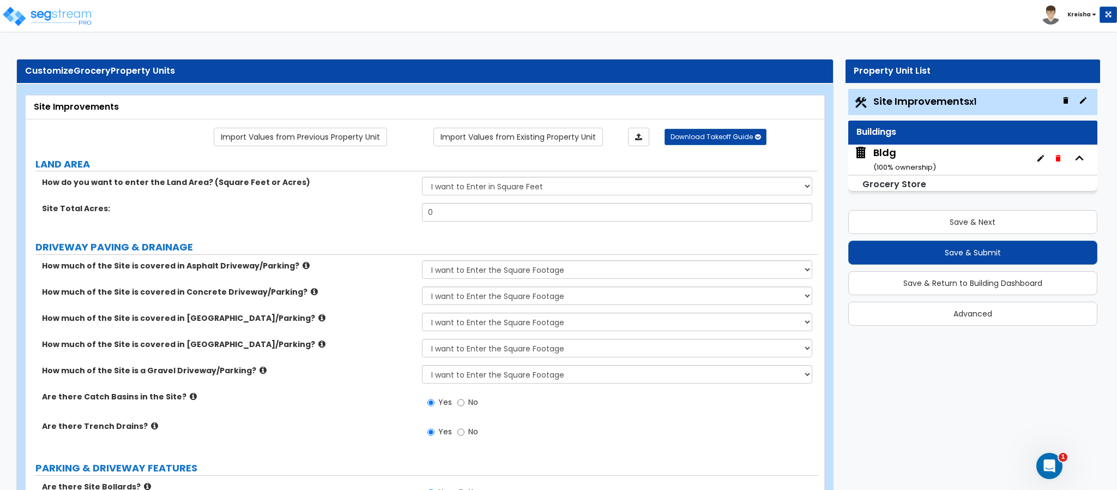
radio input "true"
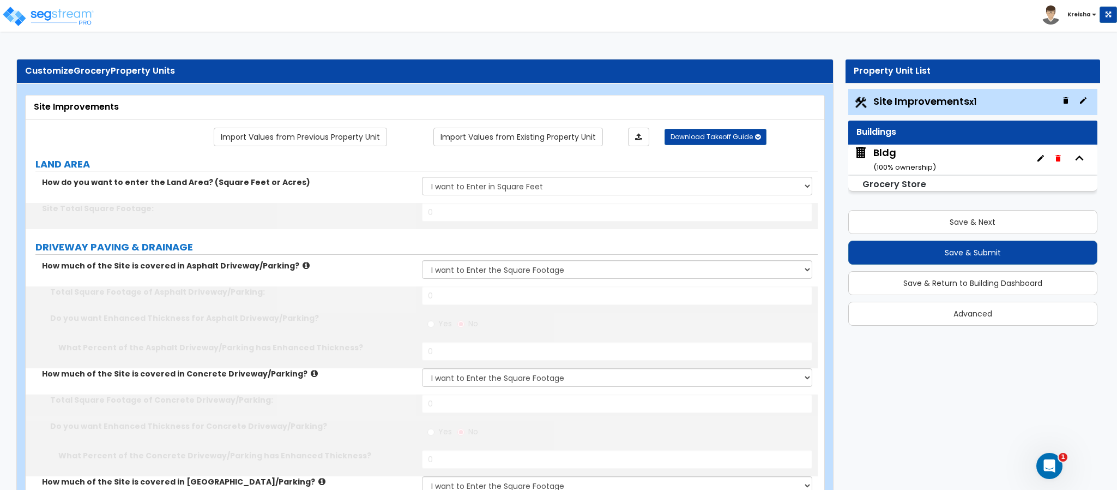
type input "90000"
type input "10000"
radio input "true"
type input "50"
type input "10000"
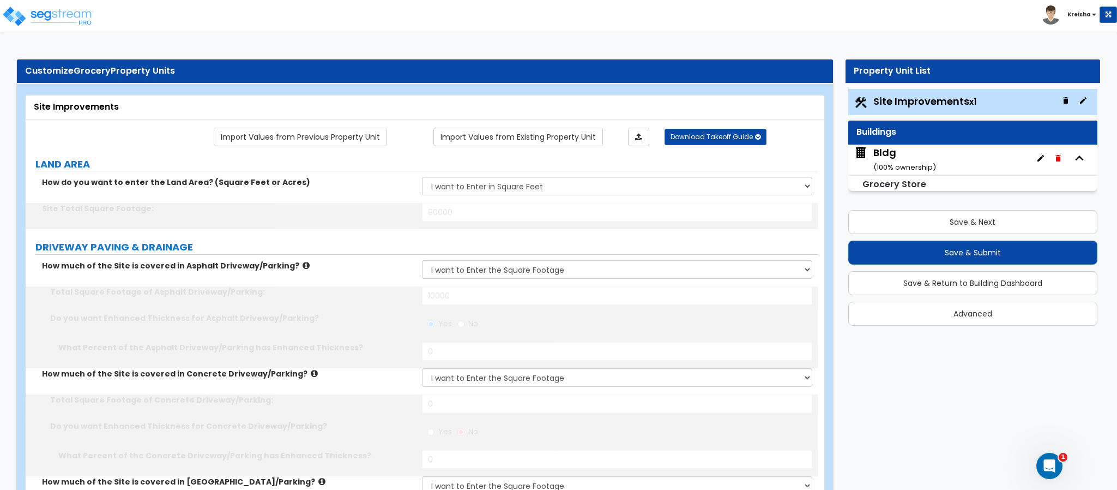
radio input "true"
type input "50"
type input "1000"
select select "1"
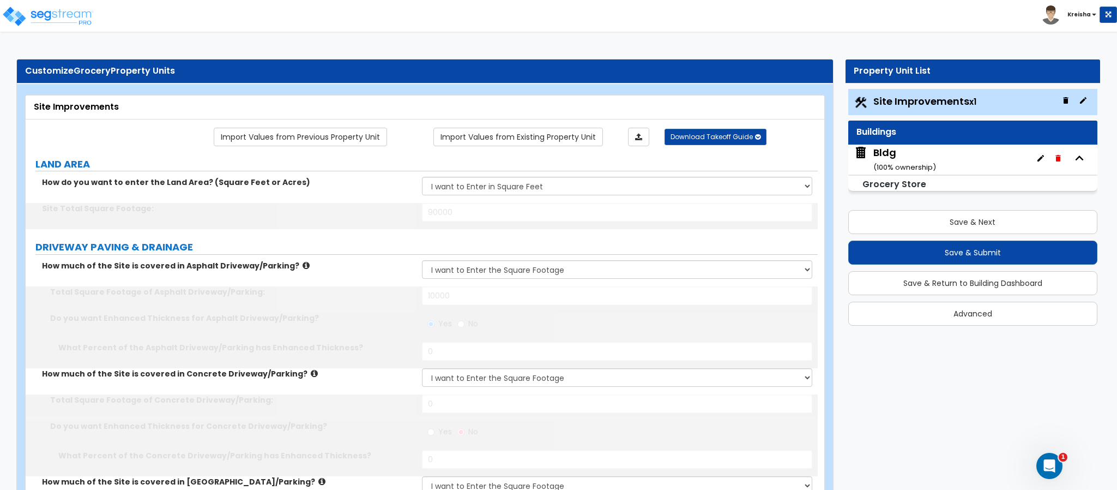
type input "1000"
type input "6"
type input "24"
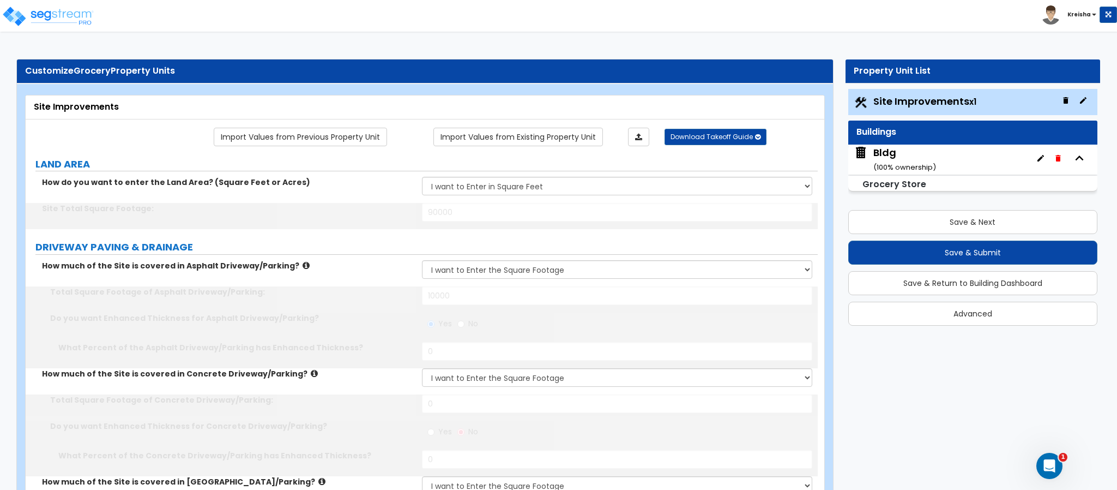
type input "12"
select select "3"
select select "1"
type input "1000"
select select "3"
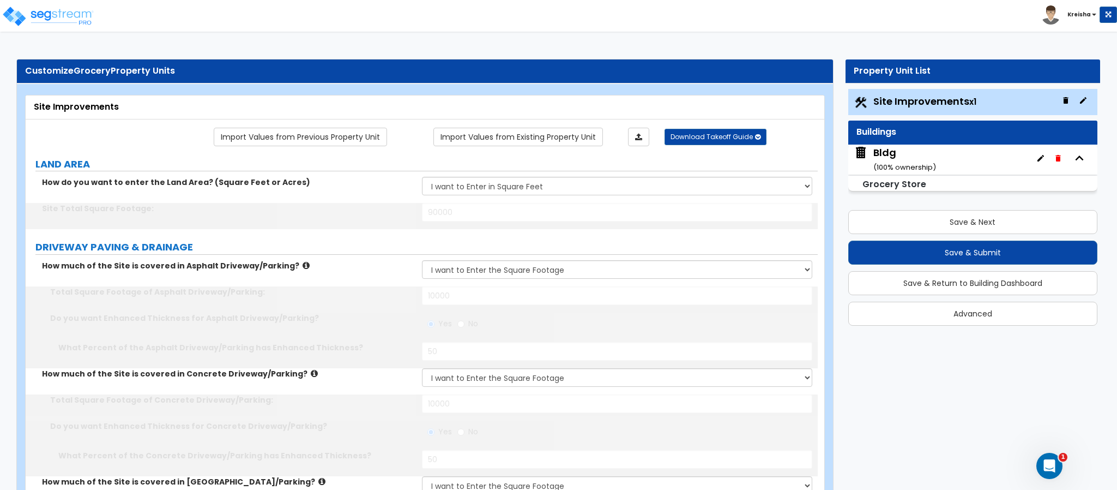
select select "3"
type input "2"
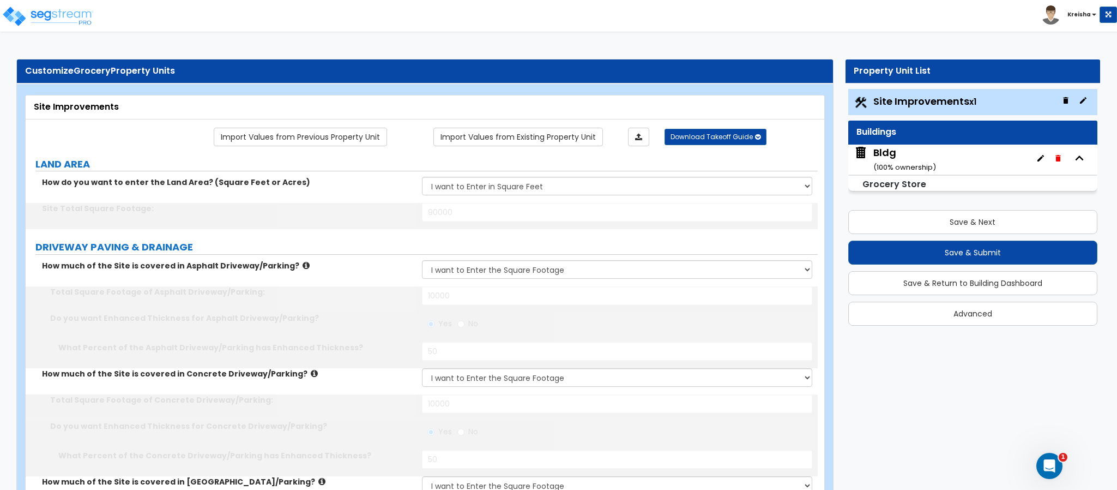
type input "12"
select select "1"
type input "100"
type input "4"
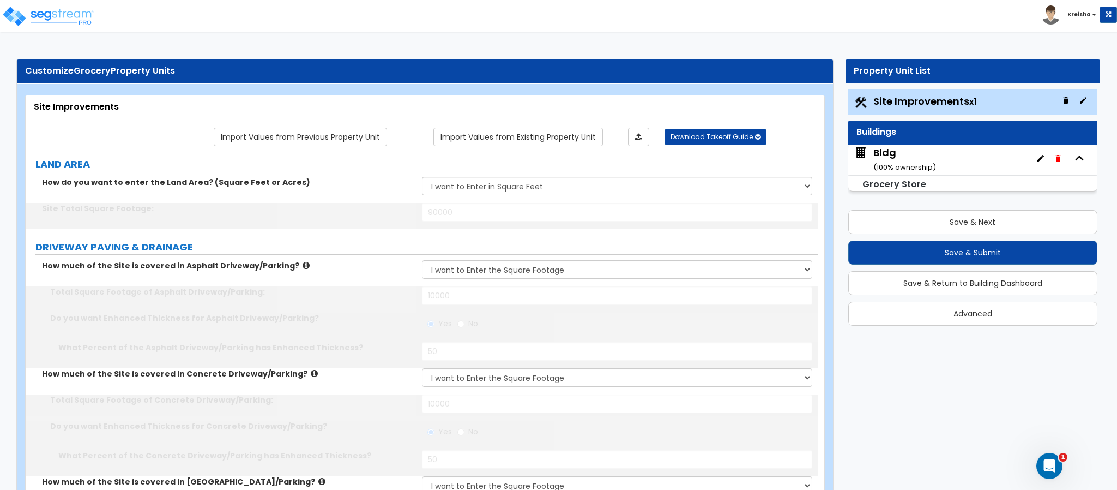
select select "1"
radio input "true"
select select "1"
radio input "true"
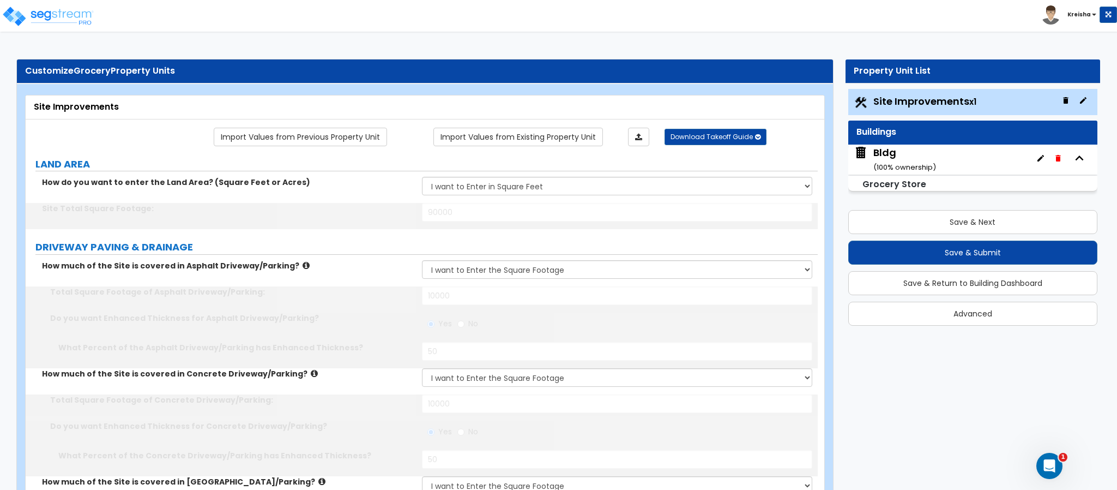
select select "1"
select select "2"
select select "1"
select select "3"
type input "46"
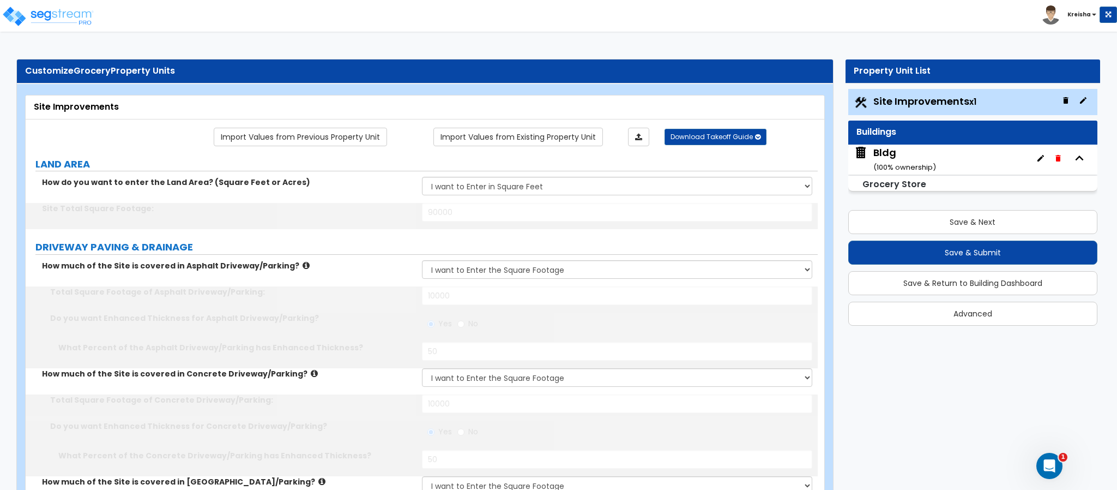
type input "12"
select select "1"
type input "200"
select select "2"
type input "5"
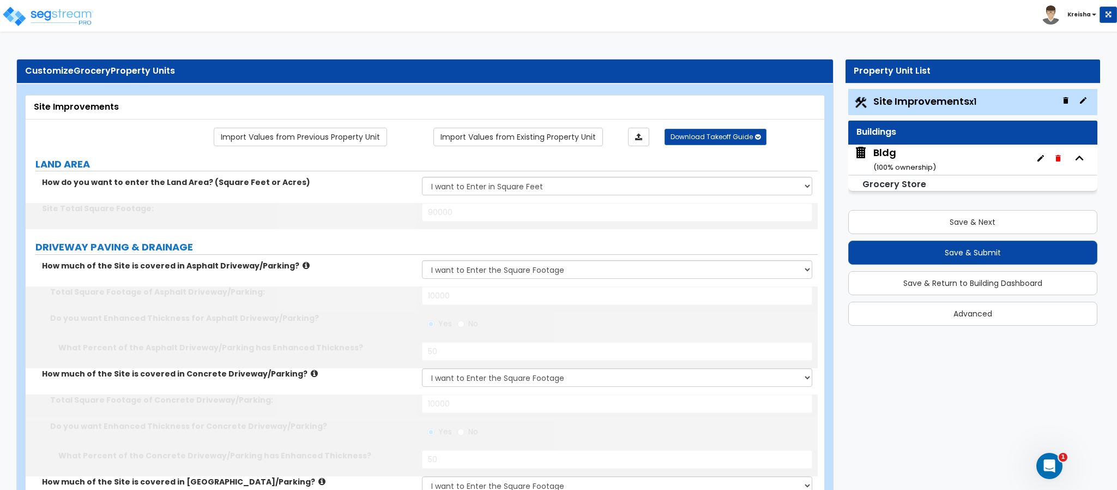
type input "5"
radio input "true"
type input "5"
radio input "true"
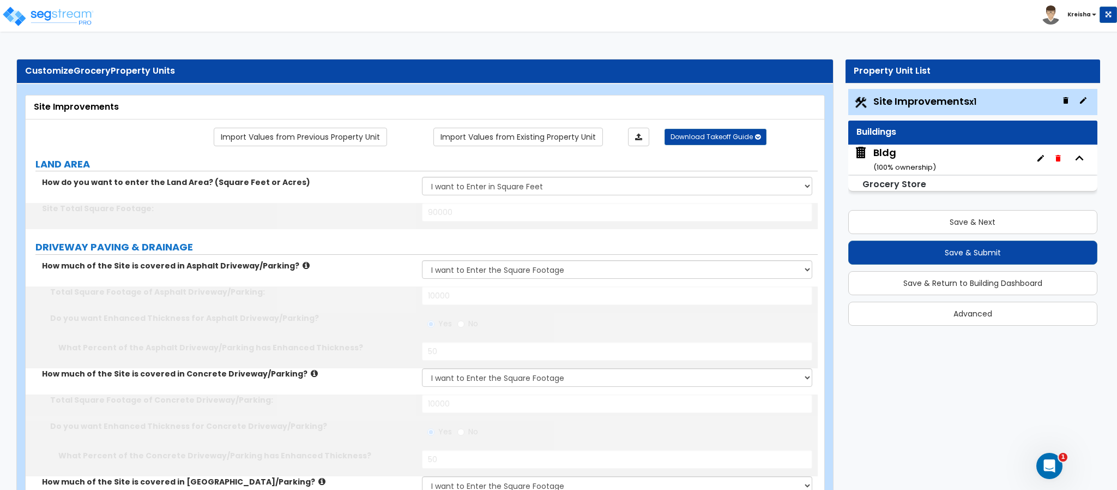
select select "2"
type input "50"
type input "100"
type input "200"
radio input "true"
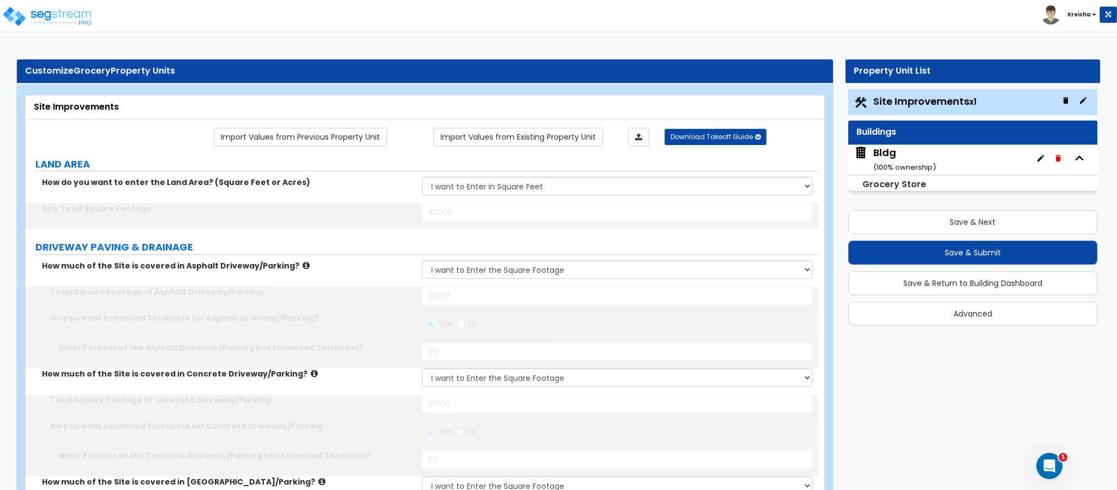
radio input "true"
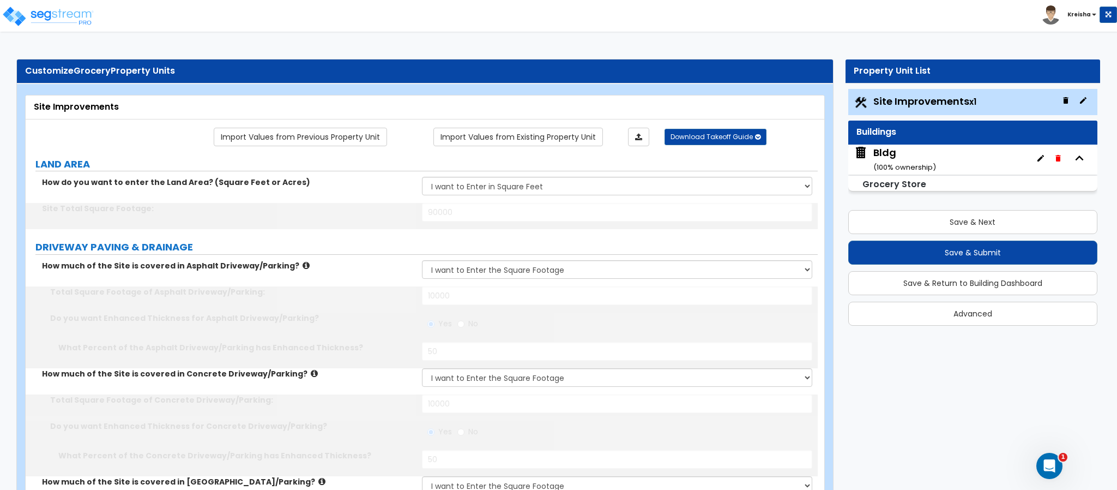
radio input "true"
select select "3"
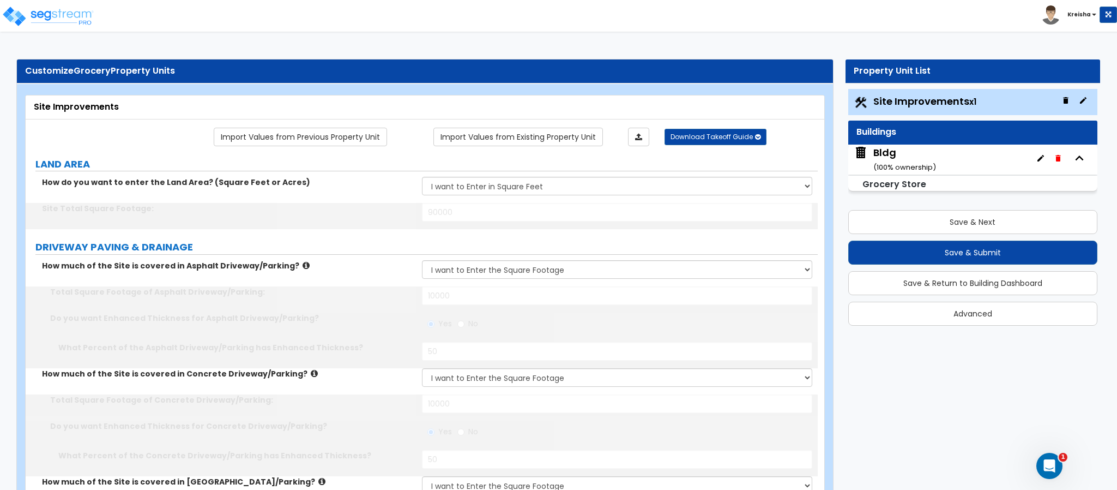
type input "25"
select select "2"
type input "25"
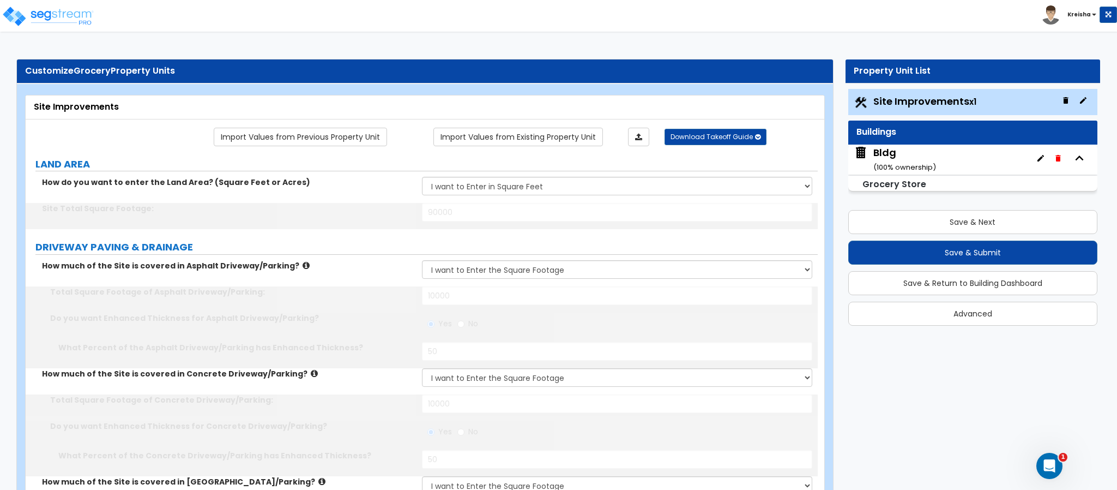
type input "4"
type input "25"
type input "4"
type input "25"
type input "4"
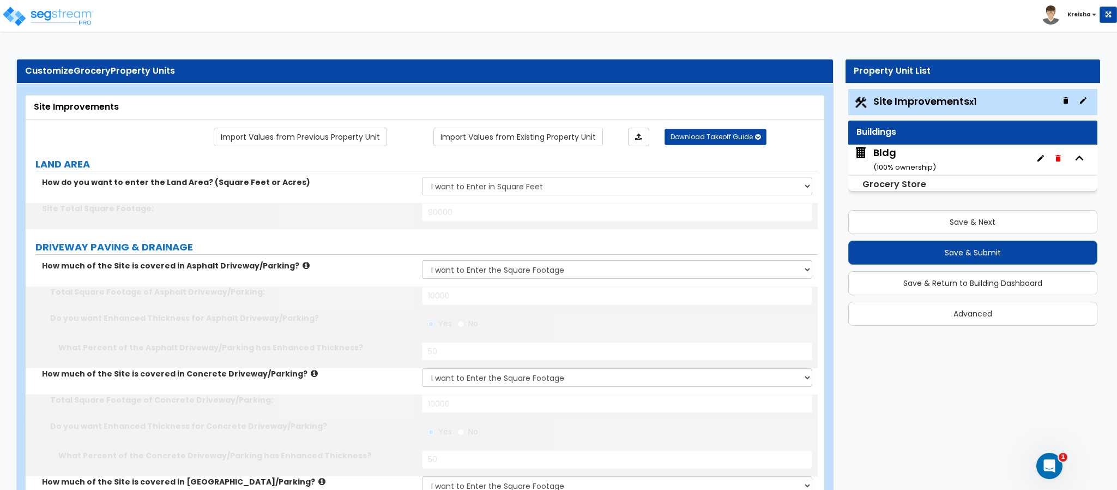
type input "25"
type input "4"
type input "25"
select select "3"
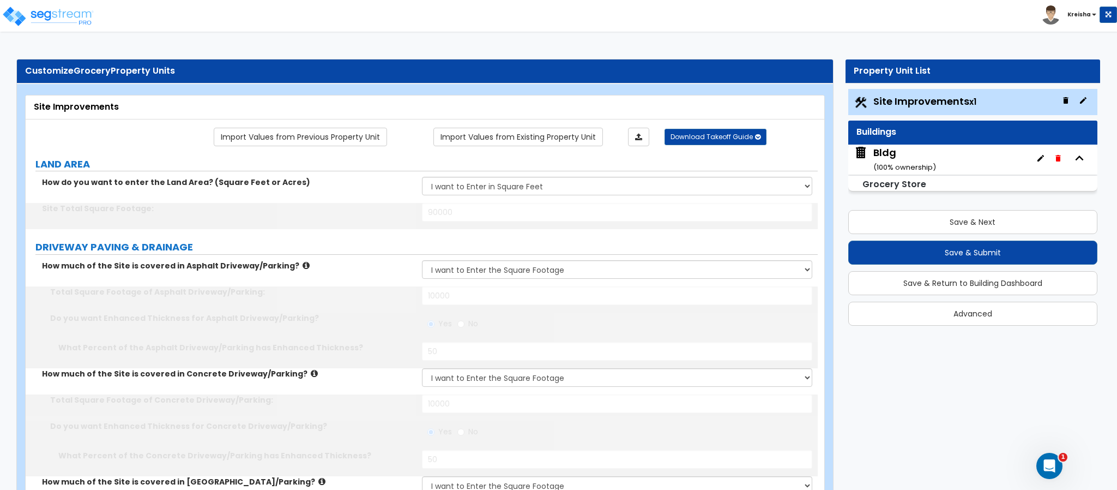
select select "2"
select select "1"
select select "2"
type input "2"
type input "3"
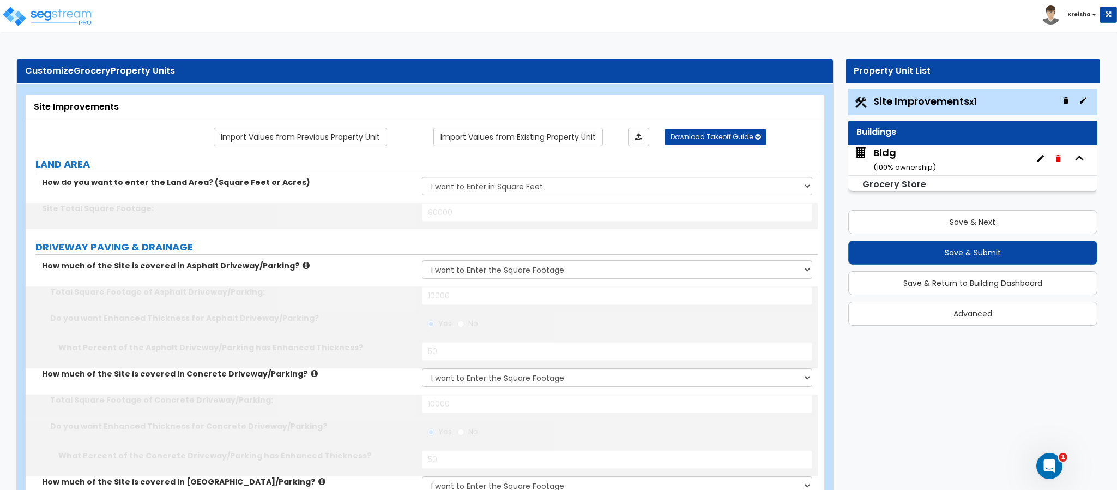
select select "1"
select select "3"
radio input "true"
select select "1"
select select "2"
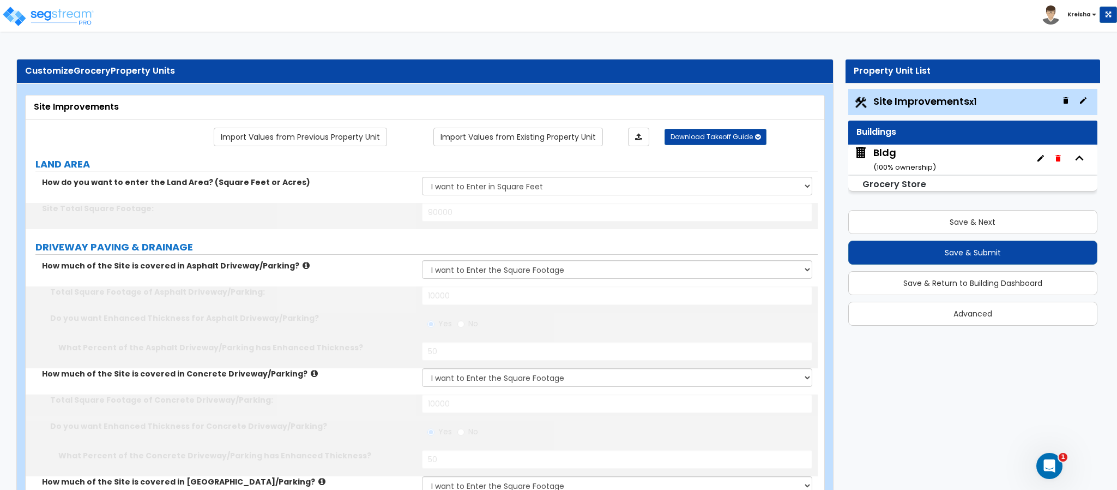
select select "3"
type input "3"
radio input "true"
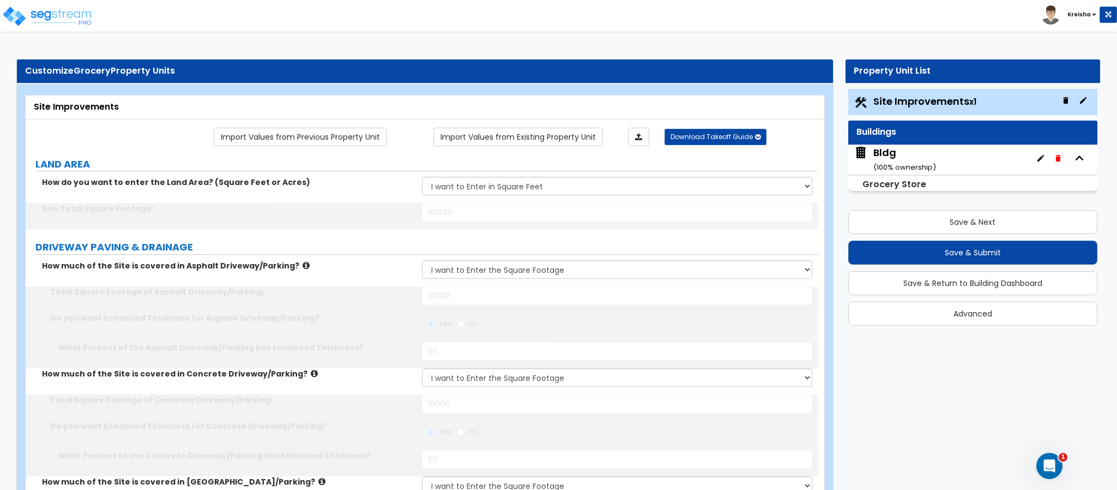
radio input "true"
type input "4"
type input "25"
type input "4"
type input "25"
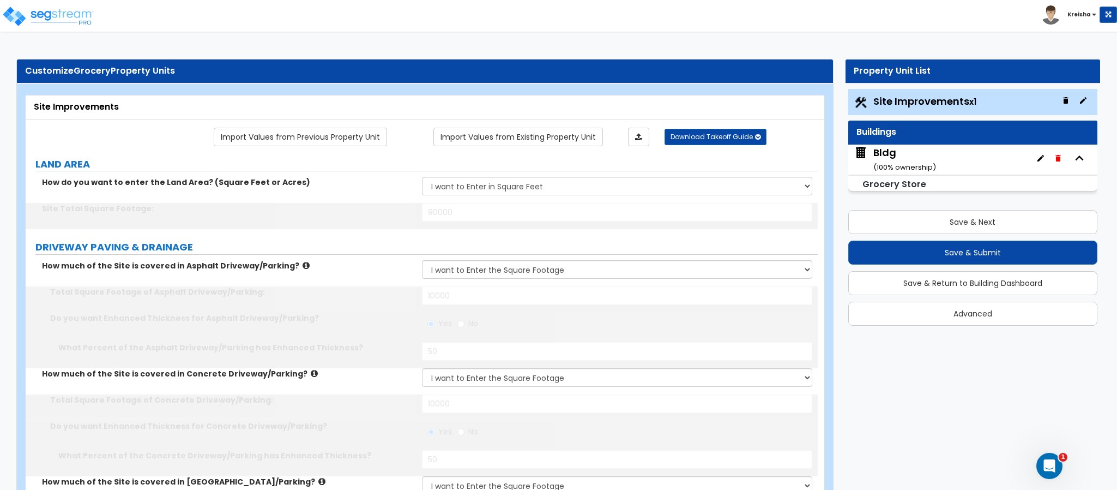
type input "4"
type input "25"
type input "4"
type input "25"
radio input "true"
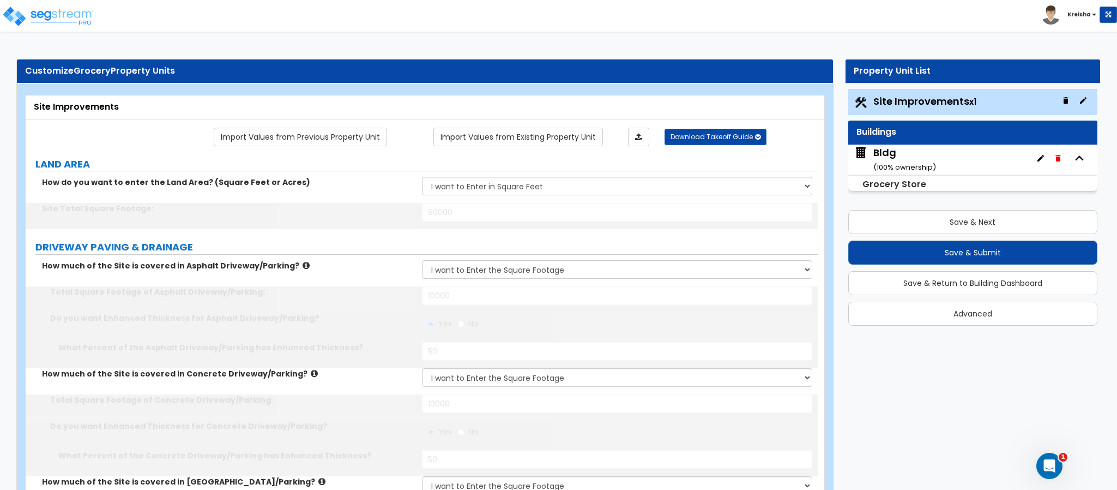
radio input "true"
type input "1000"
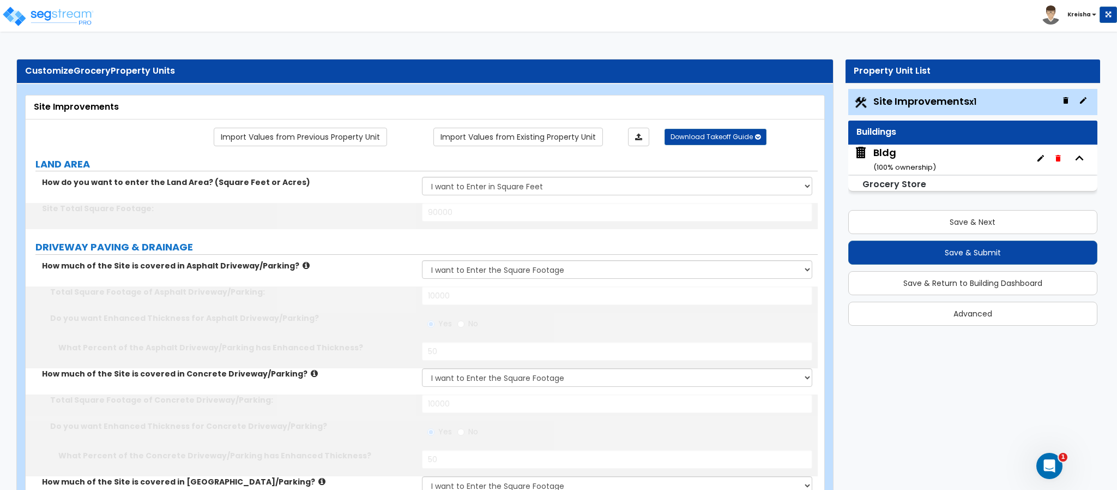
select select "2"
type input "100"
select select "1"
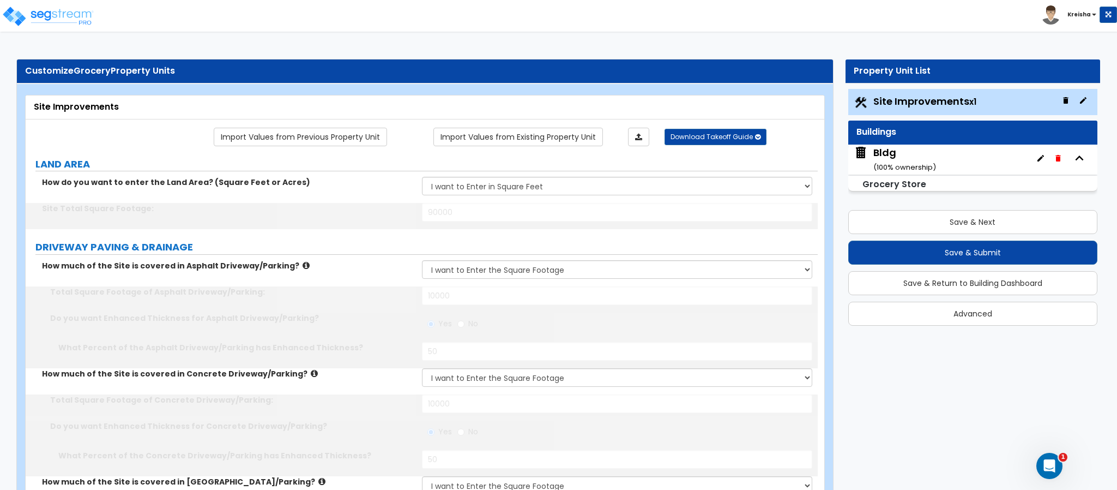
type input "5"
select select "6"
type input "5"
type input "100"
radio input "true"
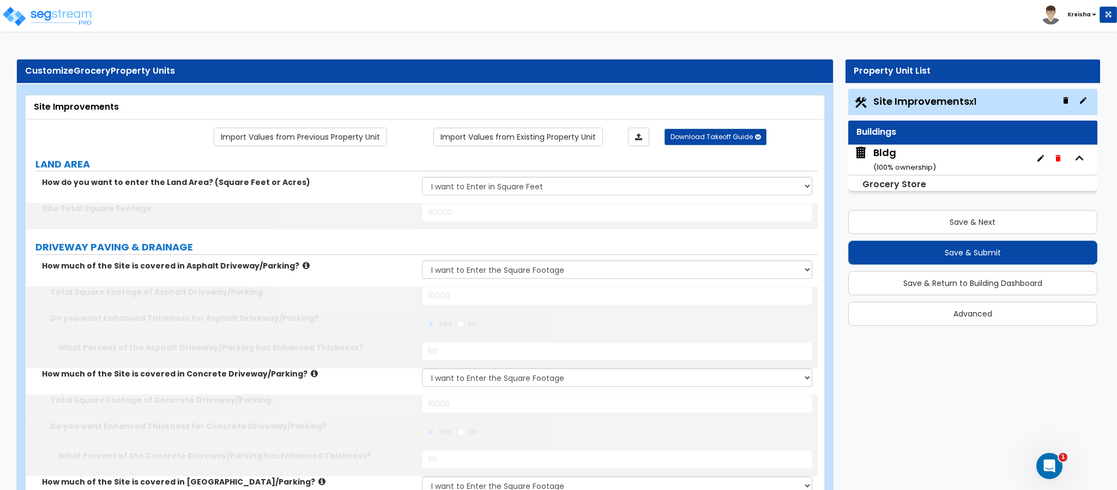
radio input "true"
type input "100"
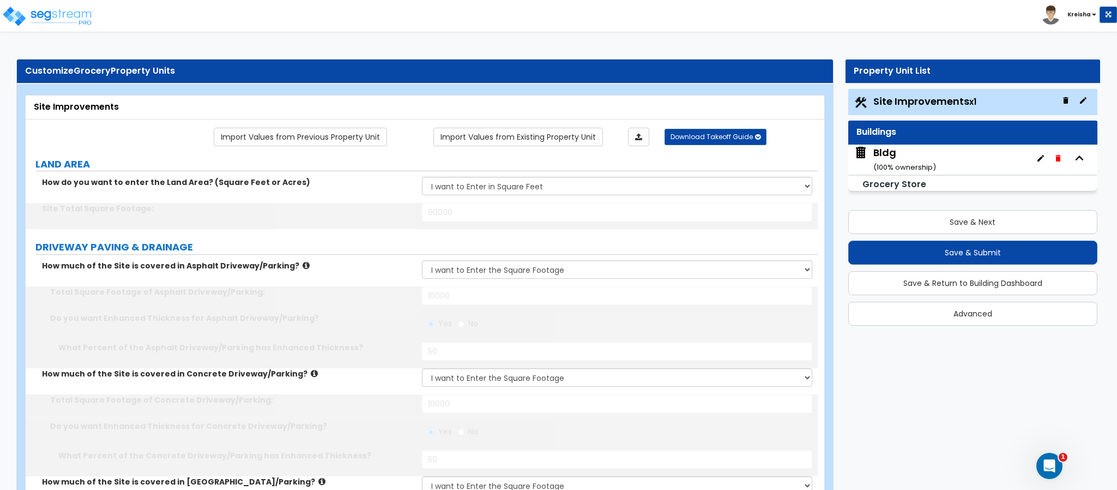
type input "100"
select select "1"
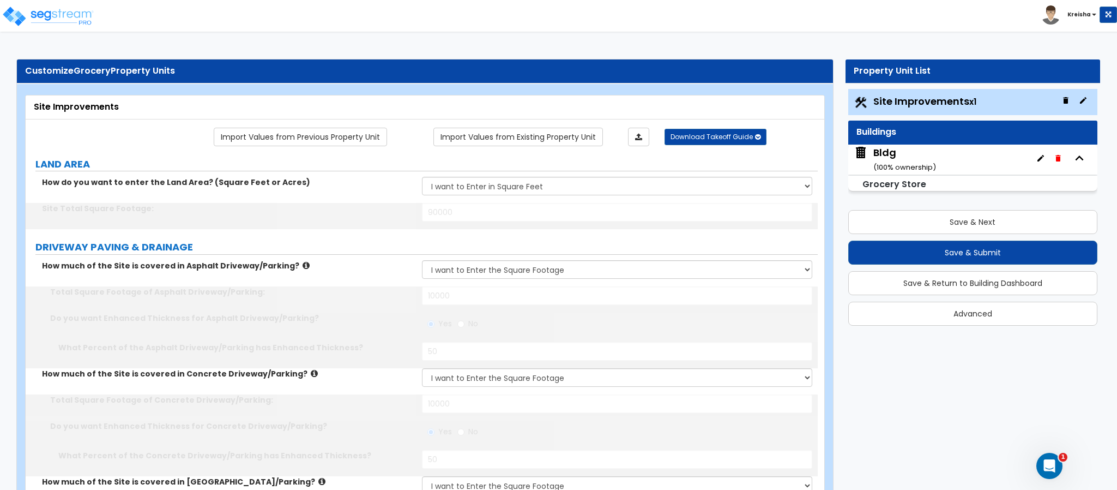
type input "50"
type input "2"
select select "1"
select select "3"
select select "1"
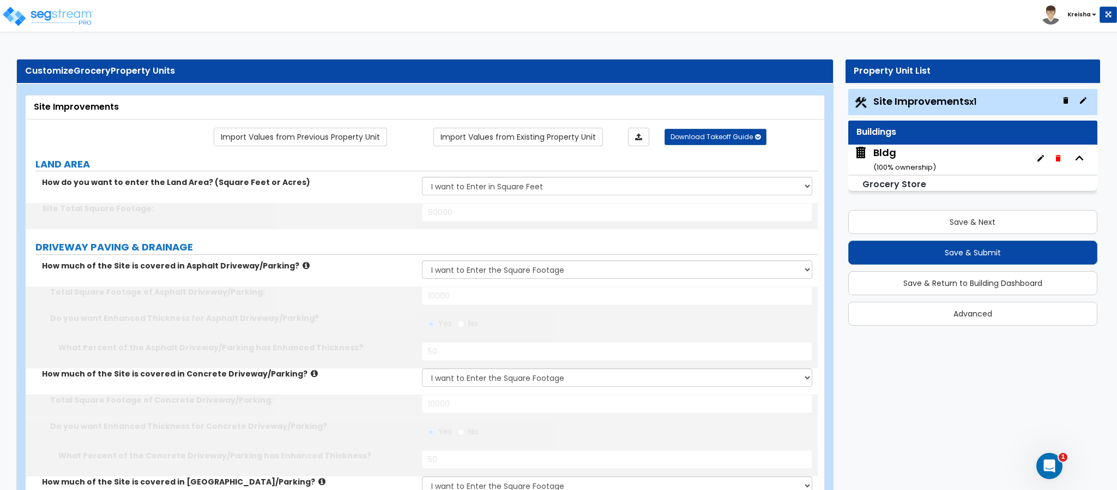
type input "10"
type input "2"
type input "1"
type input "500"
type input "10"
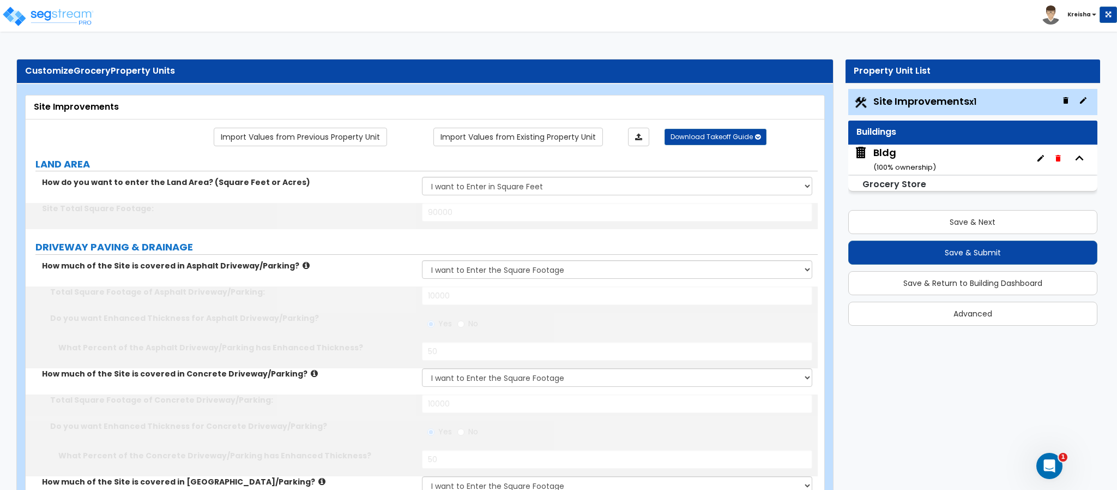
select select "1"
select select "2"
select select "1"
type input "2"
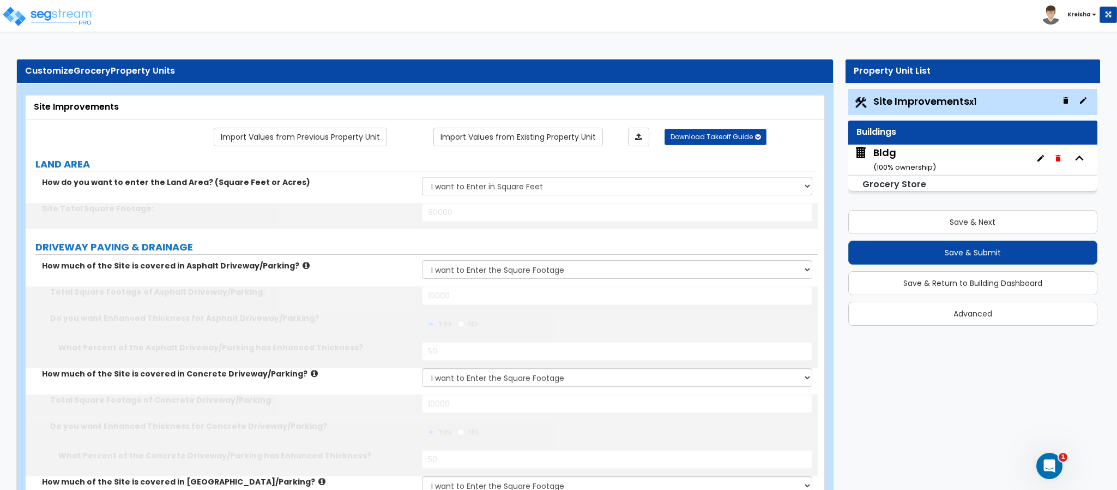
select select "2"
type input "3"
type input "1"
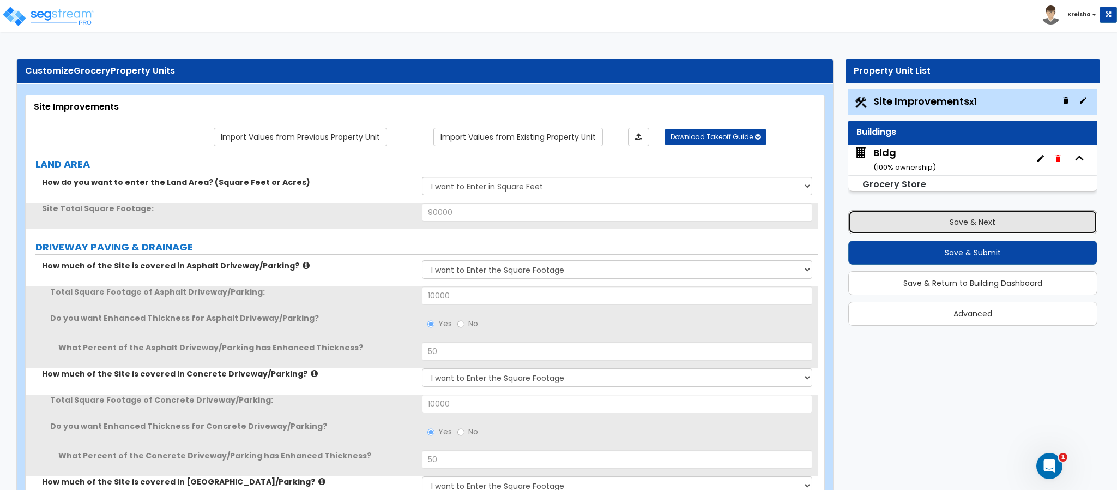
click at [1000, 218] on button "Save & Next" at bounding box center [973, 222] width 249 height 24
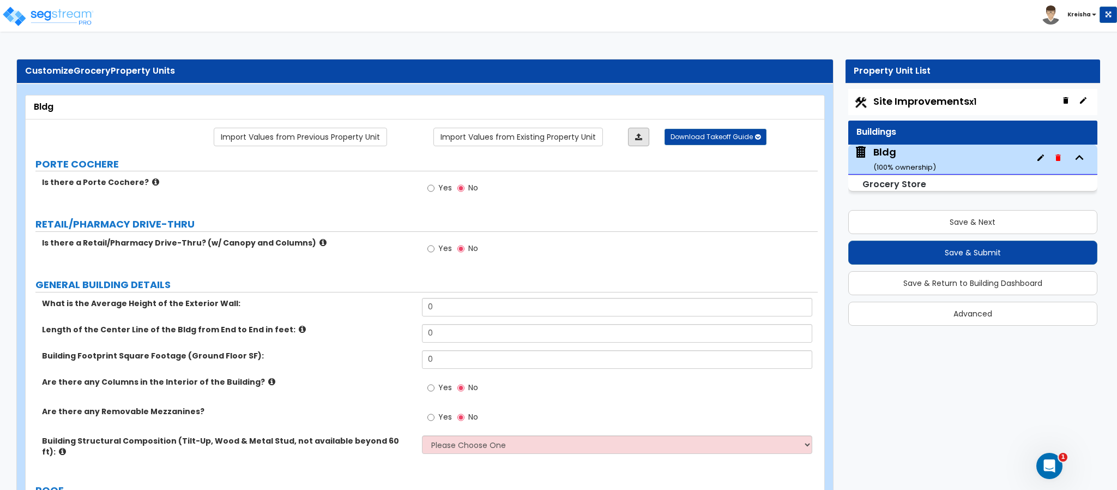
click at [633, 137] on link at bounding box center [638, 137] width 21 height 19
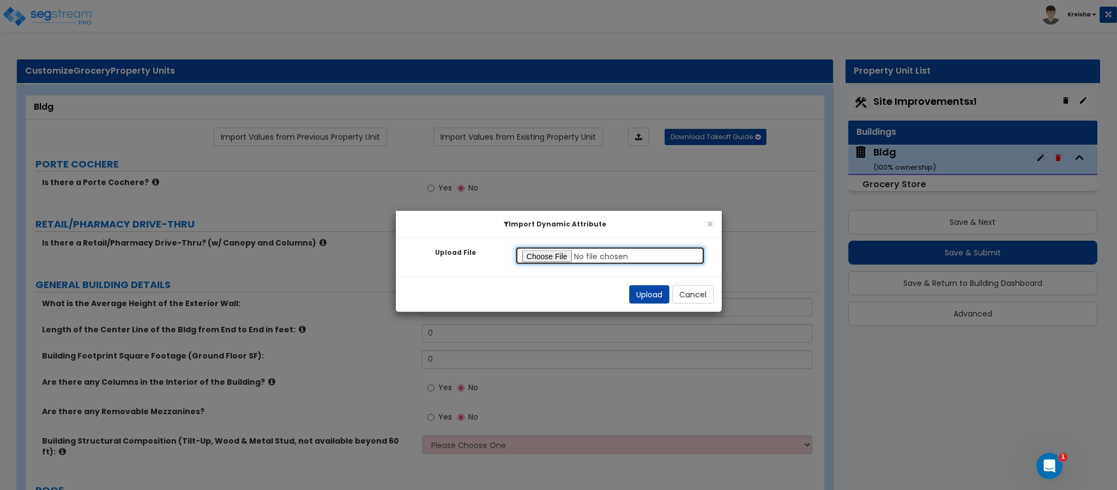
click at [563, 254] on input "Upload File" at bounding box center [610, 256] width 190 height 19
click at [645, 292] on button "Upload" at bounding box center [649, 294] width 40 height 19
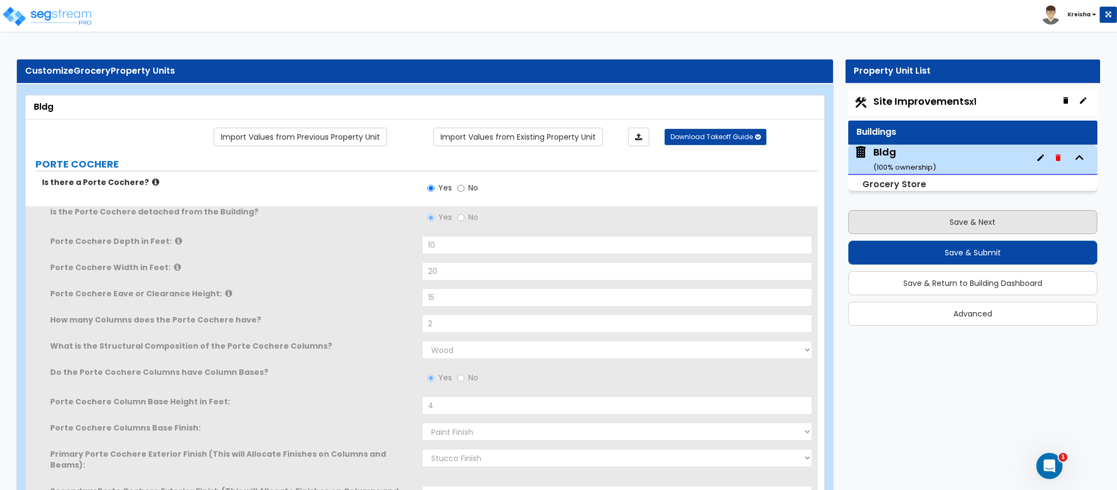
click at [846, 221] on div "Site Improvements x1 Buildings Bldg ( 100 % ownership) Grocery Store Save & Nex…" at bounding box center [973, 207] width 255 height 242
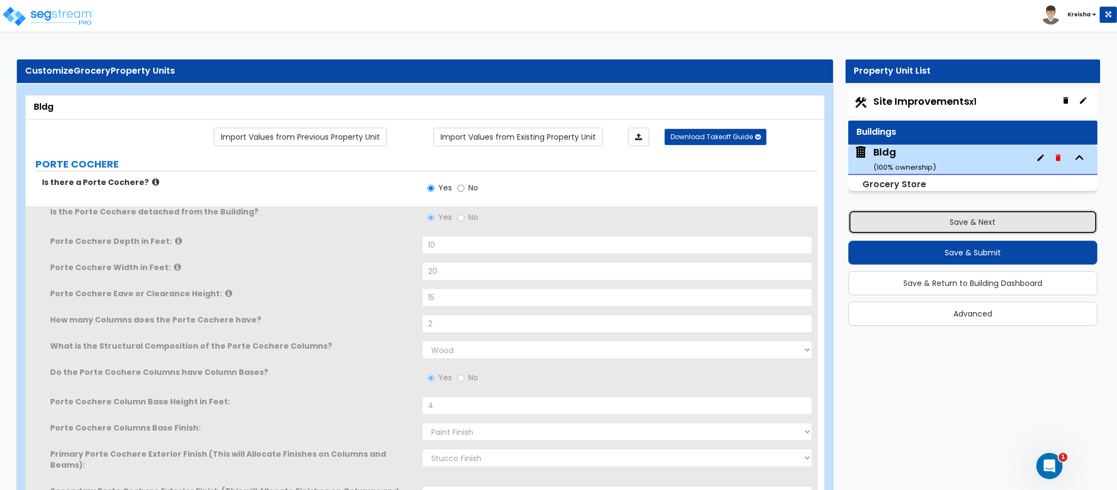
click at [849, 223] on button "Save & Next" at bounding box center [973, 222] width 249 height 24
